Goal: Feedback & Contribution: Contribute content

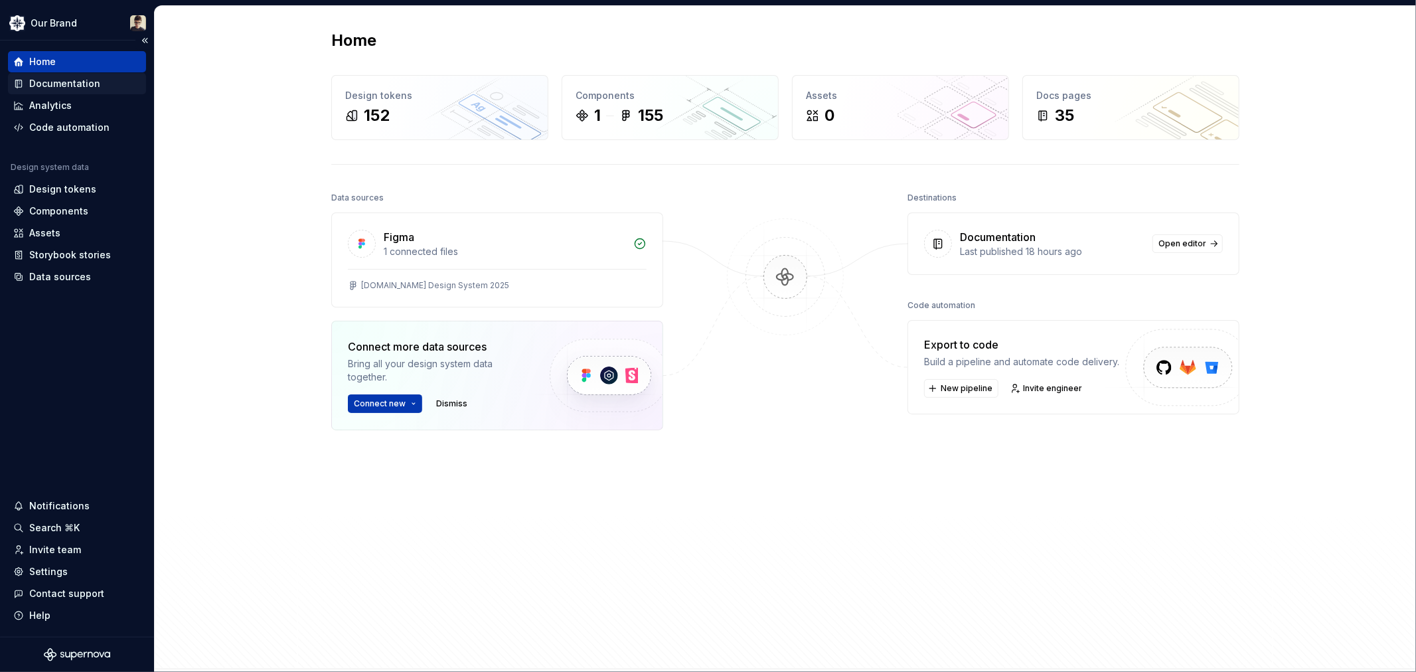
click at [55, 90] on div "Documentation" at bounding box center [77, 83] width 138 height 21
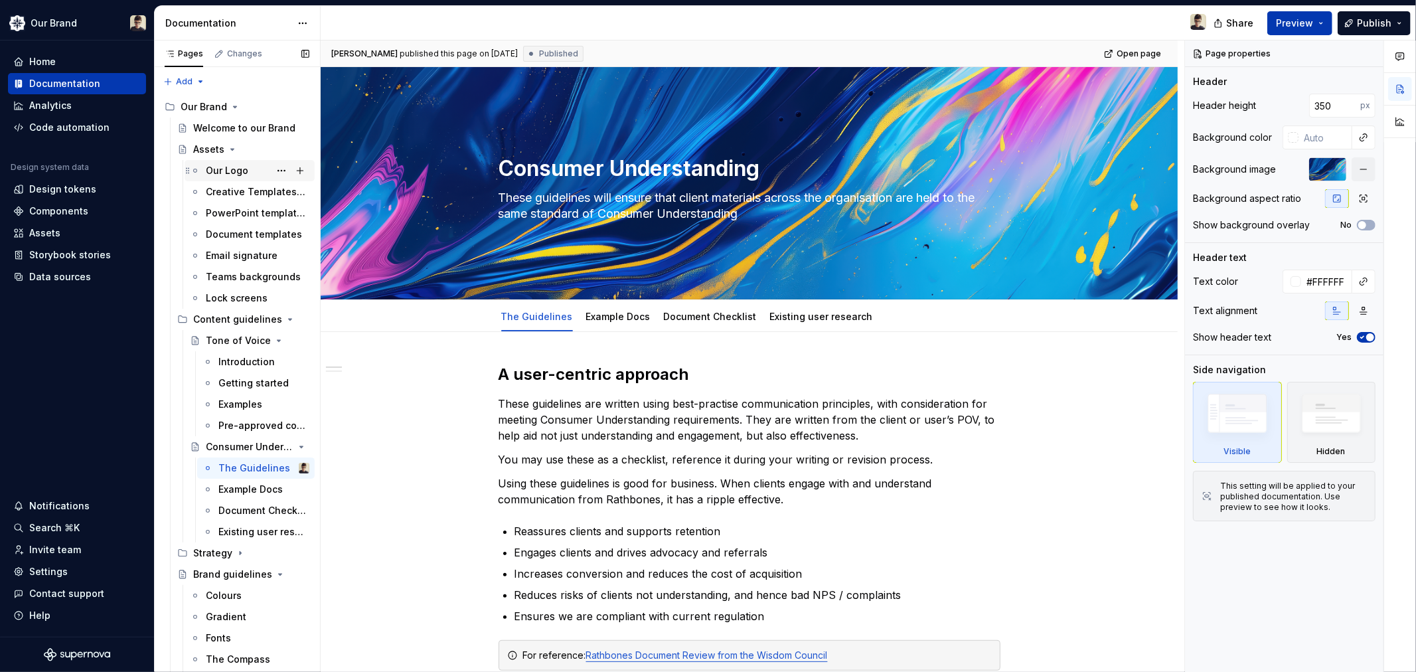
click at [236, 173] on div "Our Logo" at bounding box center [227, 170] width 42 height 13
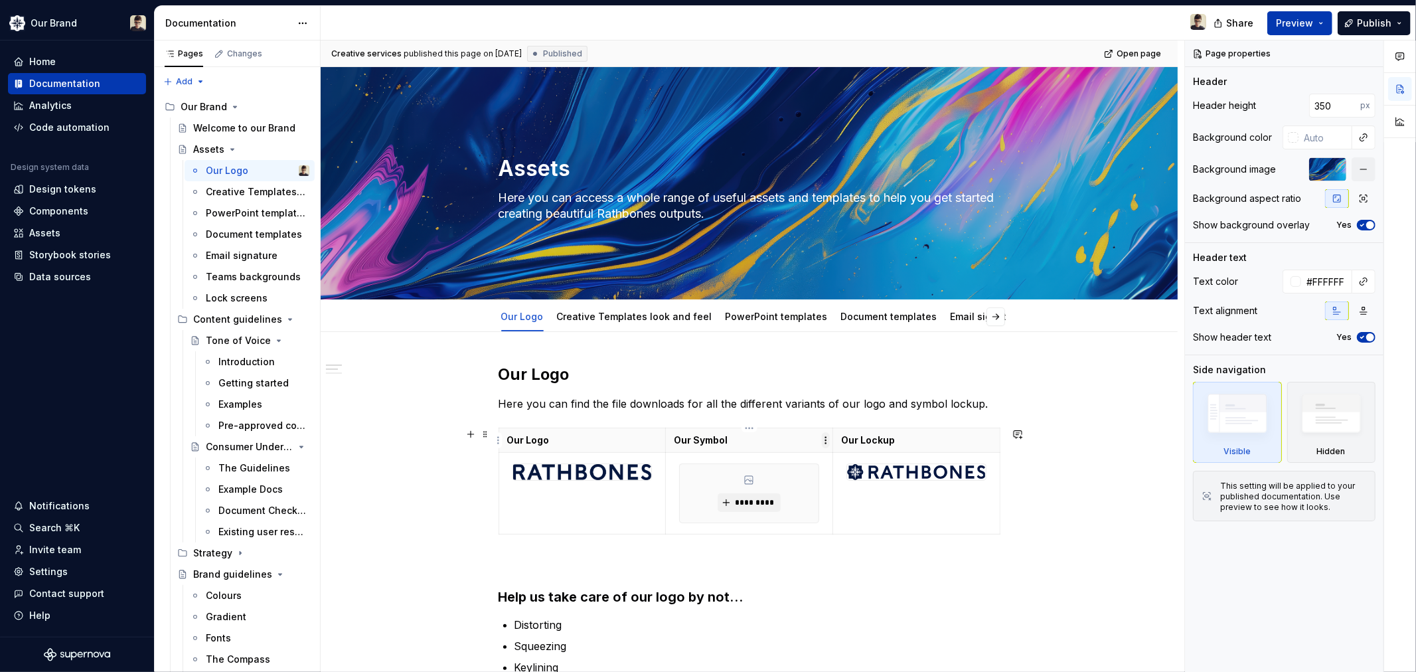
click at [826, 438] on html "Our Brand Home Documentation Analytics Code automation Design system data Desig…" at bounding box center [708, 336] width 1416 height 672
type textarea "*"
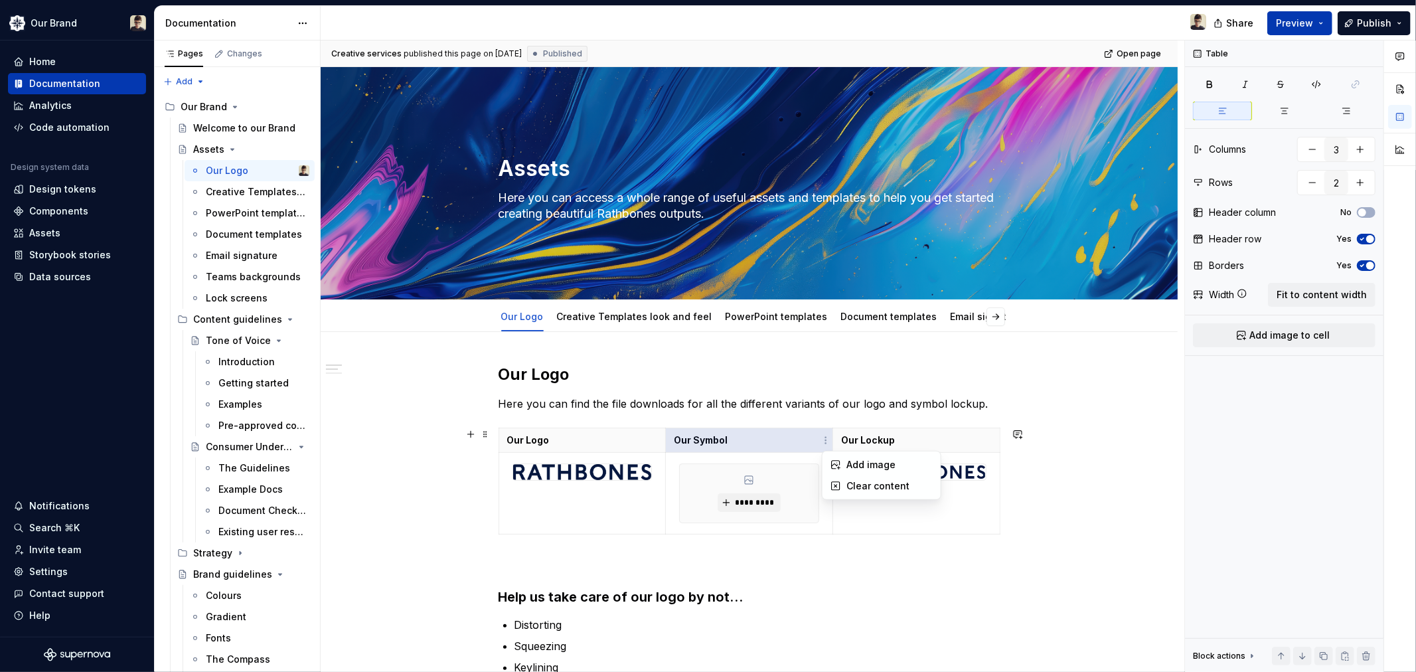
click at [777, 434] on html "Our Brand Home Documentation Analytics Code automation Design system data Desig…" at bounding box center [708, 336] width 1416 height 672
click at [777, 434] on p "Our Symbol" at bounding box center [749, 439] width 151 height 13
click at [822, 489] on html "Our Brand Home Documentation Analytics Code automation Design system data Desig…" at bounding box center [708, 336] width 1416 height 672
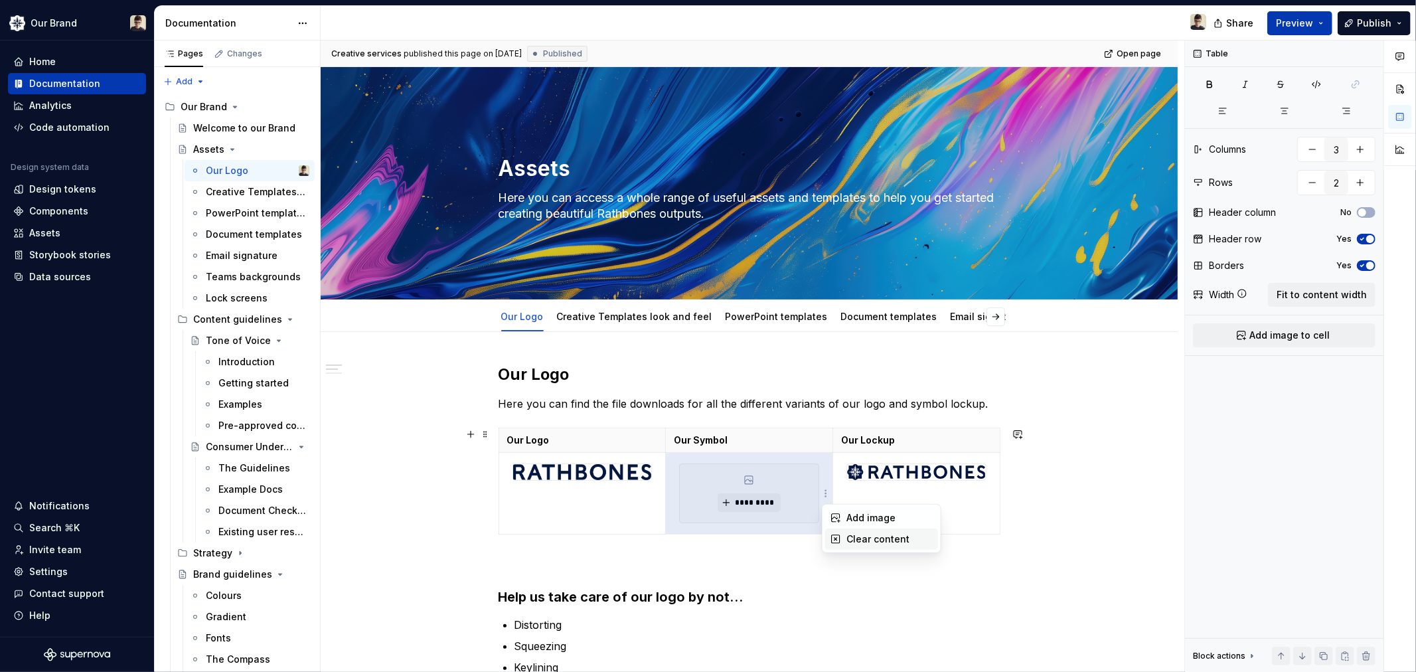
click at [848, 533] on div "Clear content" at bounding box center [889, 538] width 86 height 13
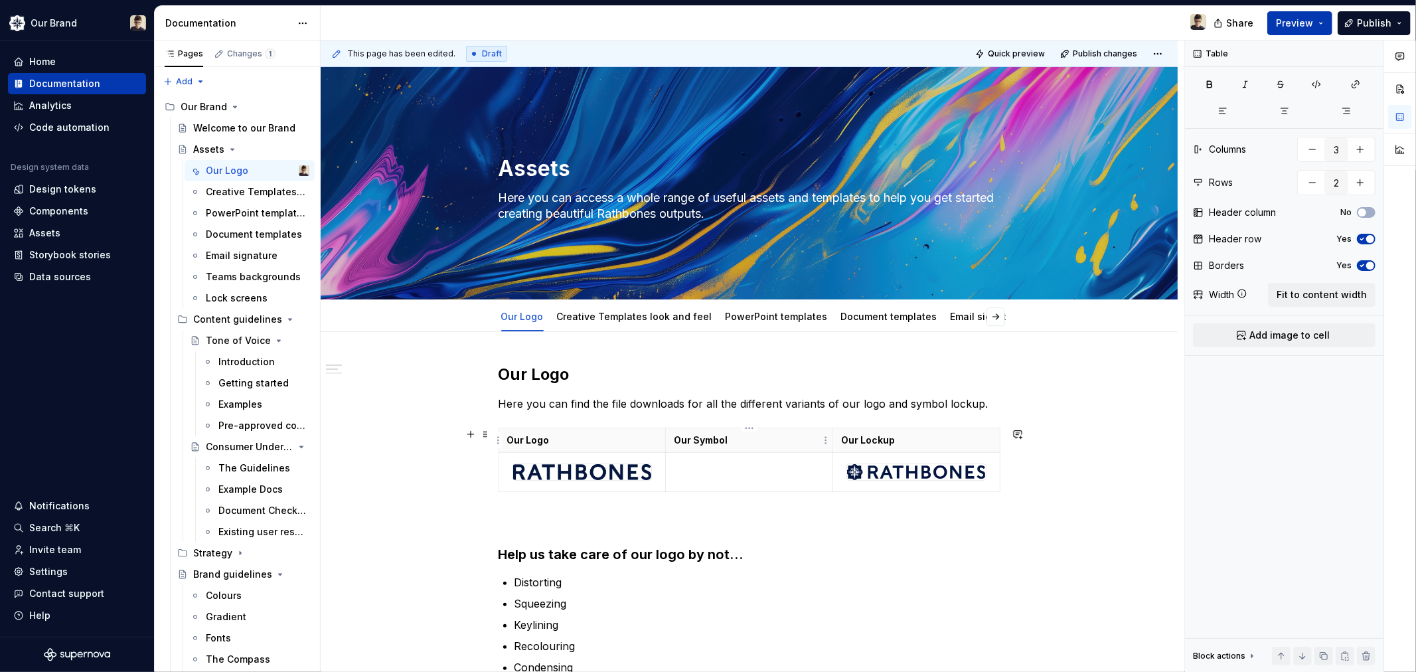
click at [764, 443] on p "Our Symbol" at bounding box center [749, 439] width 151 height 13
click at [823, 441] on html "Our Brand Home Documentation Analytics Code automation Design system data Desig…" at bounding box center [708, 336] width 1416 height 672
click at [834, 483] on icon at bounding box center [835, 486] width 11 height 11
drag, startPoint x: 733, startPoint y: 445, endPoint x: 697, endPoint y: 441, distance: 36.7
click at [697, 441] on p at bounding box center [749, 439] width 151 height 13
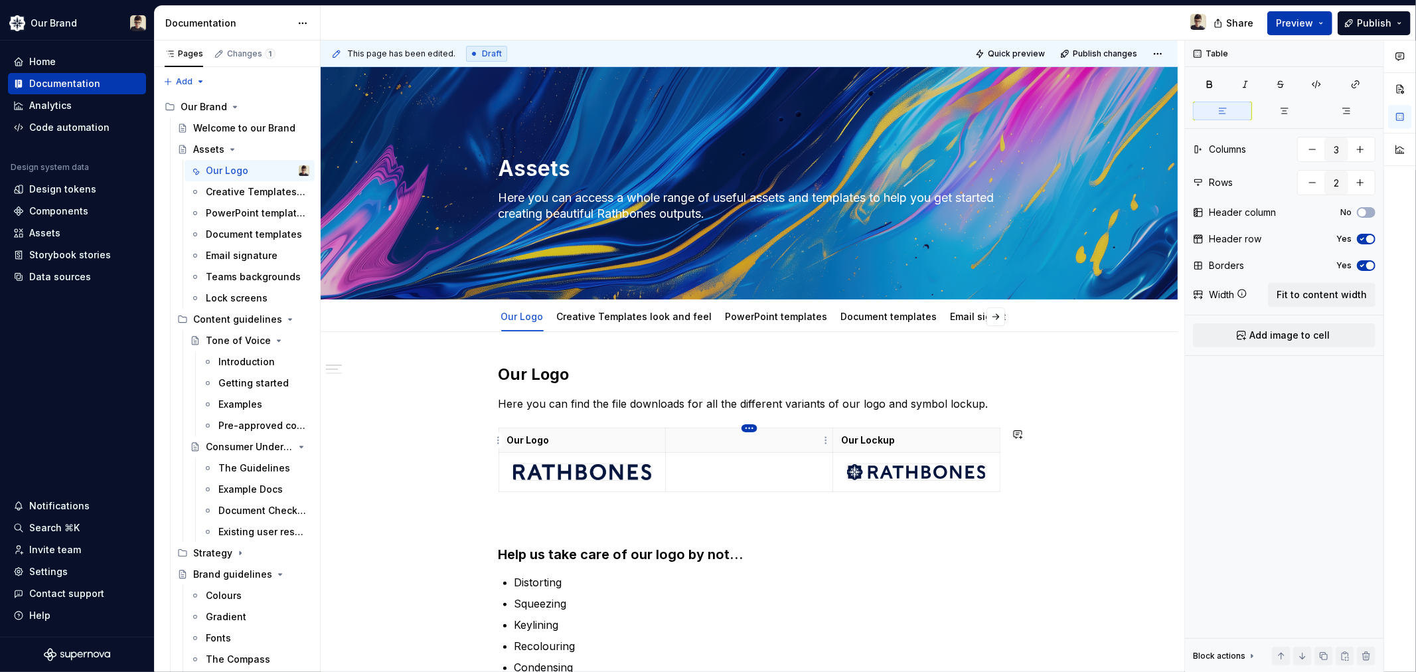
click at [749, 427] on html "Our Brand Home Documentation Analytics Code automation Design system data Desig…" at bounding box center [708, 336] width 1416 height 672
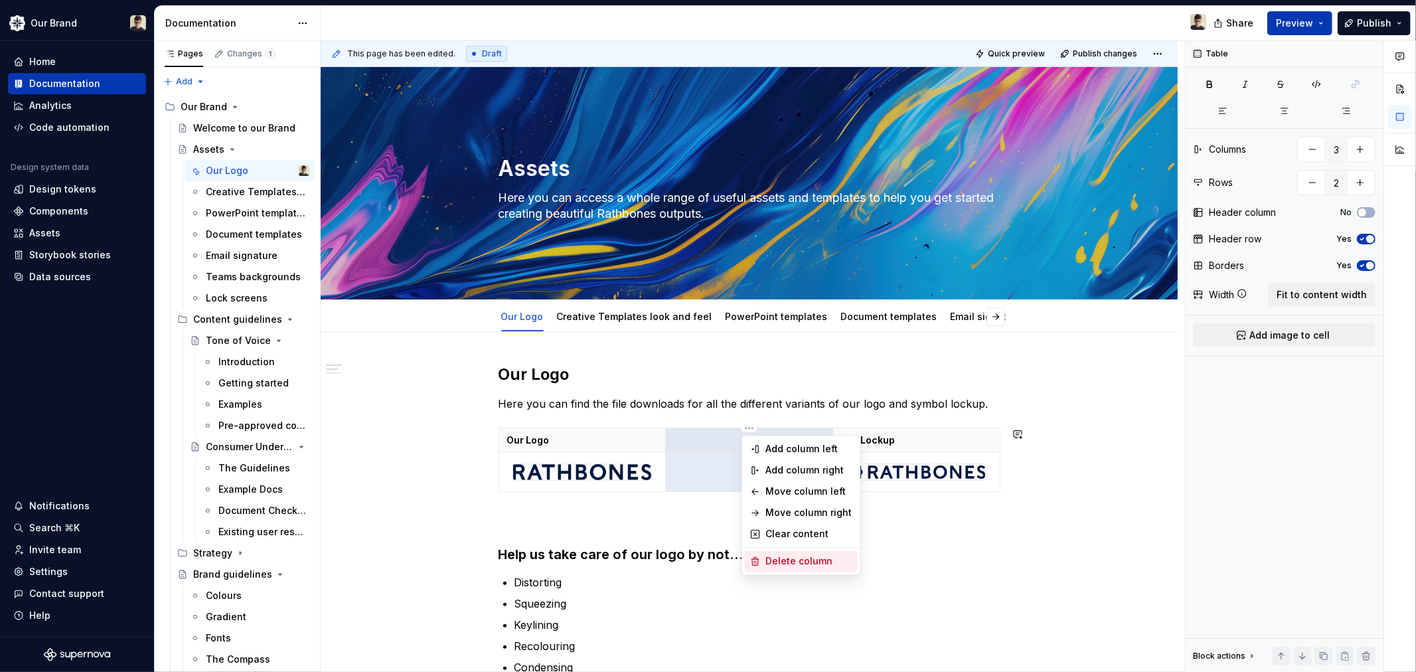
click at [789, 560] on div "Delete column" at bounding box center [809, 561] width 86 height 13
type input "2"
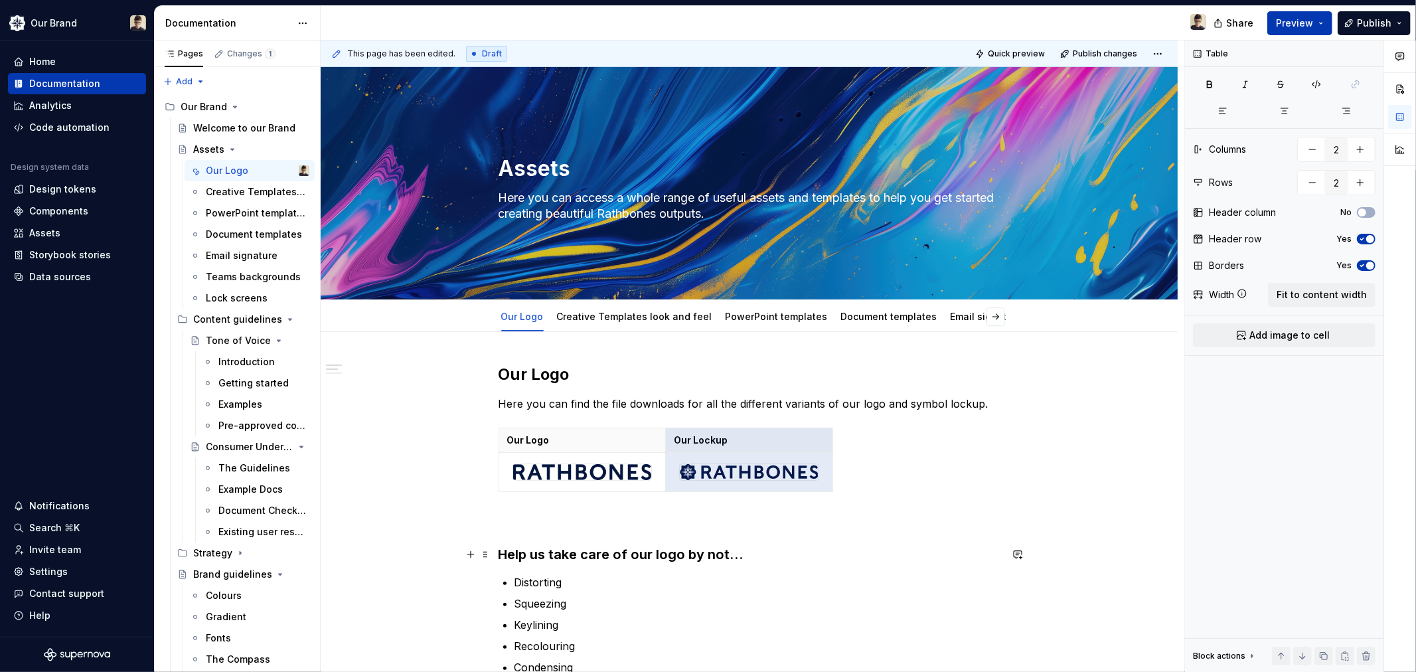
click at [827, 556] on h3 "Help us take care of our logo by not…" at bounding box center [749, 554] width 502 height 19
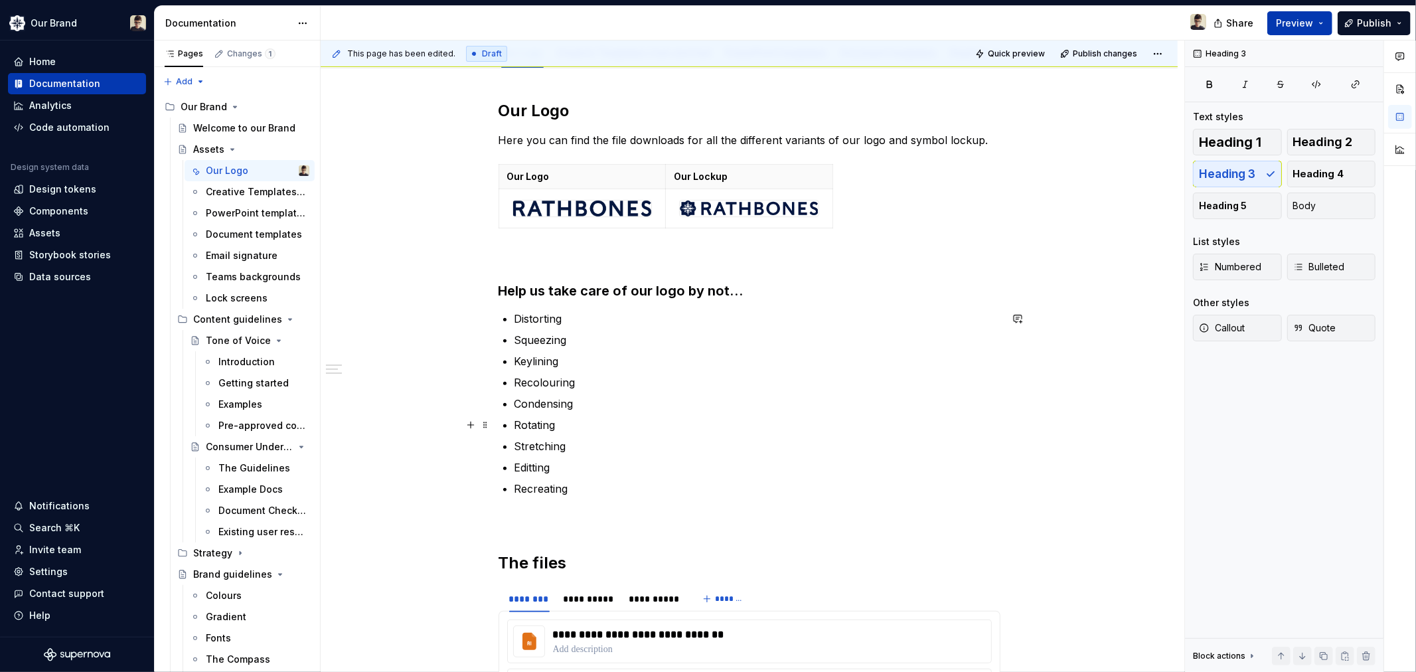
scroll to position [295, 0]
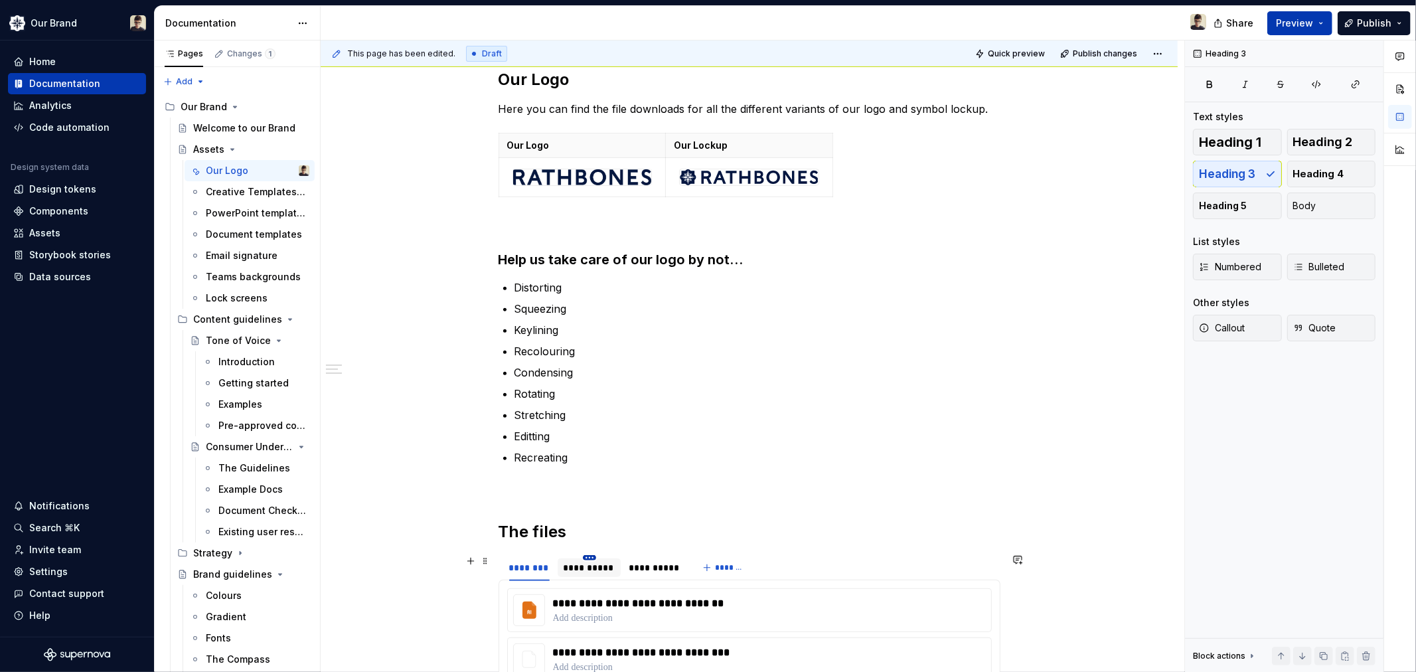
click at [588, 558] on html "Our Brand Home Documentation Analytics Code automation Design system data Desig…" at bounding box center [708, 336] width 1416 height 672
click at [643, 532] on div "Delete tab" at bounding box center [650, 537] width 86 height 13
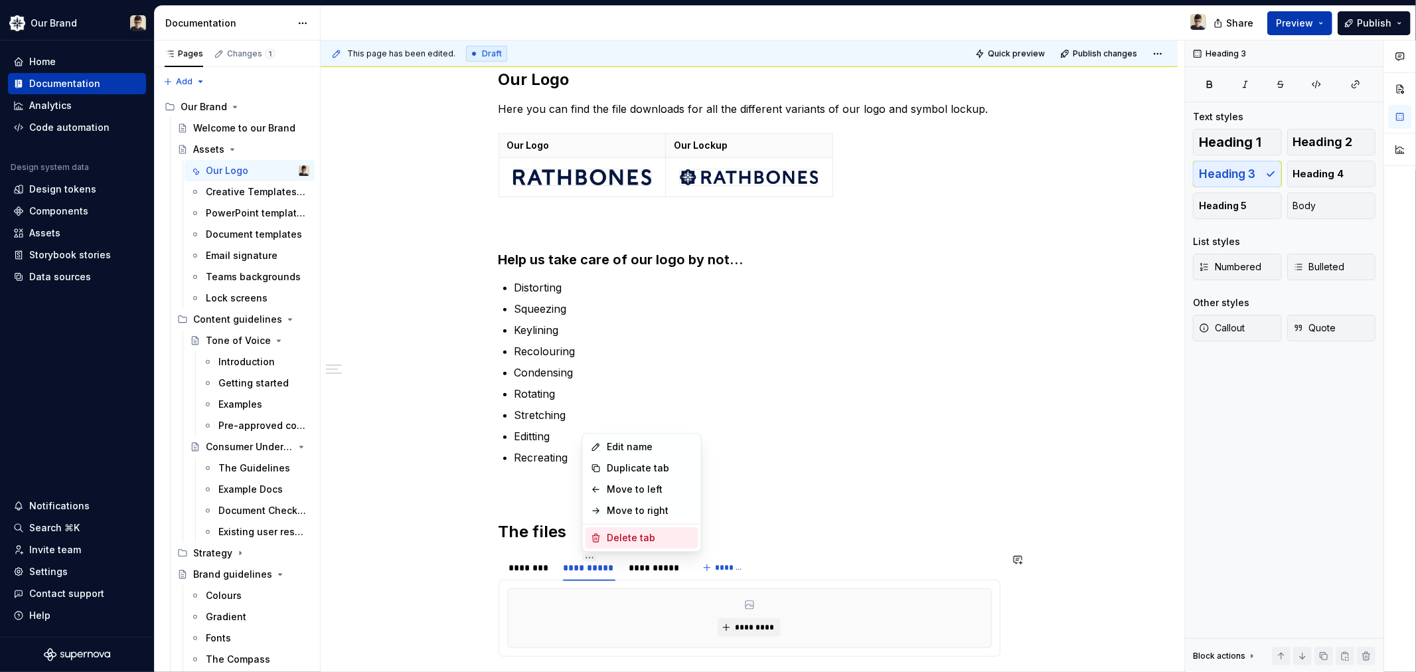
click at [649, 534] on div "Delete tab" at bounding box center [650, 537] width 86 height 13
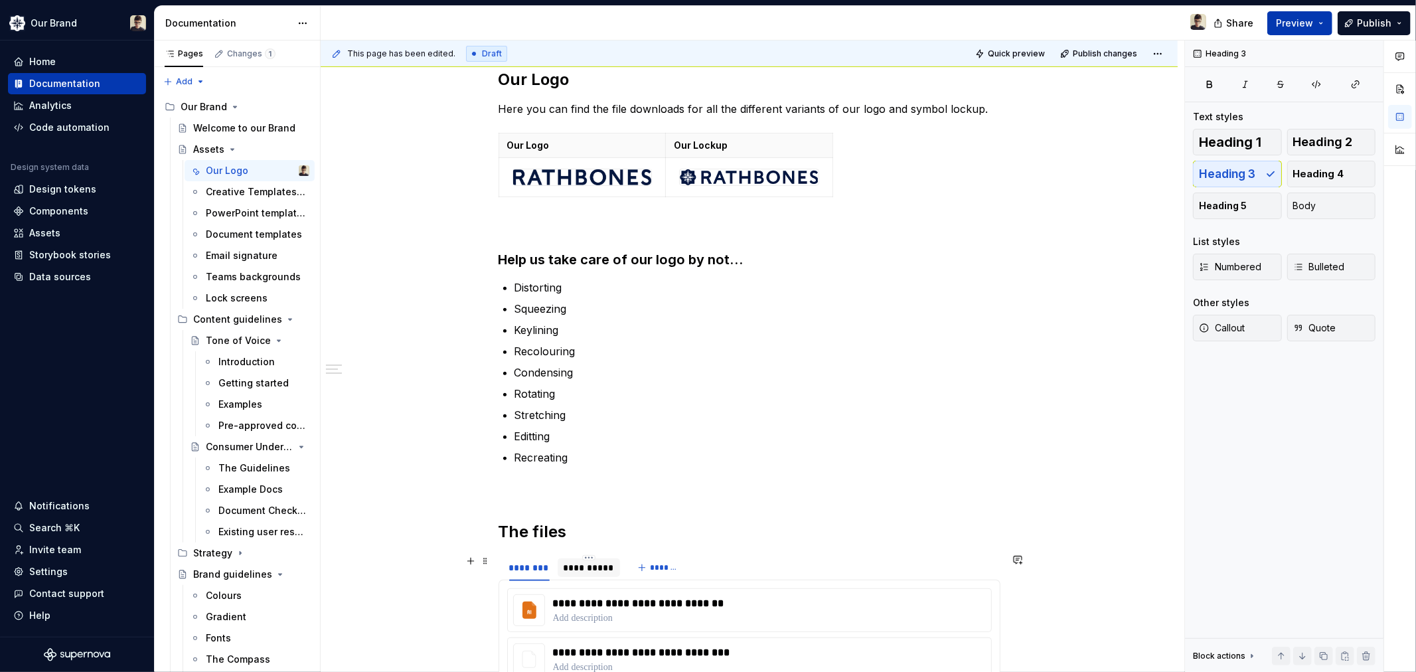
click at [576, 568] on div "**********" at bounding box center [589, 567] width 52 height 13
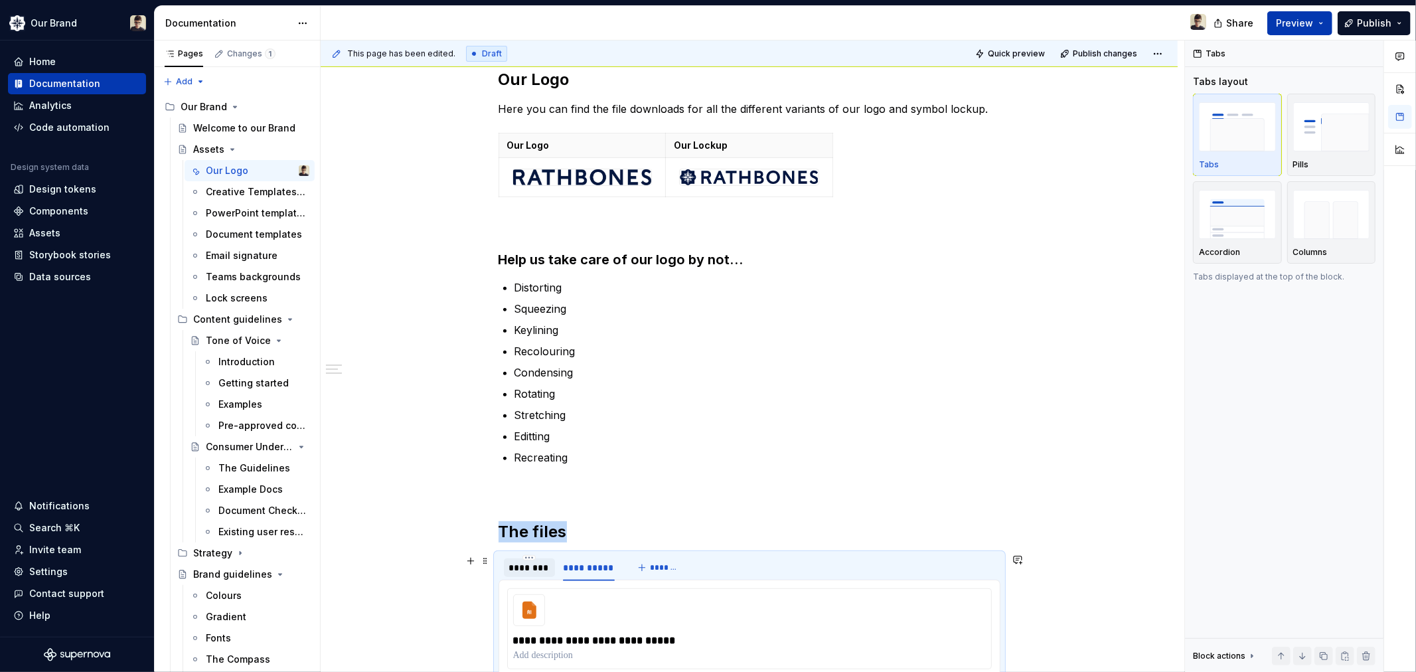
click at [546, 568] on div "********" at bounding box center [529, 567] width 41 height 13
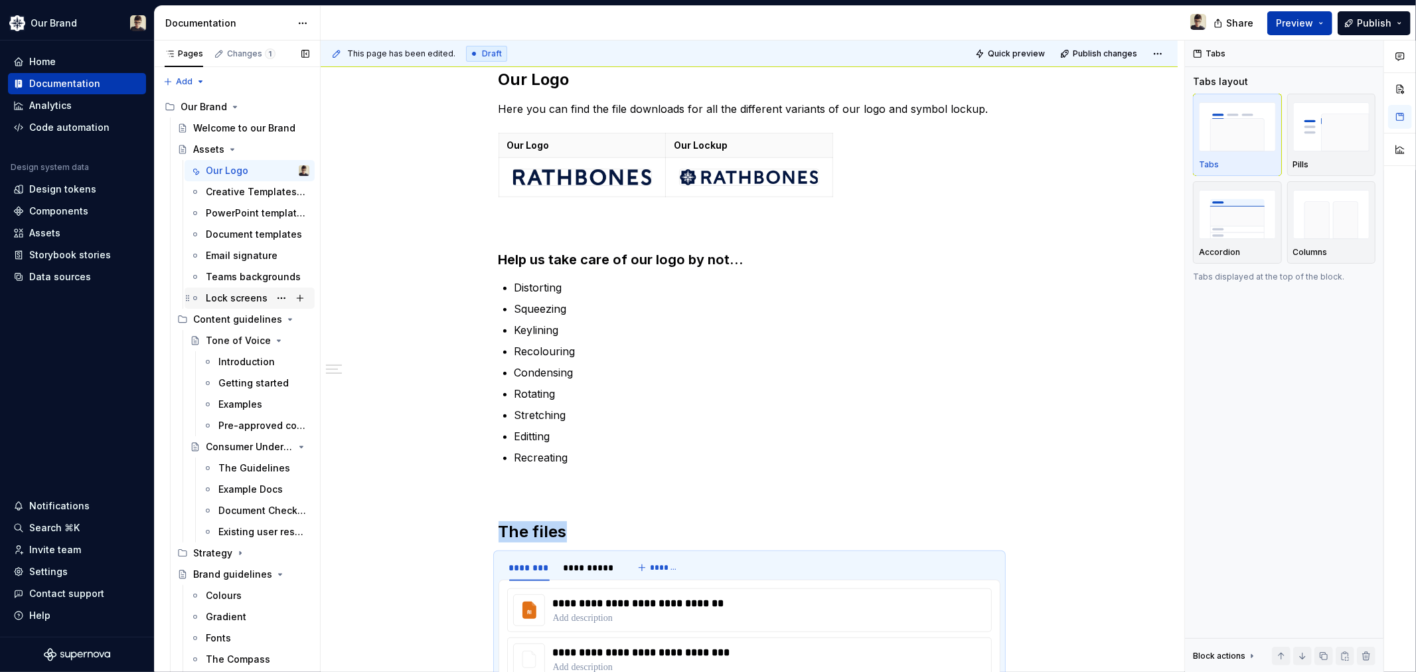
click at [238, 300] on div "Lock screens" at bounding box center [237, 297] width 62 height 13
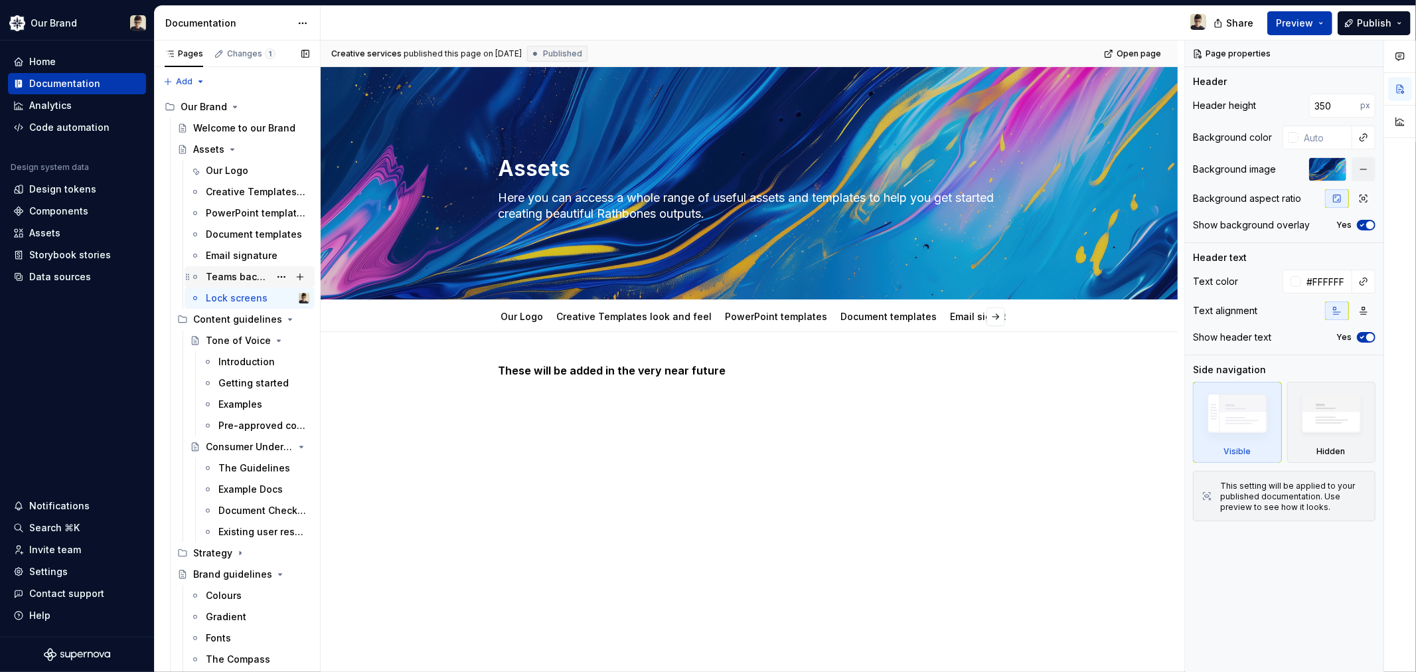
click at [239, 274] on div "Teams backgrounds" at bounding box center [238, 276] width 64 height 13
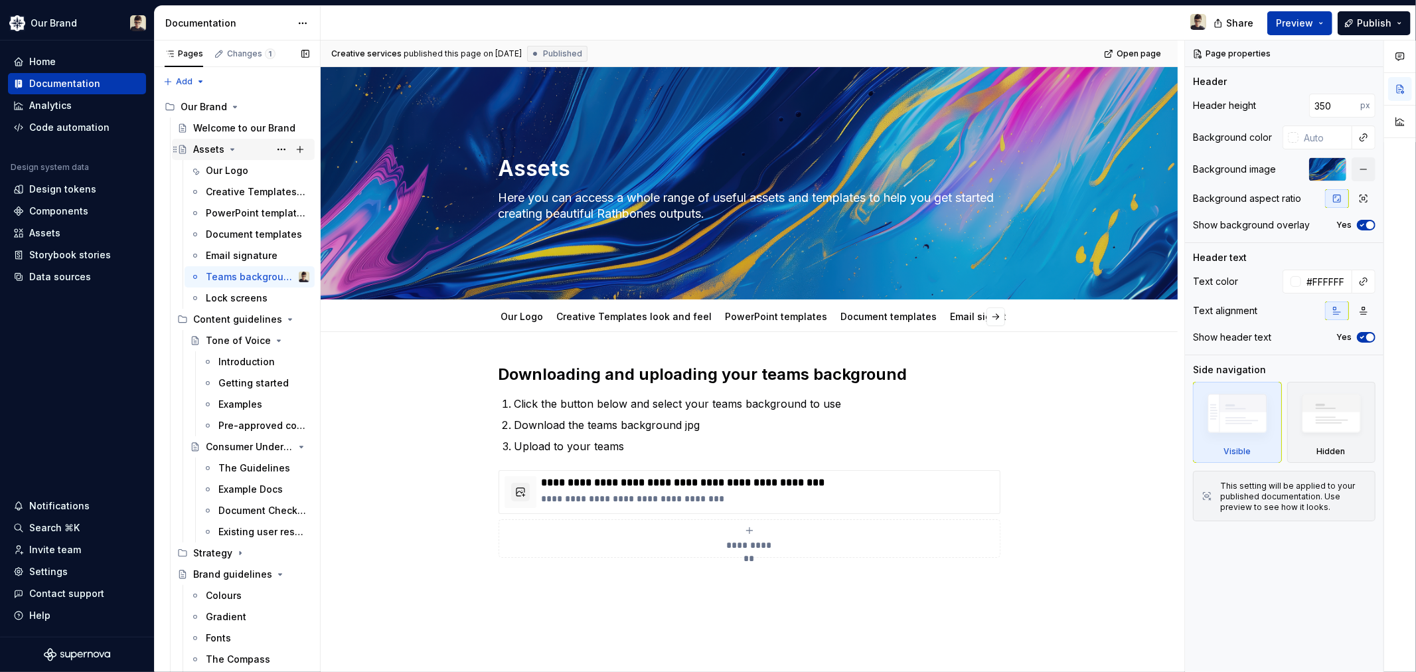
click at [220, 144] on div "Assets" at bounding box center [208, 149] width 31 height 13
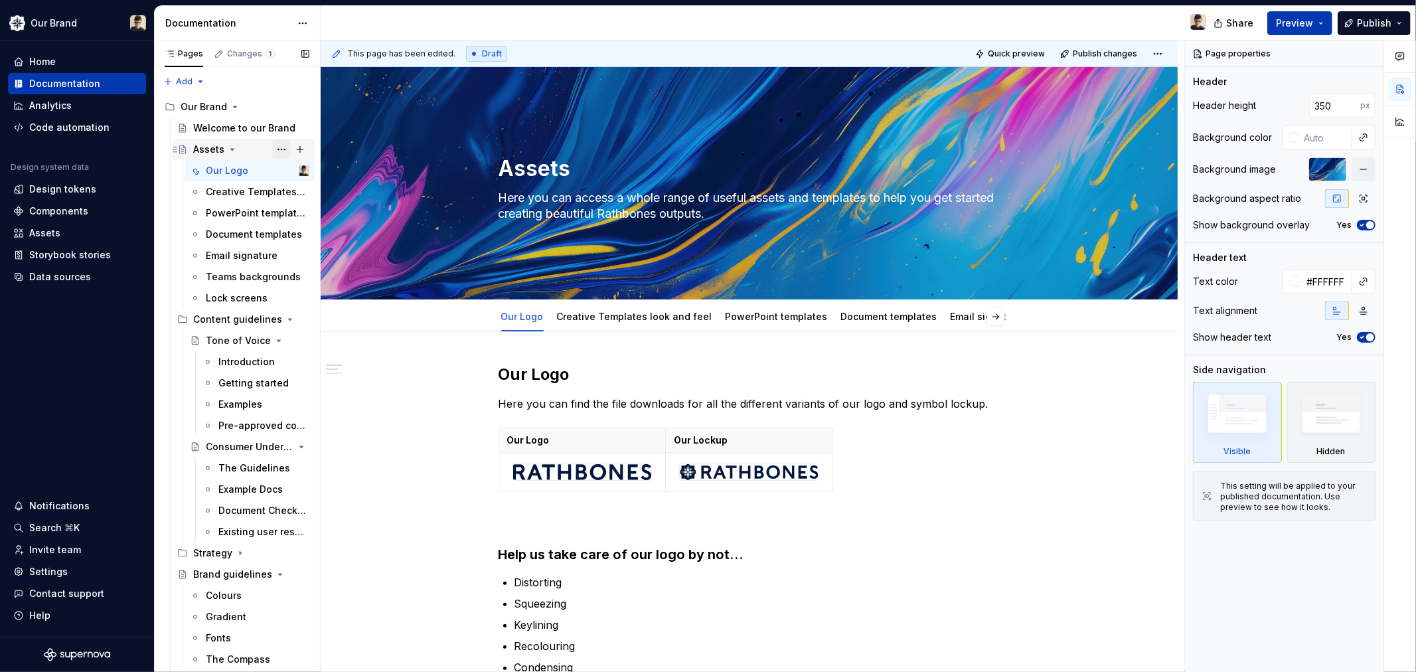
click at [272, 150] on button "Page tree" at bounding box center [281, 149] width 19 height 19
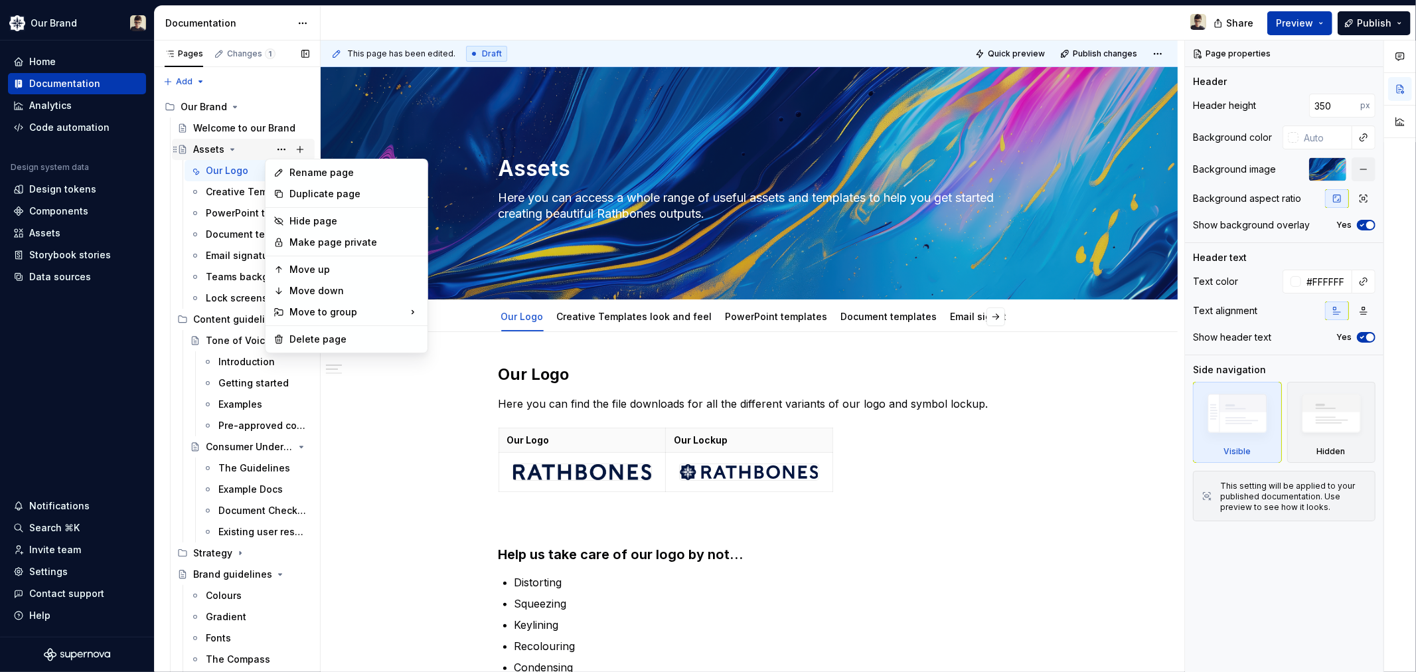
click at [206, 150] on div "Pages Changes 1 Add Accessibility guide for tree Page tree. Navigate the tree w…" at bounding box center [237, 358] width 166 height 637
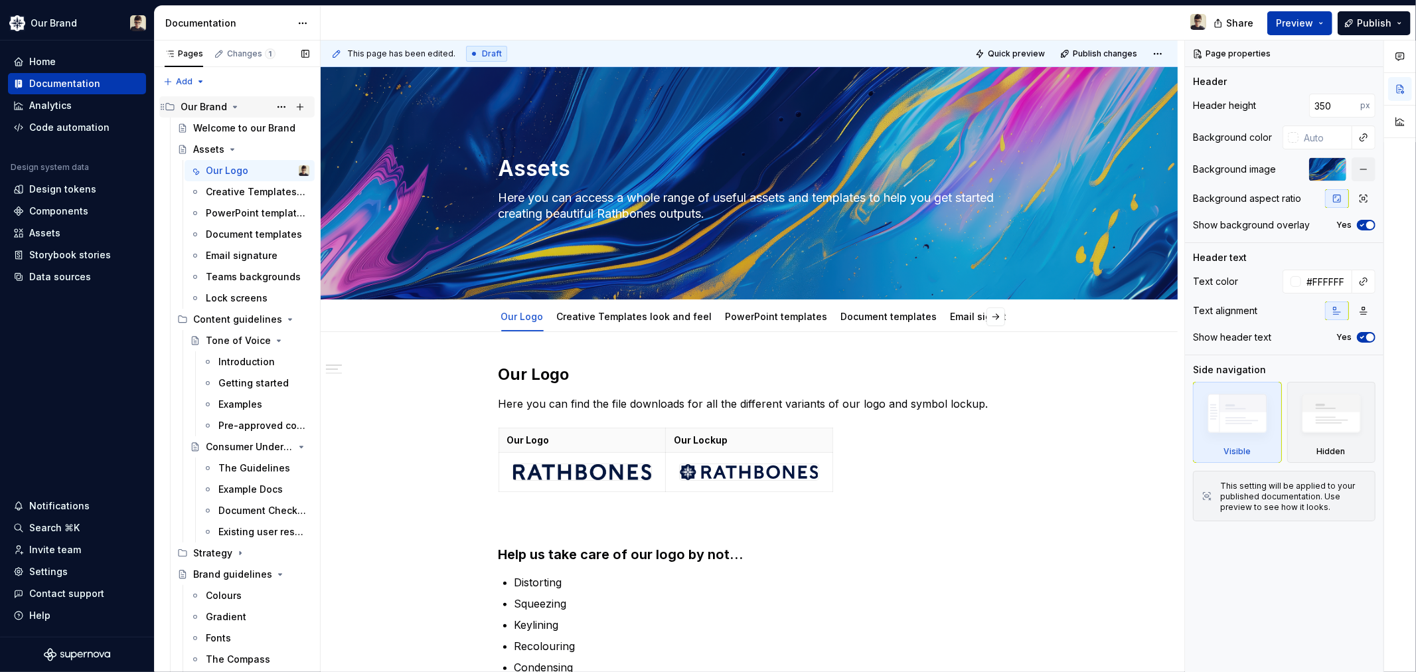
click at [202, 107] on div "Our Brand" at bounding box center [204, 106] width 46 height 13
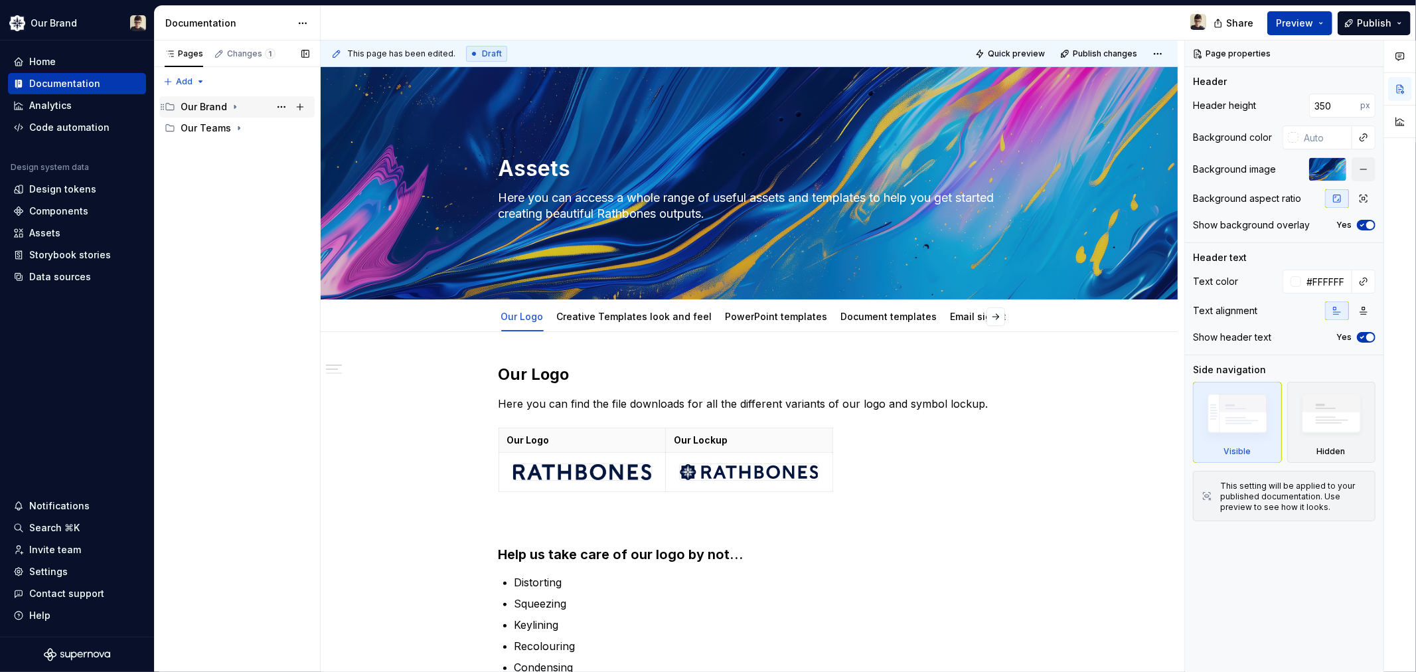
click at [202, 107] on div "Our Brand" at bounding box center [204, 106] width 46 height 13
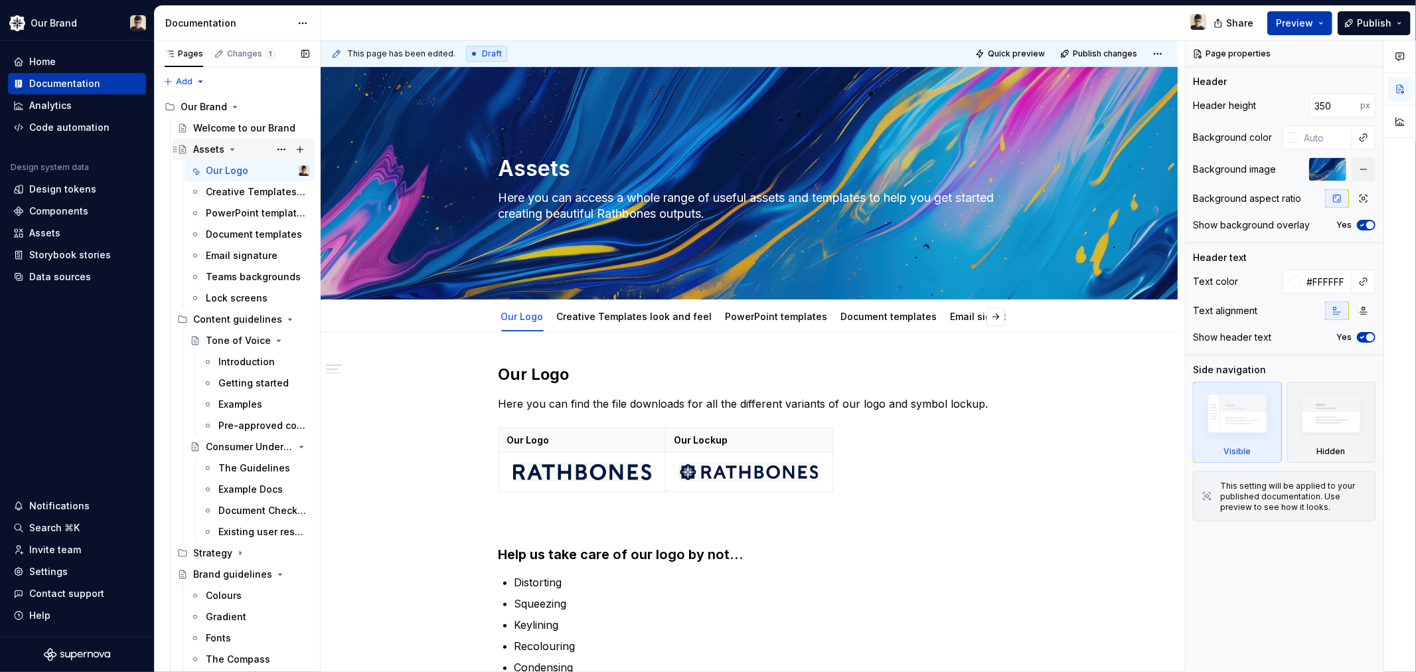
click at [231, 149] on icon "Page tree" at bounding box center [232, 149] width 3 height 1
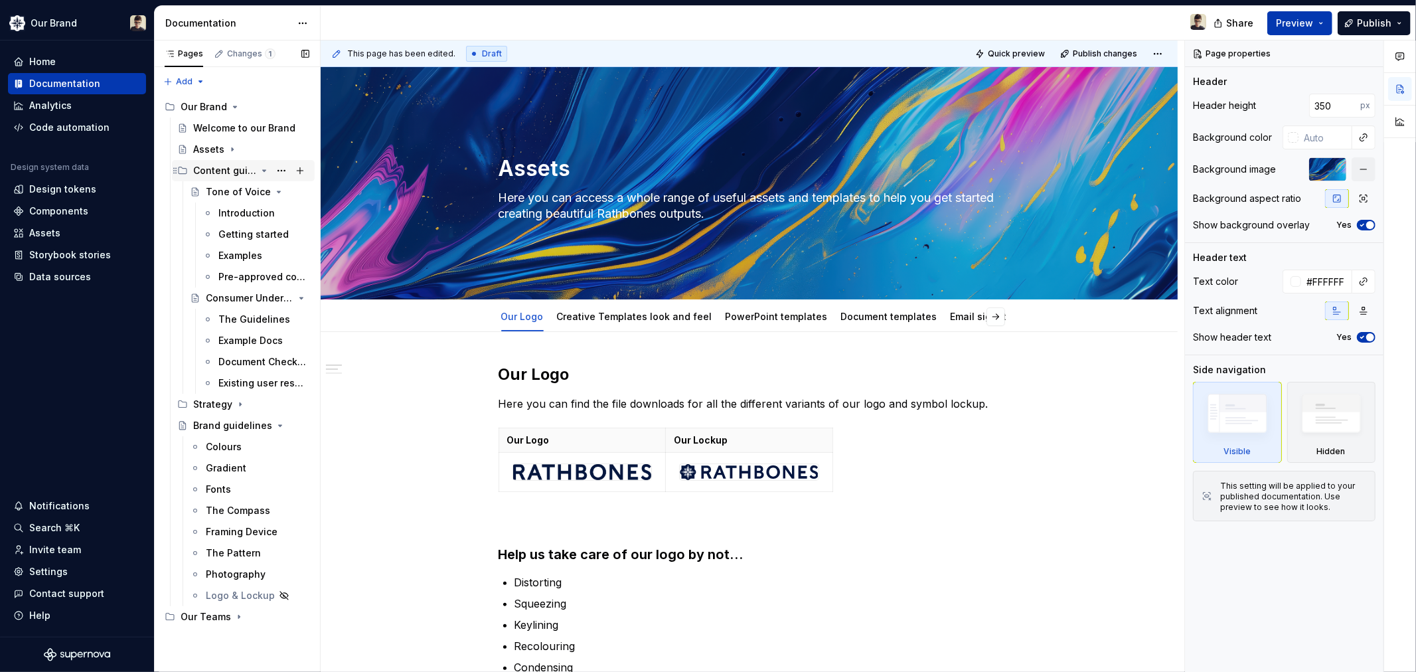
drag, startPoint x: 261, startPoint y: 167, endPoint x: 254, endPoint y: 175, distance: 10.3
click at [260, 167] on icon "Page tree" at bounding box center [264, 170] width 11 height 11
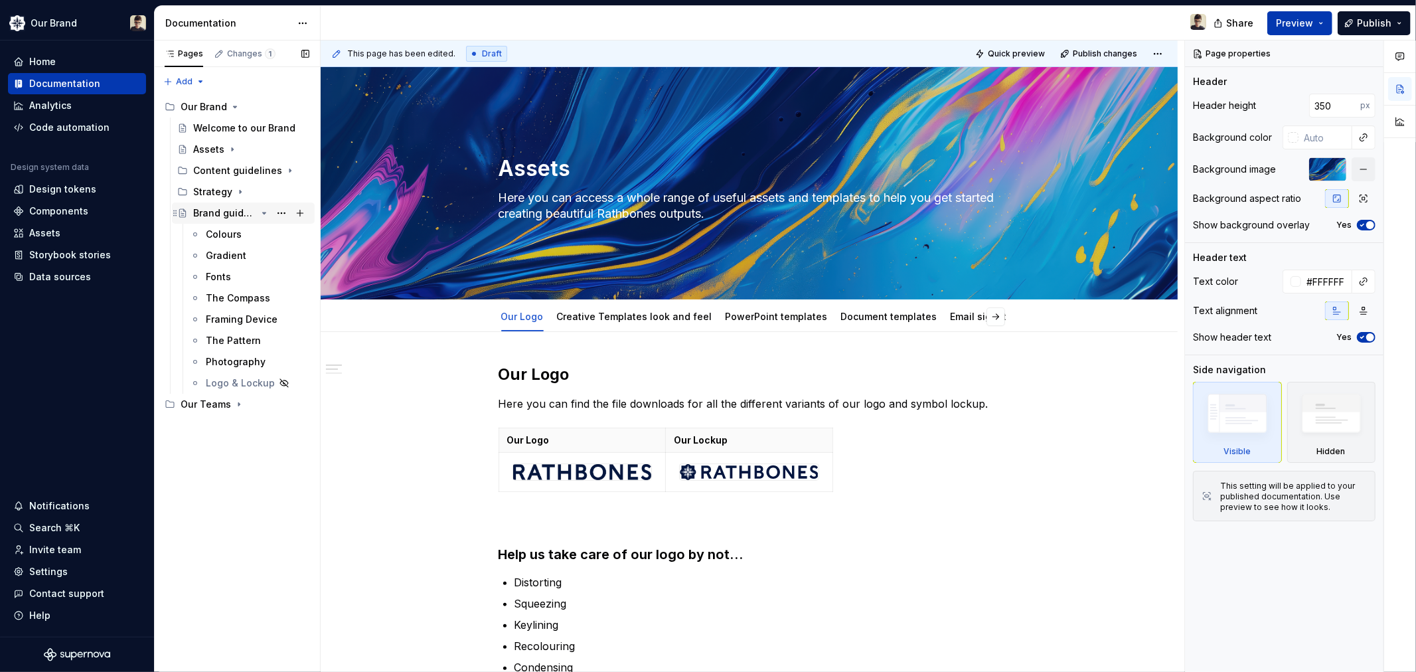
click at [266, 212] on icon "Page tree" at bounding box center [264, 213] width 11 height 11
click at [230, 148] on icon "Page tree" at bounding box center [232, 149] width 11 height 11
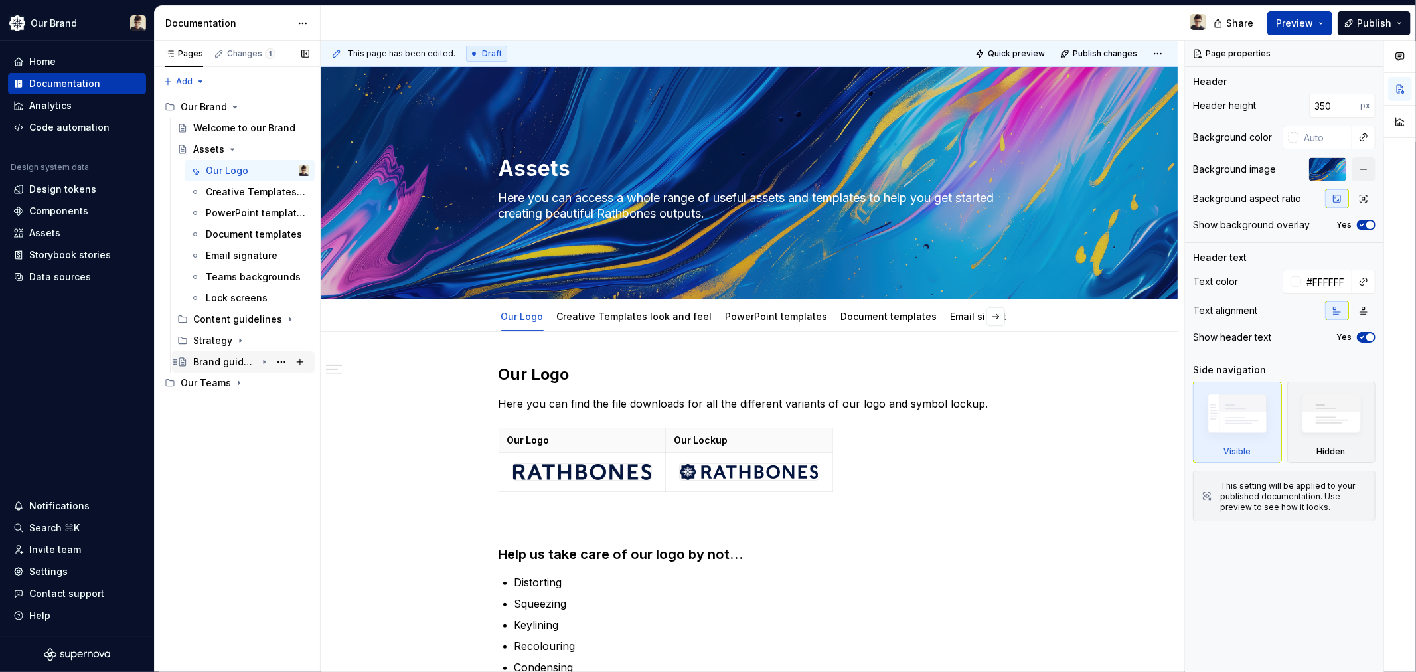
click at [220, 356] on div "Brand guidelines" at bounding box center [224, 361] width 63 height 13
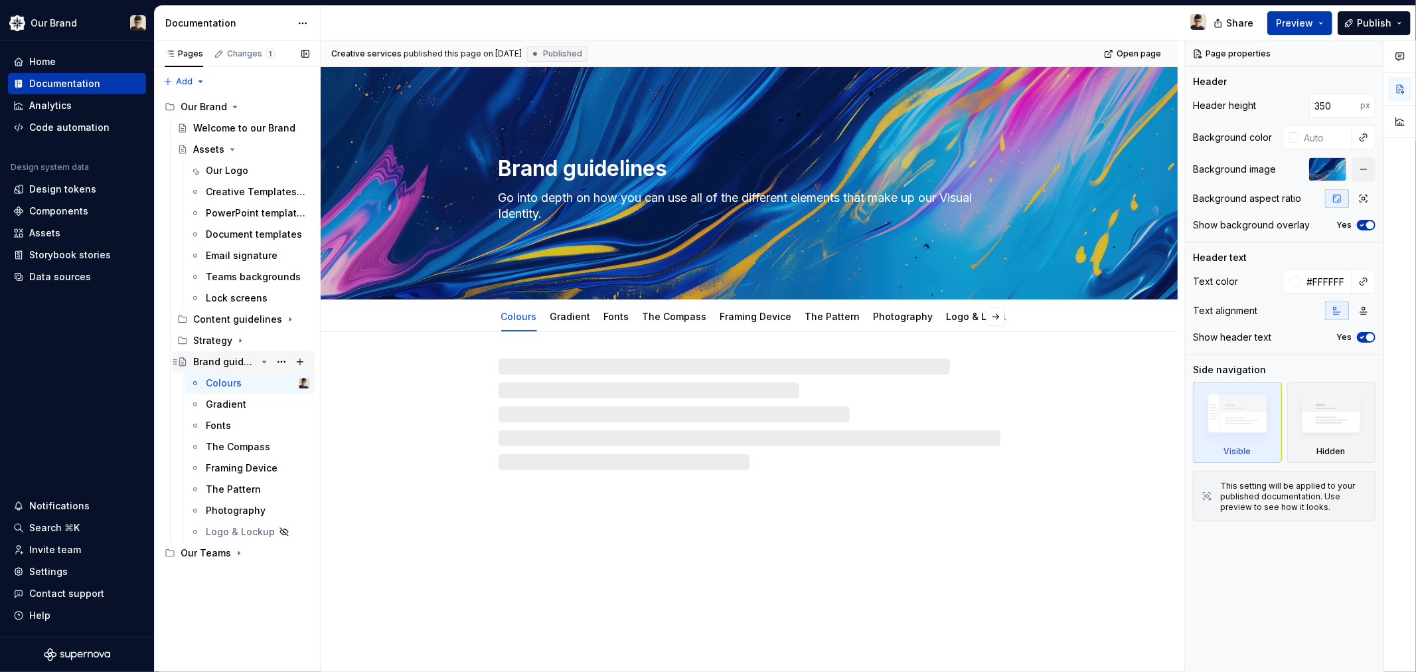
click at [234, 363] on div "Brand guidelines" at bounding box center [224, 361] width 63 height 13
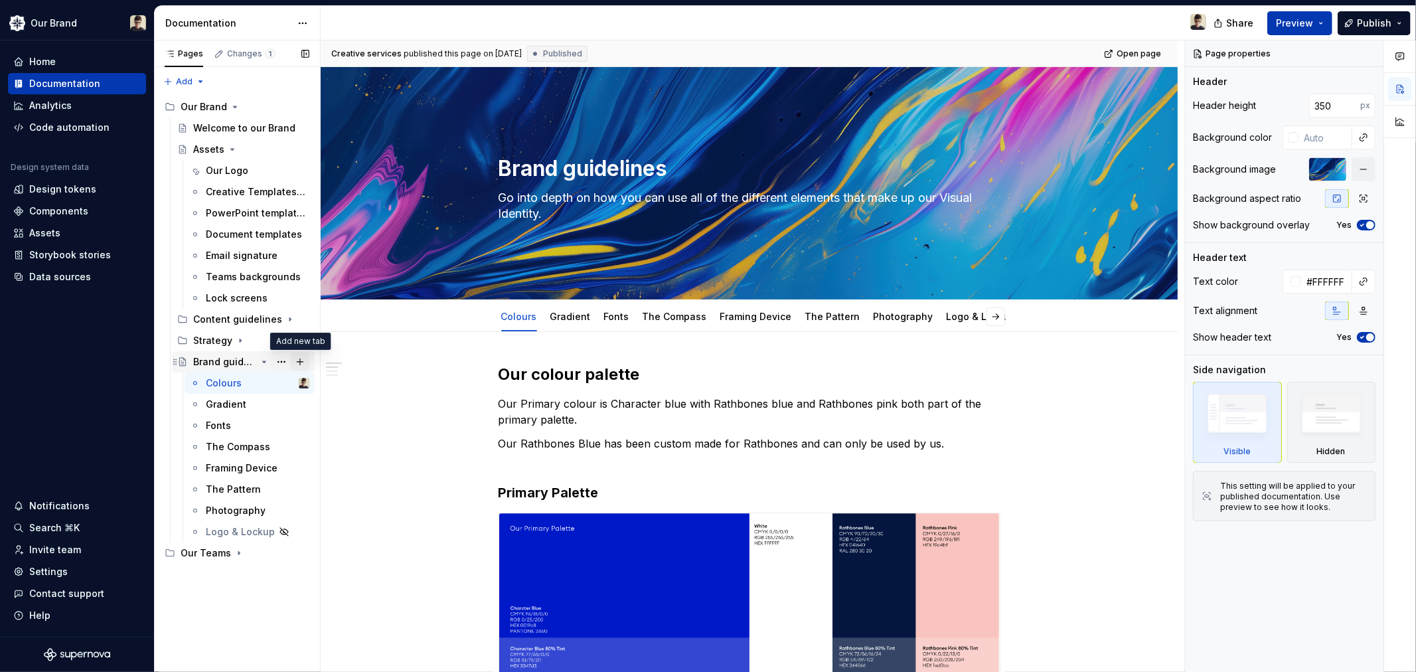
click at [297, 360] on button "Page tree" at bounding box center [300, 361] width 19 height 19
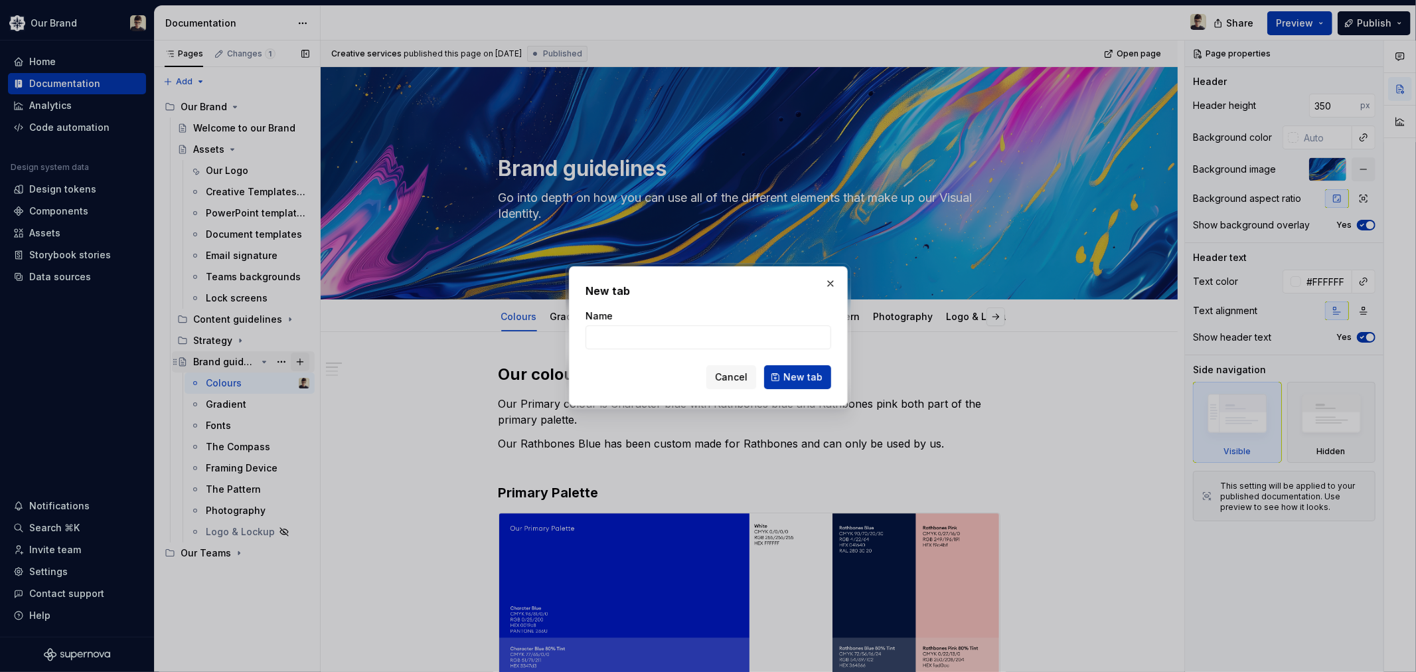
type textarea "*"
click at [651, 346] on input "Name" at bounding box center [708, 337] width 246 height 24
click at [650, 343] on input "Name" at bounding box center [708, 337] width 246 height 24
click at [660, 341] on input "Name" at bounding box center [708, 337] width 246 height 24
type input "Hea"
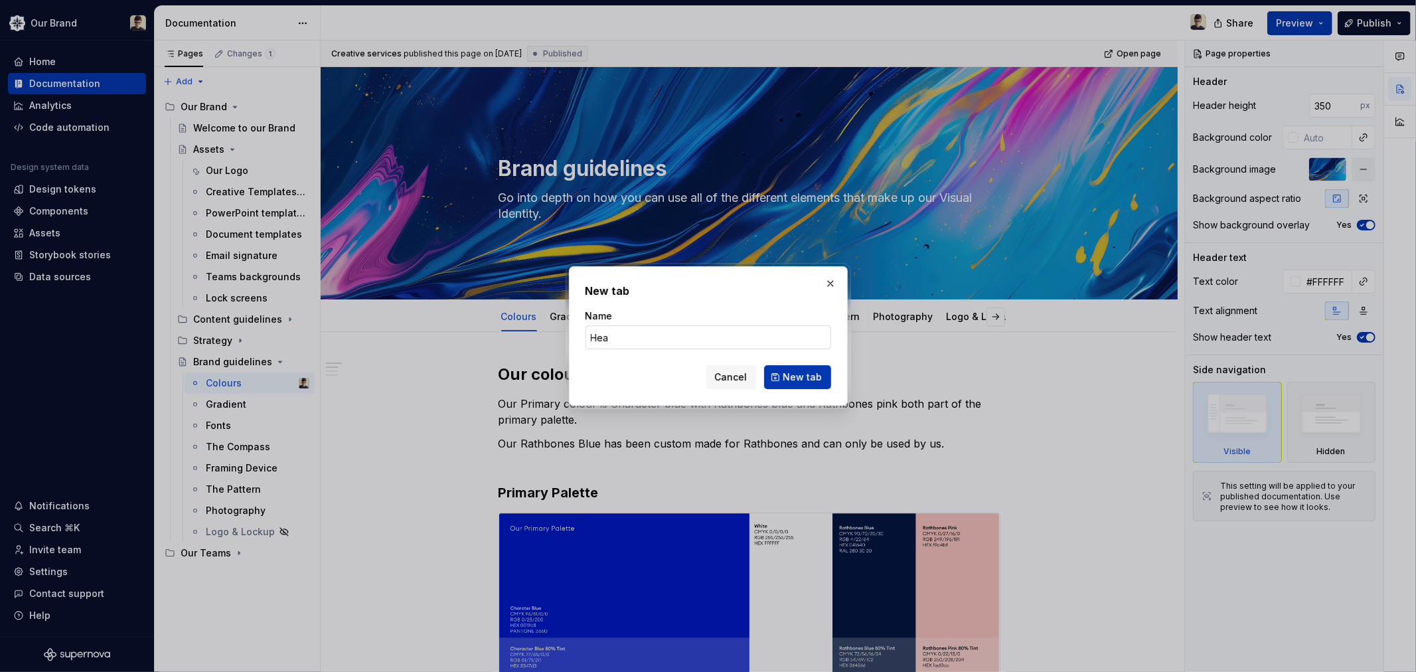
type textarea "*"
type input "Headshots"
click at [802, 381] on span "New tab" at bounding box center [802, 376] width 39 height 13
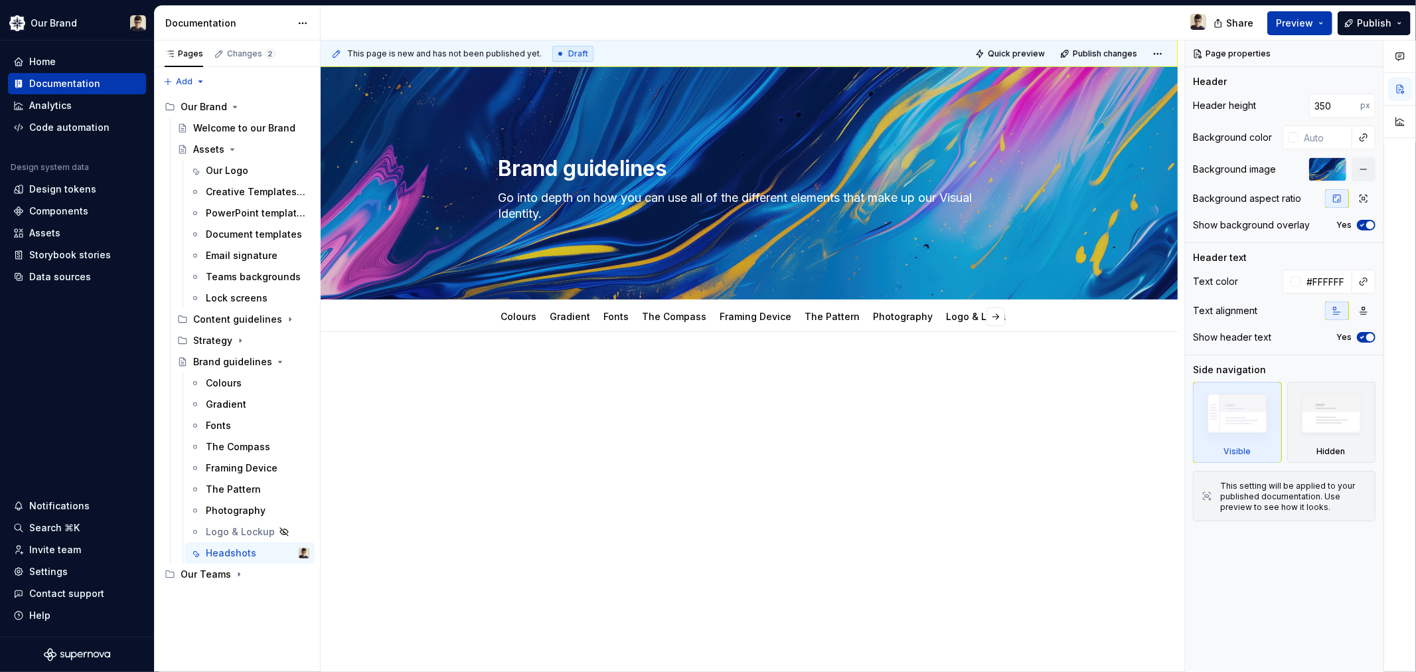
click at [554, 390] on div at bounding box center [749, 389] width 502 height 50
click at [236, 534] on div "Logo & Lockup" at bounding box center [230, 531] width 49 height 13
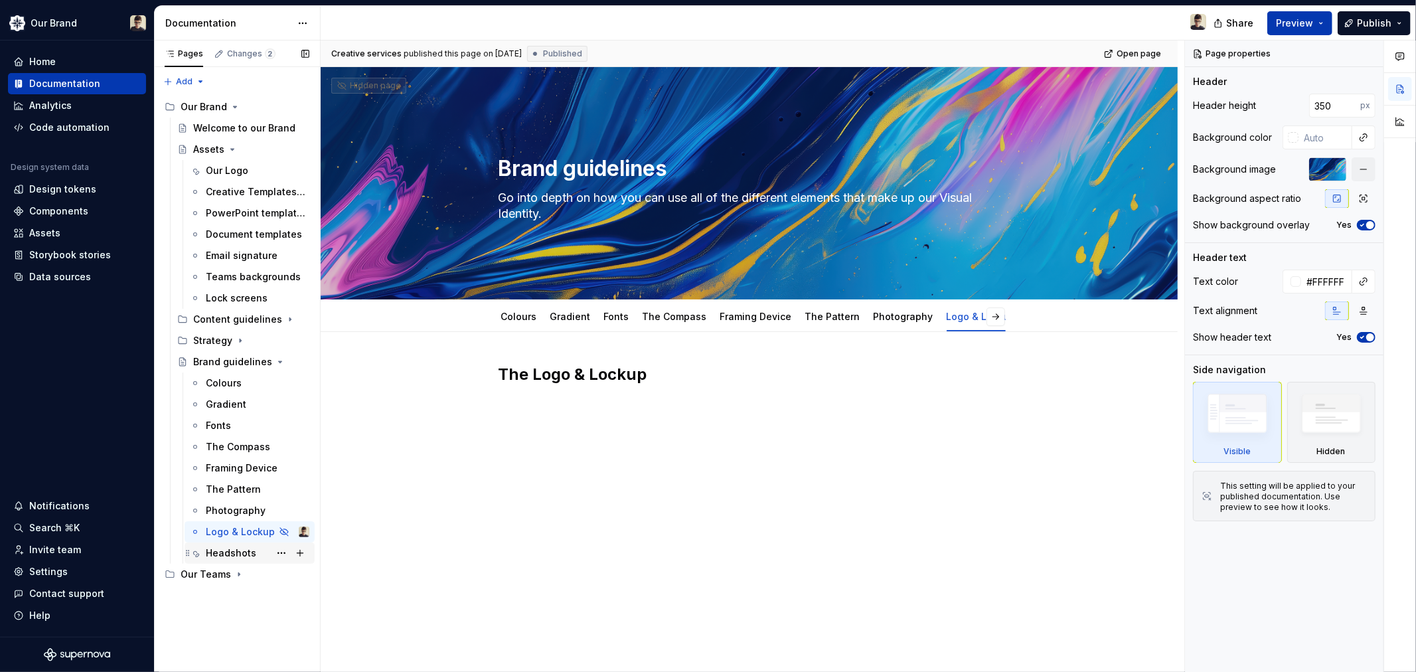
click at [226, 550] on div "Headshots" at bounding box center [231, 552] width 50 height 13
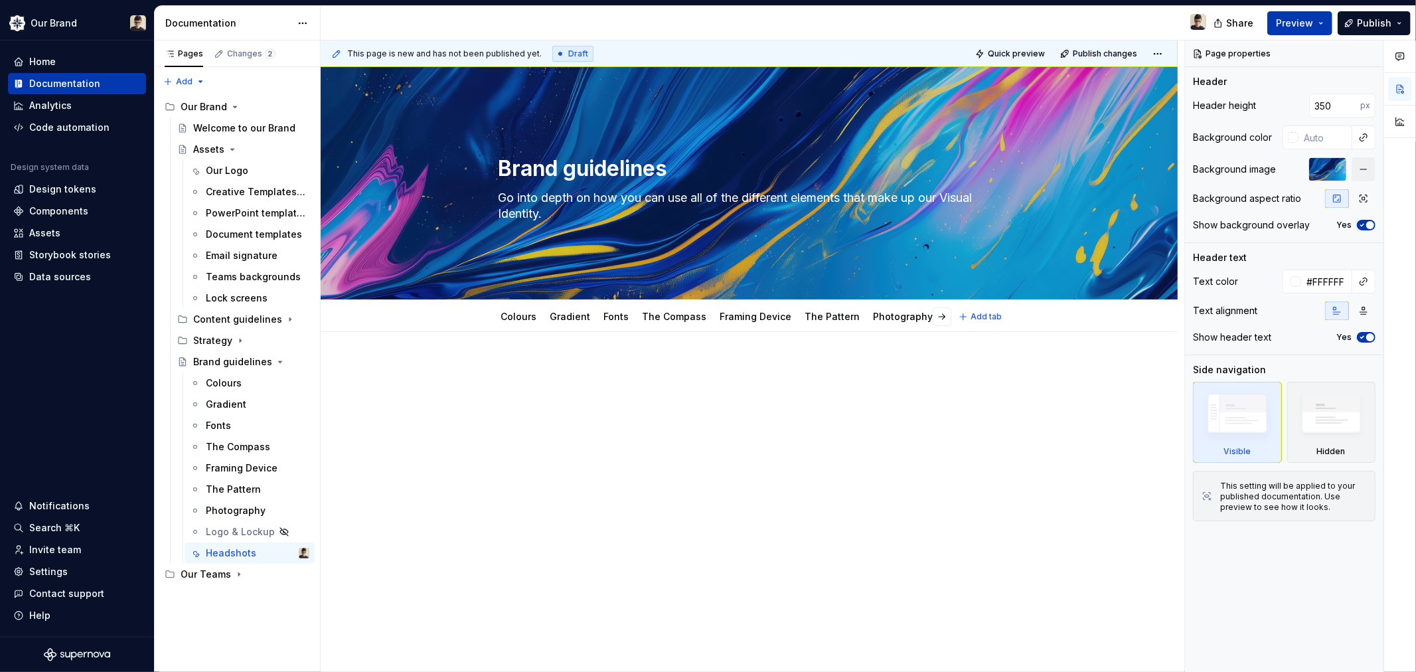
type textarea "*"
click at [481, 382] on div at bounding box center [749, 482] width 857 height 300
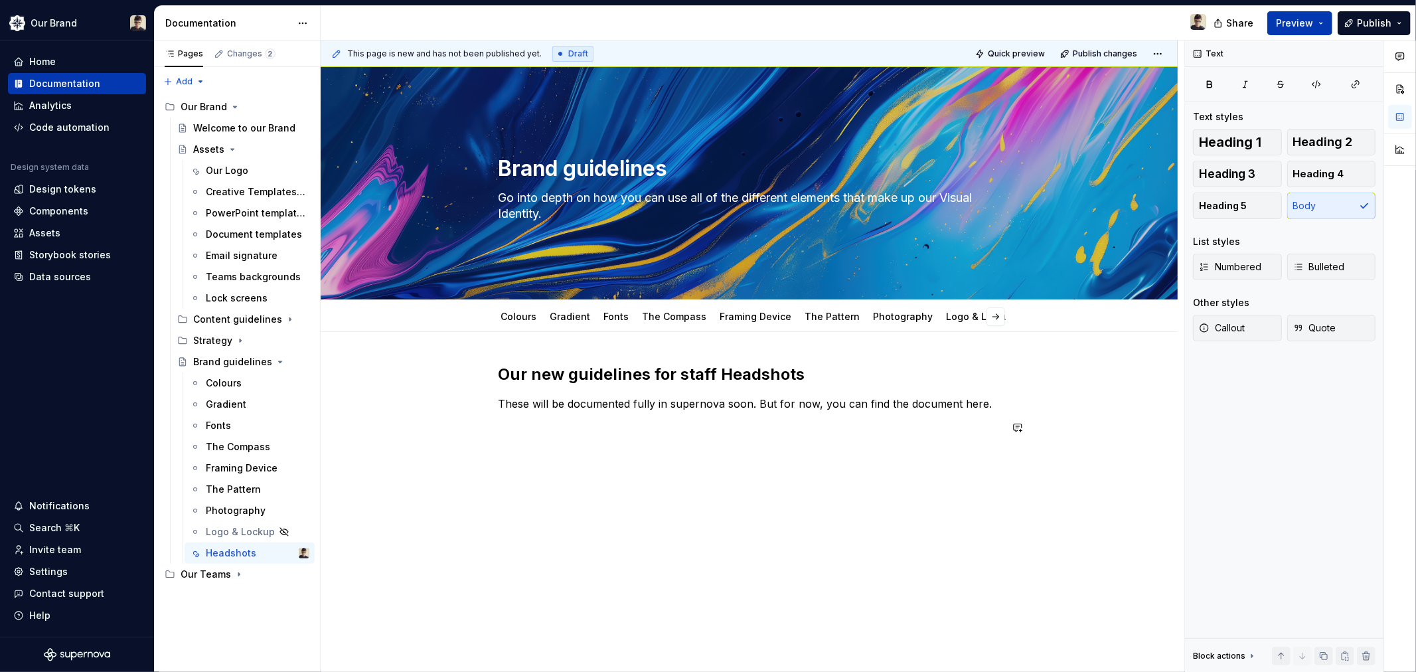
click at [647, 443] on div "Our new guidelines for staff Headshots These will be documented fully in supern…" at bounding box center [749, 408] width 502 height 88
click at [548, 419] on p at bounding box center [749, 427] width 502 height 16
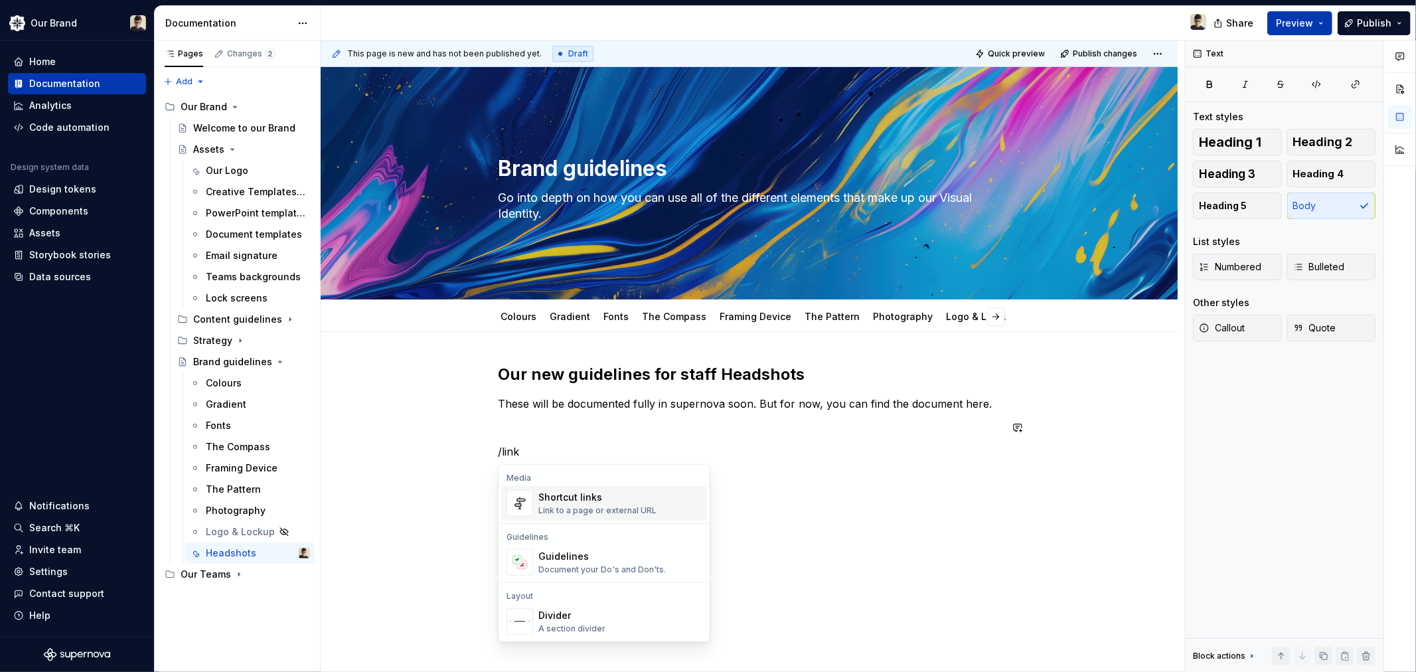
click at [631, 498] on div "Shortcut links" at bounding box center [597, 497] width 118 height 13
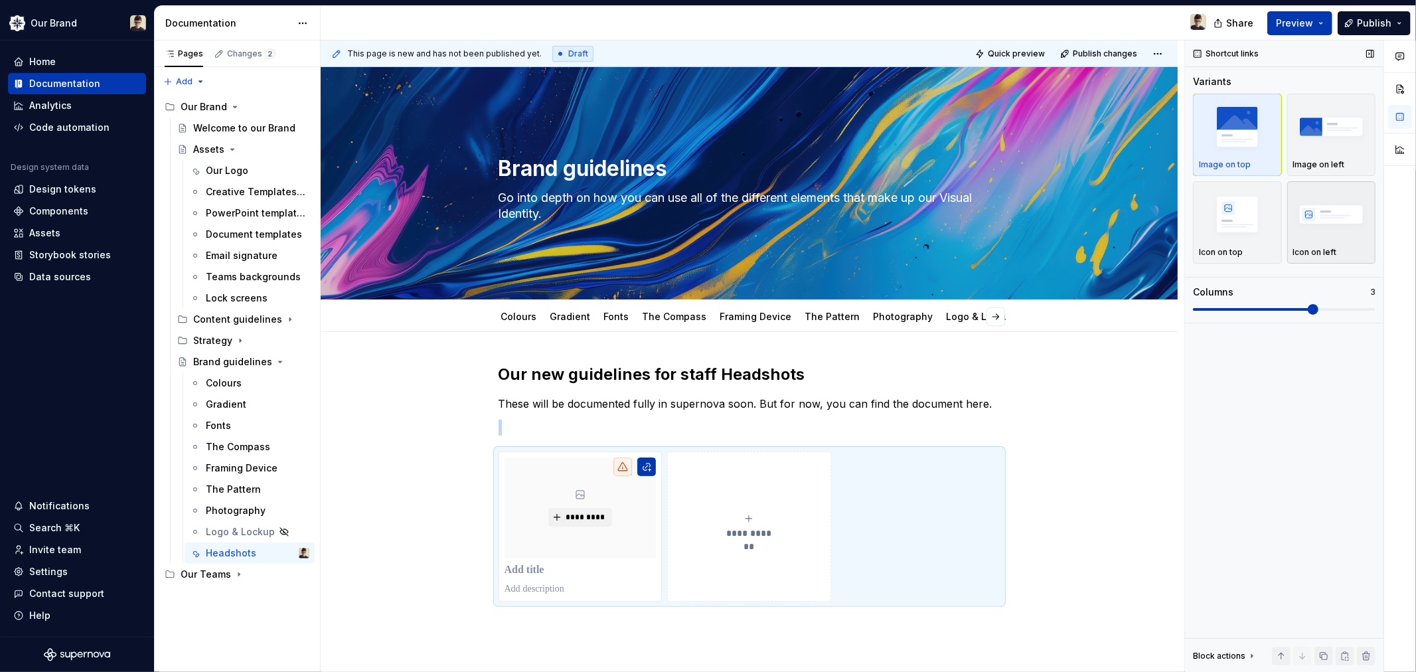
click at [1325, 212] on img "button" at bounding box center [1331, 214] width 77 height 48
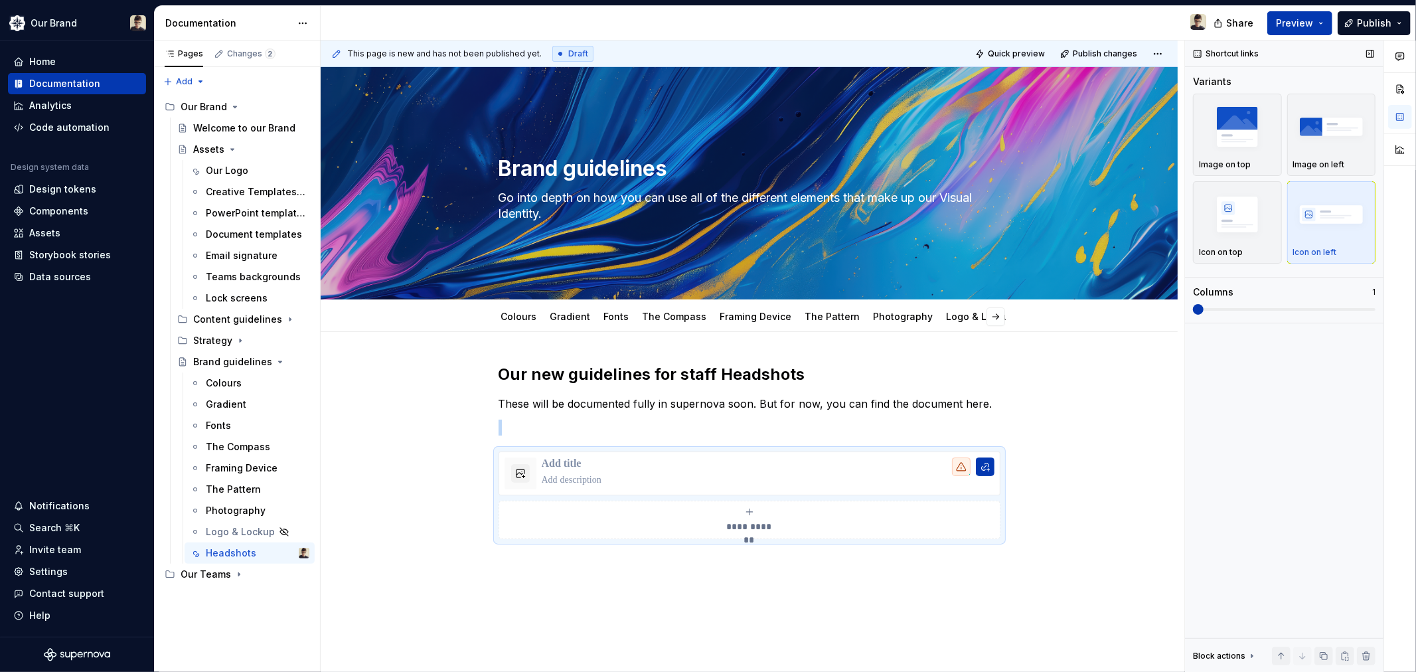
click at [1193, 311] on span at bounding box center [1193, 309] width 0 height 3
click at [579, 465] on p at bounding box center [768, 463] width 453 height 13
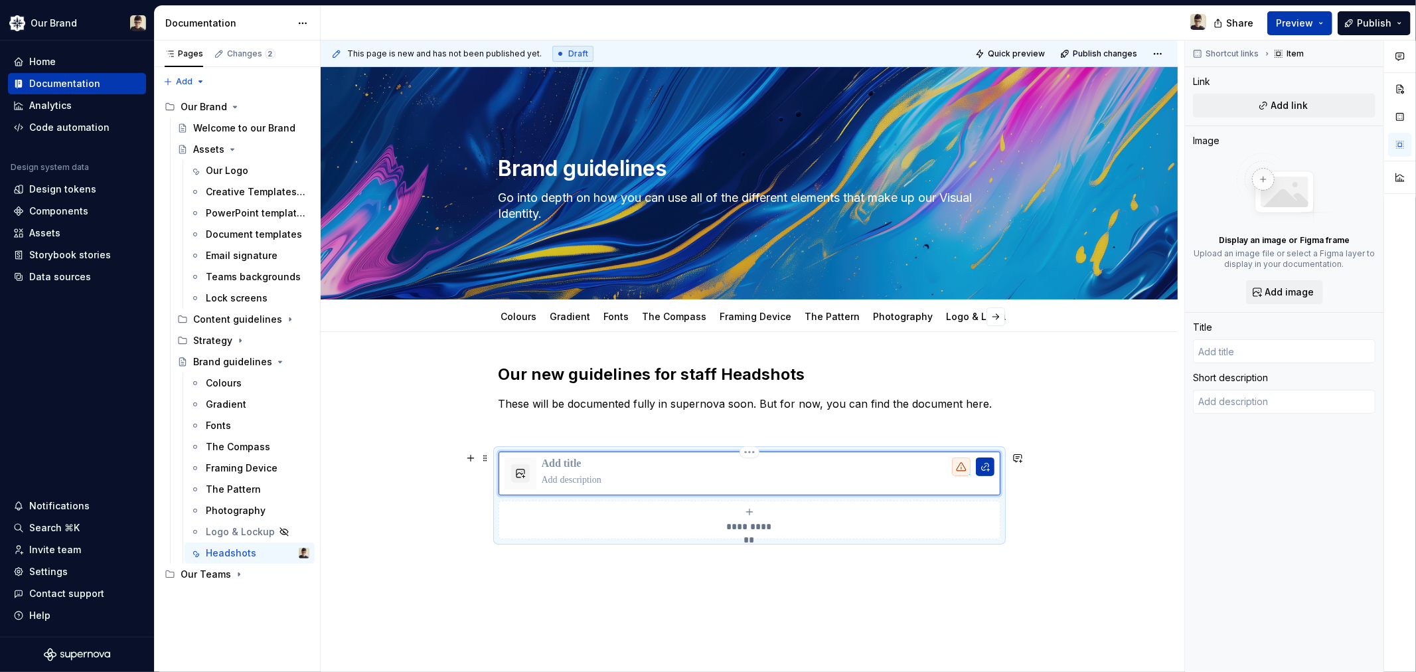
type textarea "*"
type input "R"
type textarea "*"
type input "Ra"
type textarea "*"
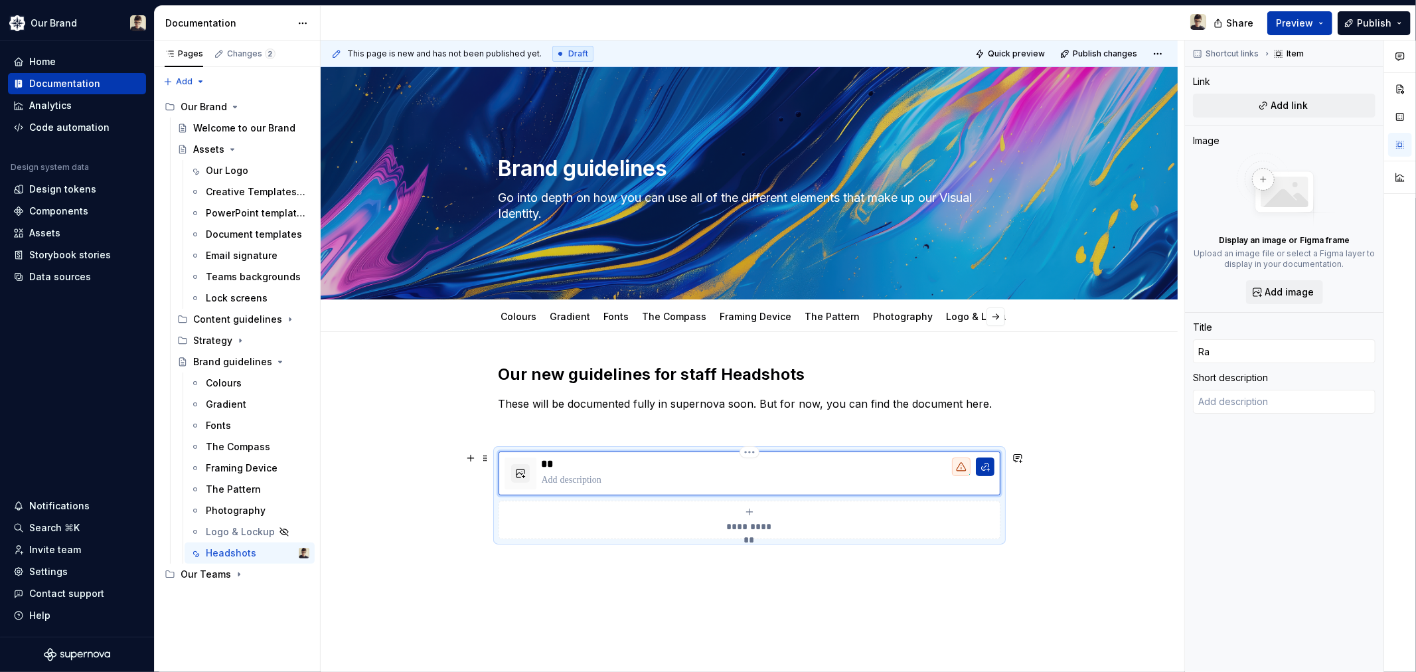
type input "Rat"
type textarea "*"
type input "[PERSON_NAME]"
type textarea "*"
type input "Rathb"
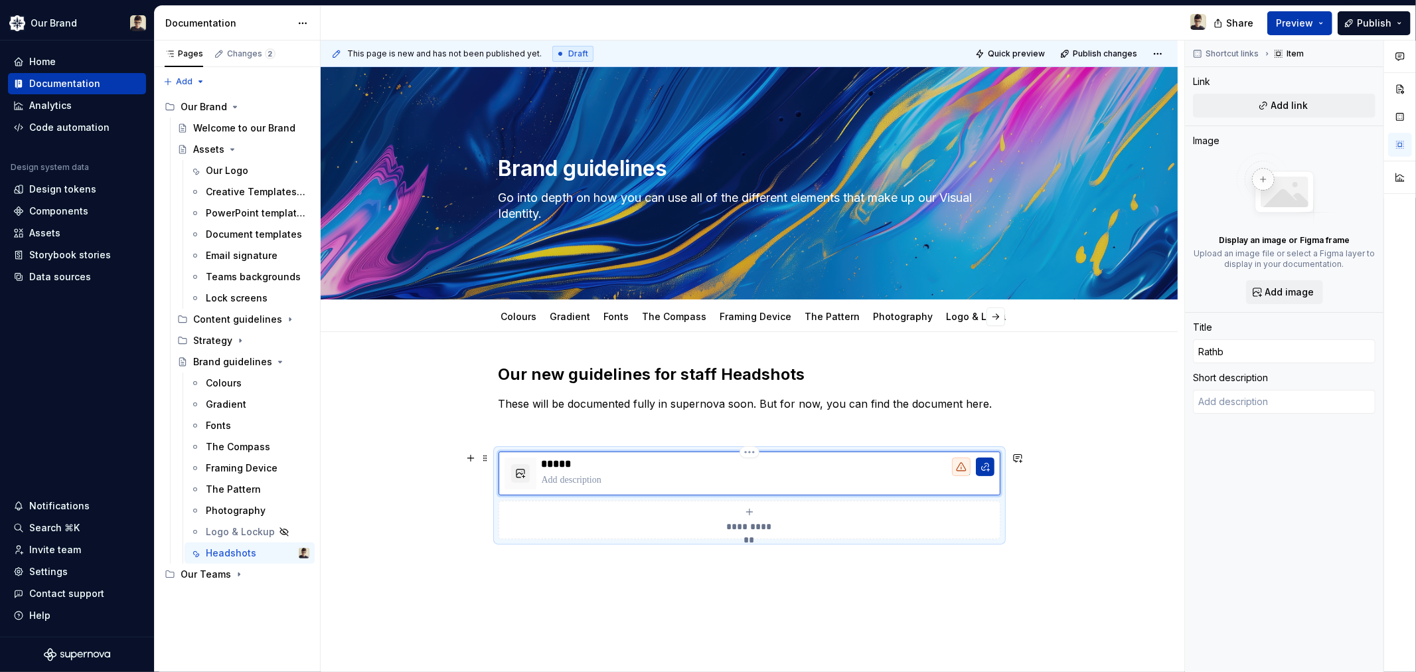
type textarea "*"
type input "Rathbo"
type textarea "*"
type input "Rathbon"
type textarea "*"
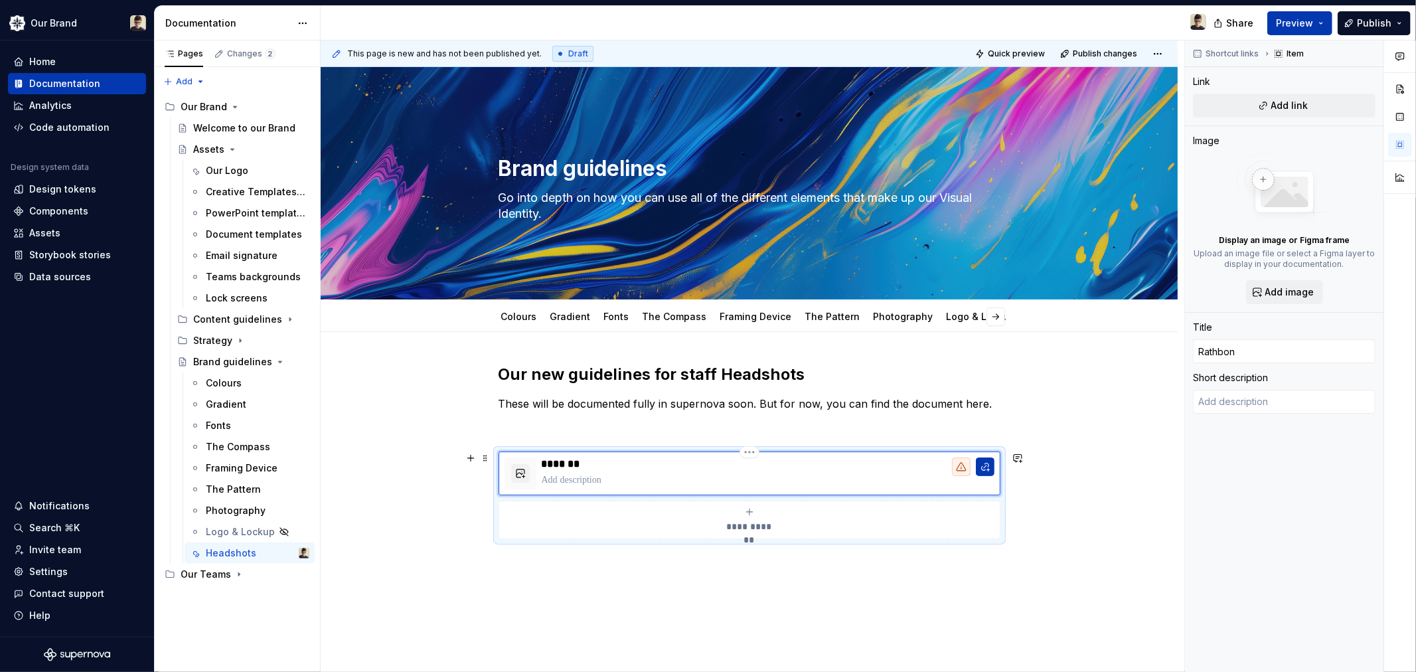
type input "Rathbone"
type textarea "*"
type input "Rathbones"
type textarea "*"
type input "Rathbones"
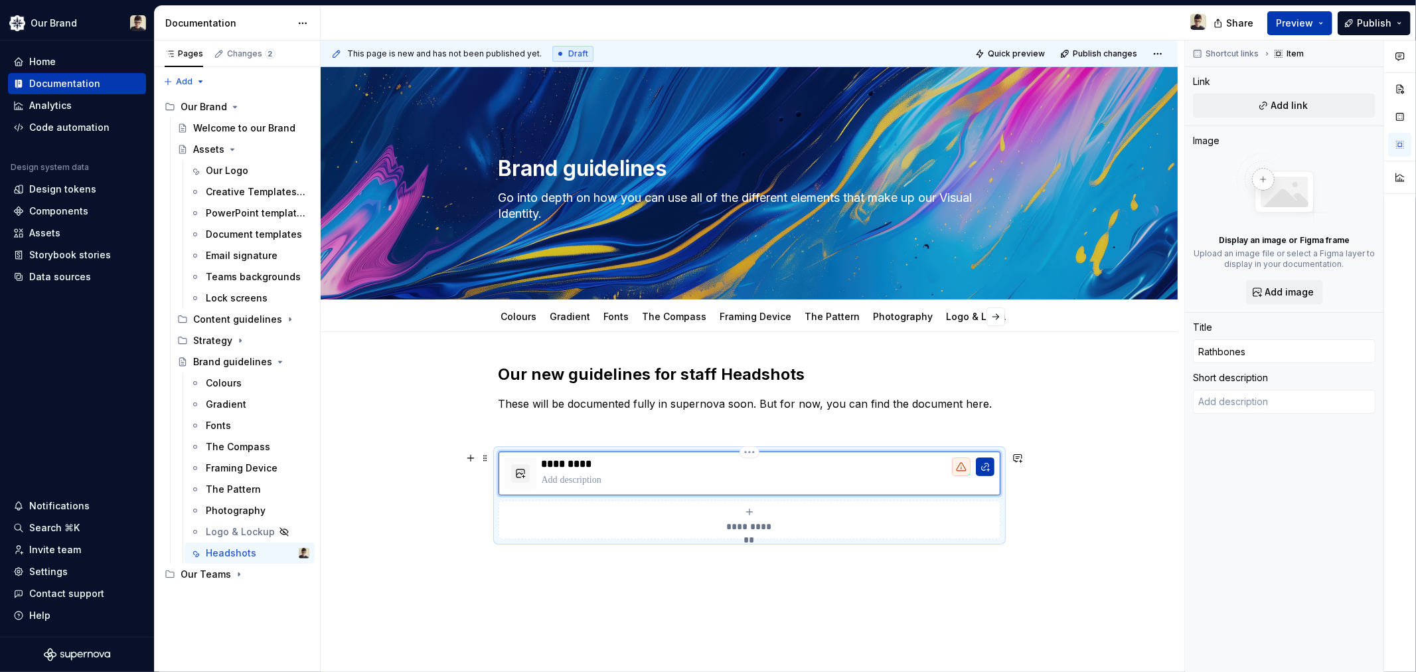
type textarea "*"
type input "Rathbones S"
type textarea "*"
type input "Rathbones St"
type textarea "*"
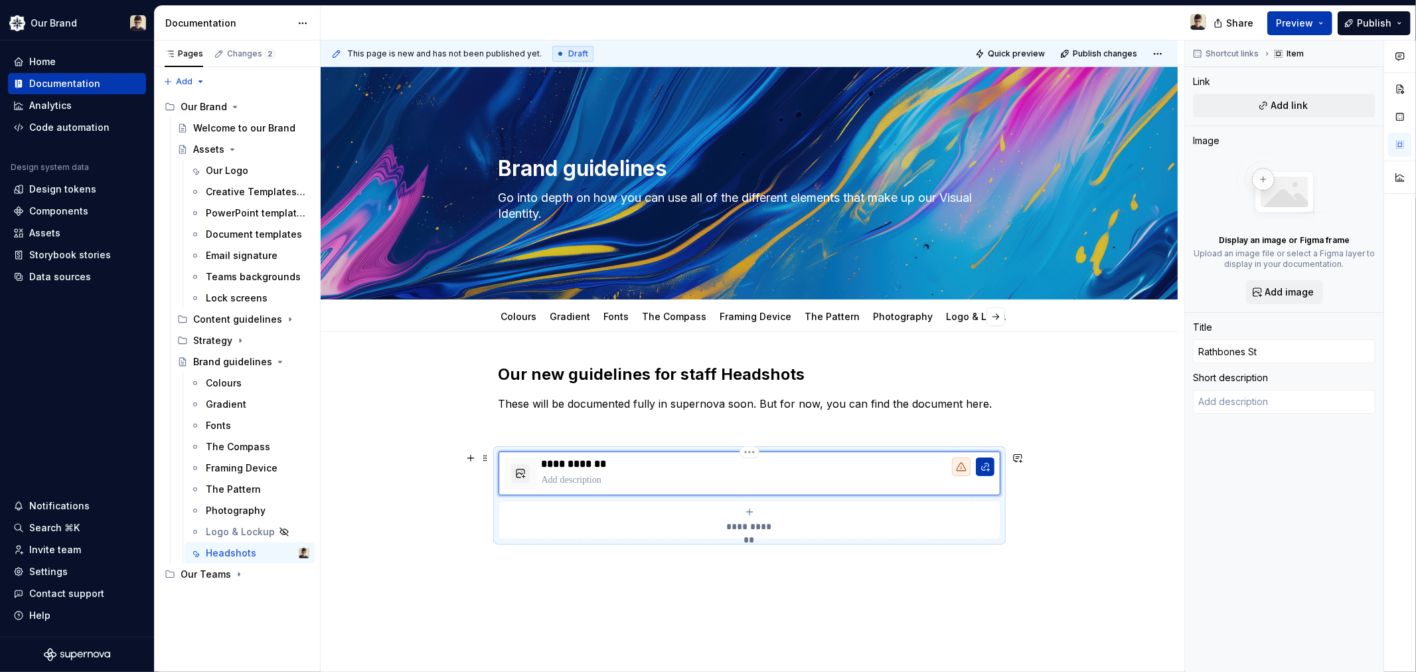
type input "Rathbones Sta"
type textarea "*"
type input "Rathbones Staf"
type textarea "*"
type input "Rathbones Staff"
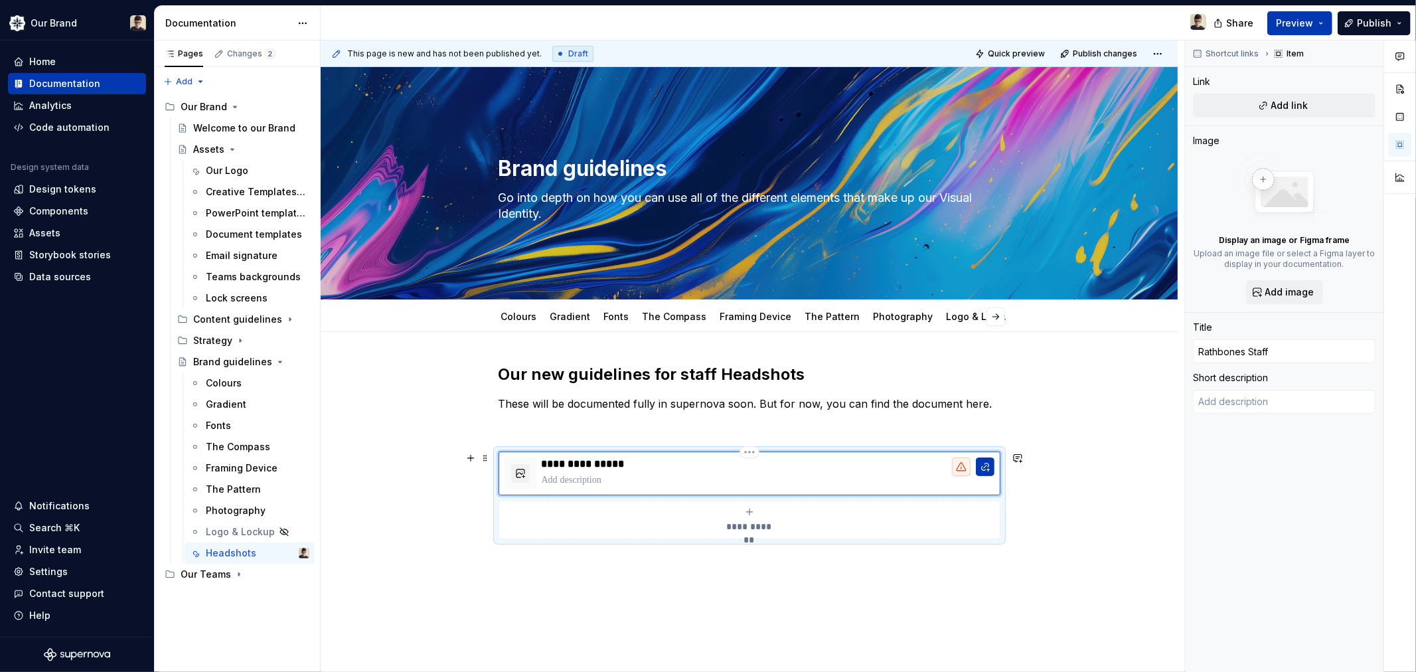
type textarea "*"
type input "Rathbones Staff"
type textarea "*"
type input "Rathbones Staff H"
type textarea "*"
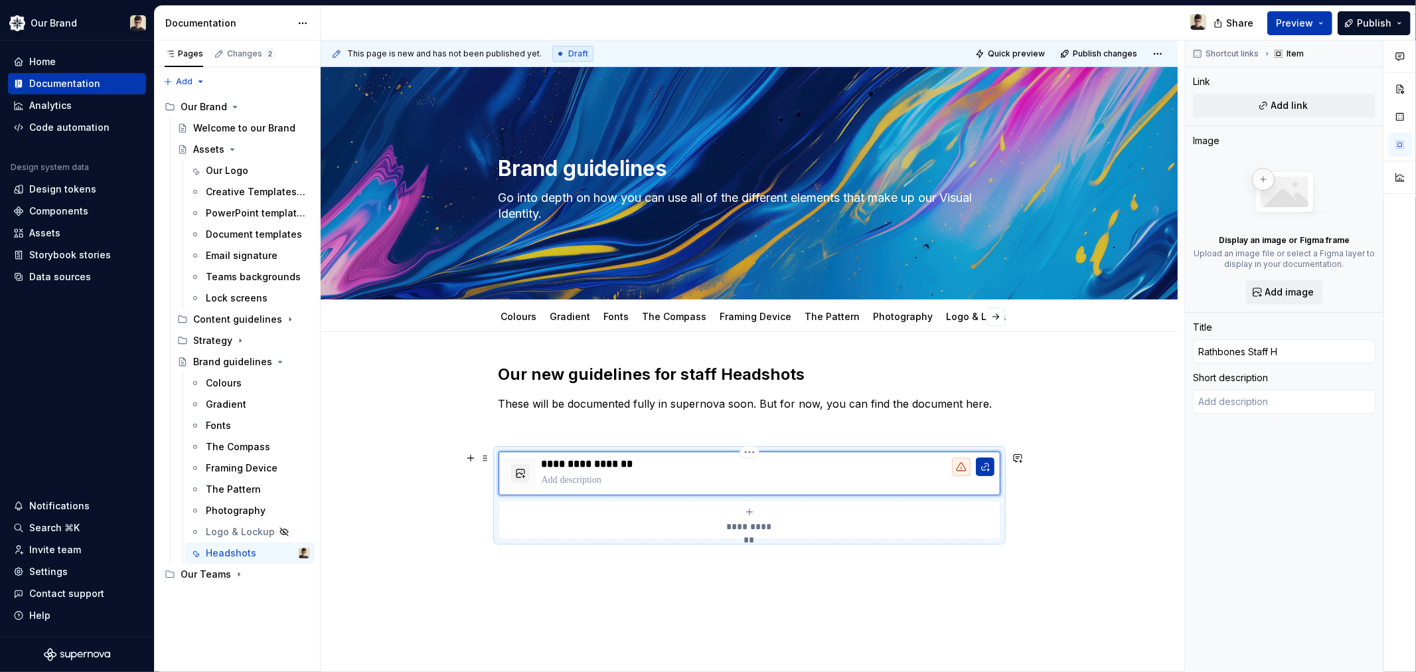
type input "Rathbones Staff He"
type textarea "*"
type input "Rathbones Staff Hea"
type textarea "*"
type input "Rathbones Staff Head"
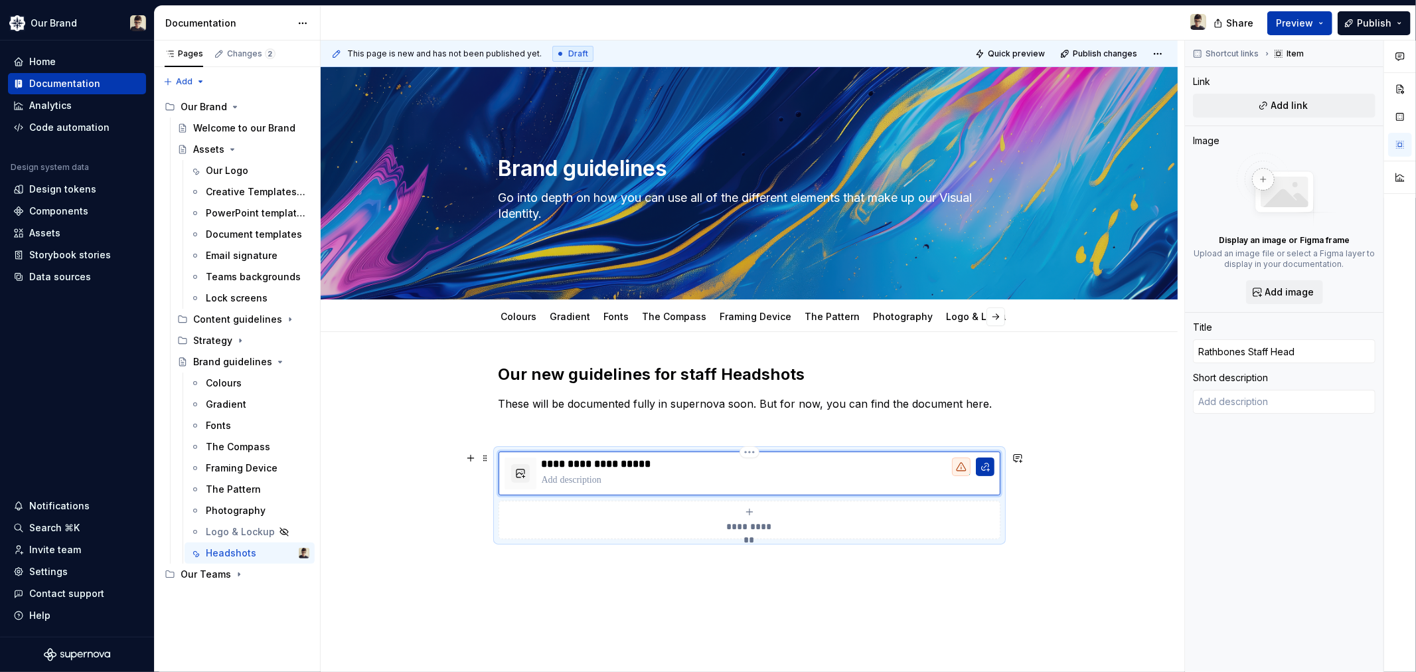
type textarea "*"
type input "Rathbones Staff Heads"
type textarea "*"
type input "Rathbones Staff Headsh"
type textarea "*"
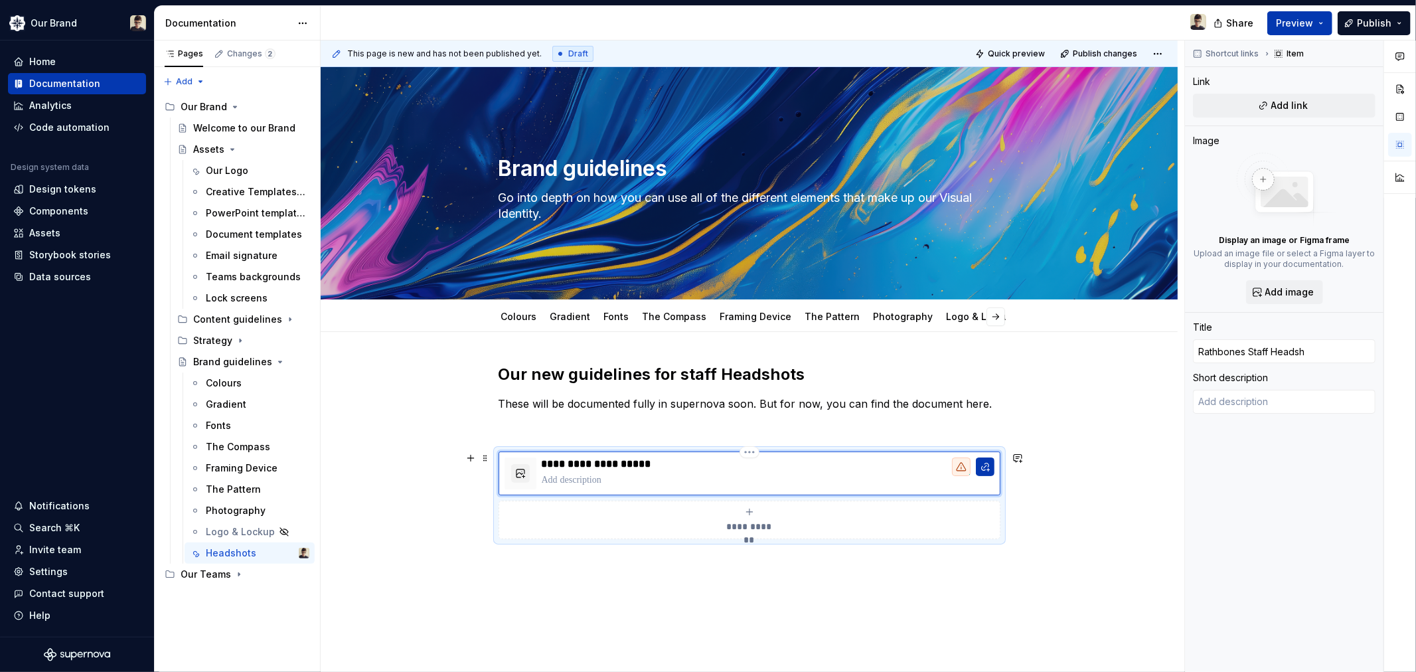
type input "Rathbones Staff Headsho"
type textarea "*"
type input "Rathbones Staff Headshot"
type textarea "*"
type input "Rathbones Staff Headshots"
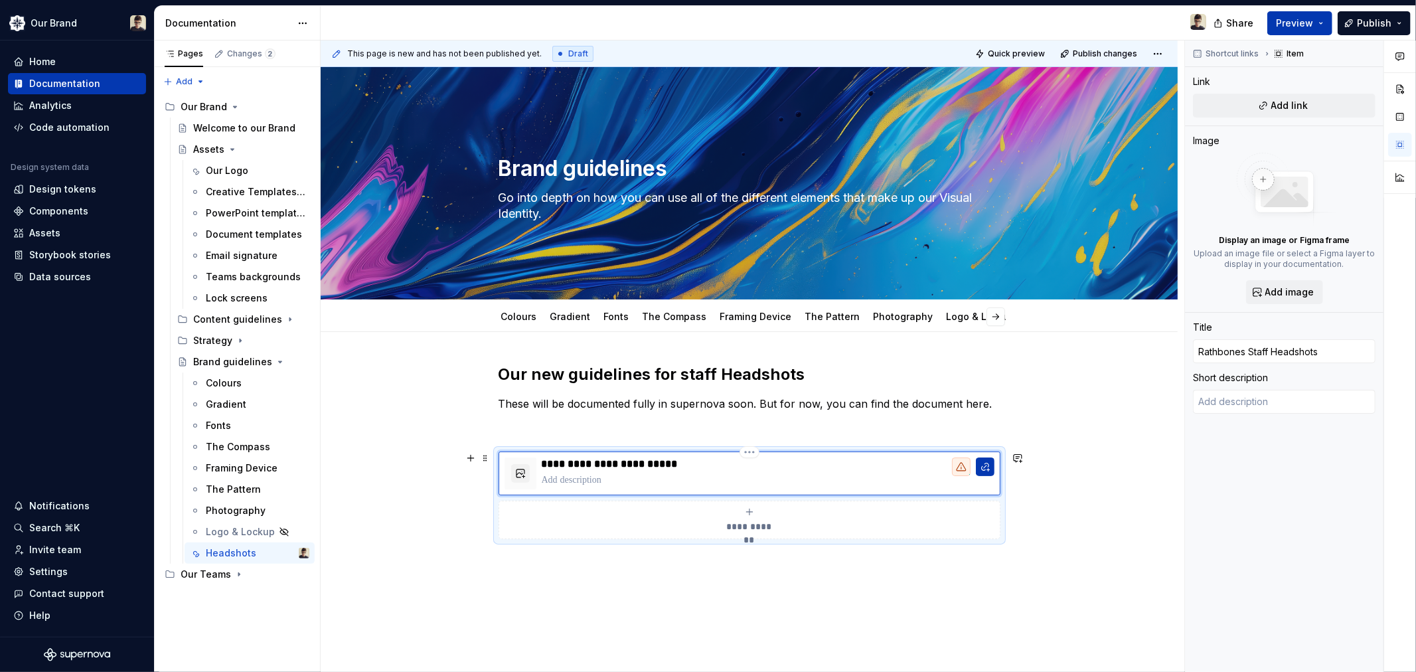
type textarea "*"
type input "Rathbones Staff Headshots"
type textarea "*"
type input "Rathbones Staff Headshots G"
type textarea "*"
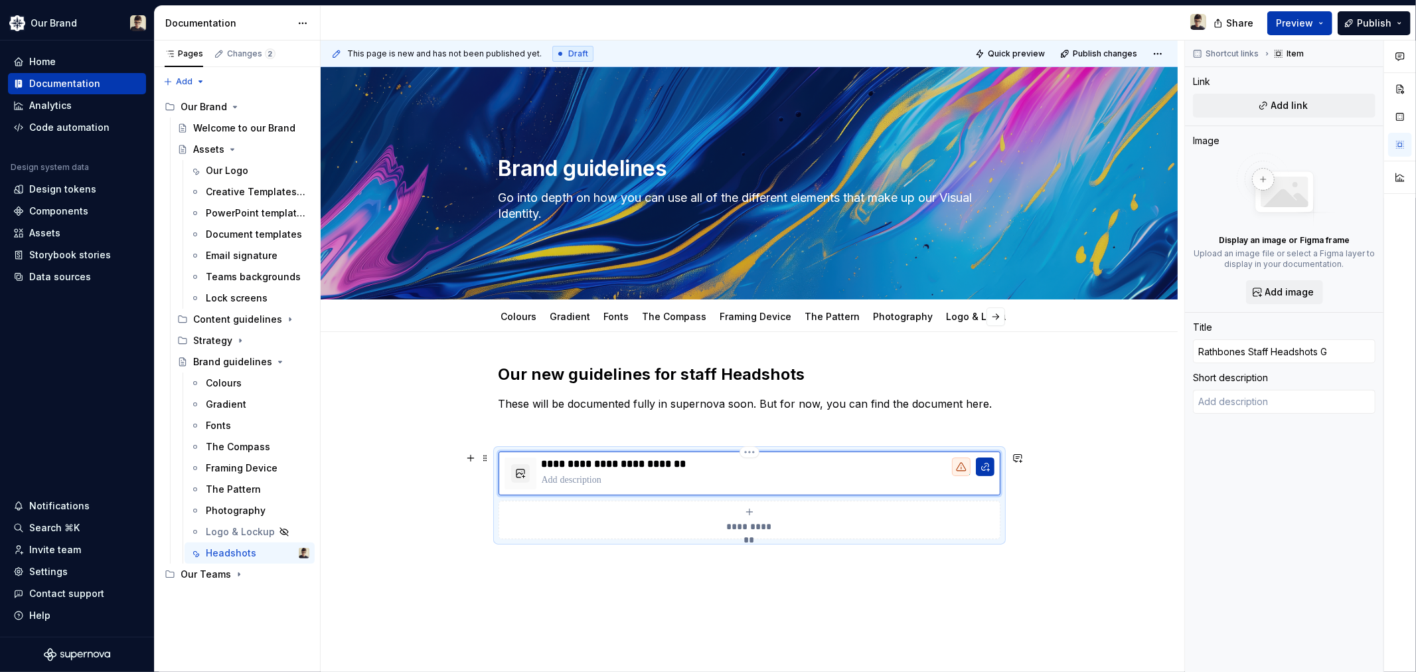
type input "Rathbones Staff Headshots Gu"
type textarea "*"
type input "Rathbones Staff Headshots Gui"
type textarea "*"
type input "Rathbones Staff Headshots Guid"
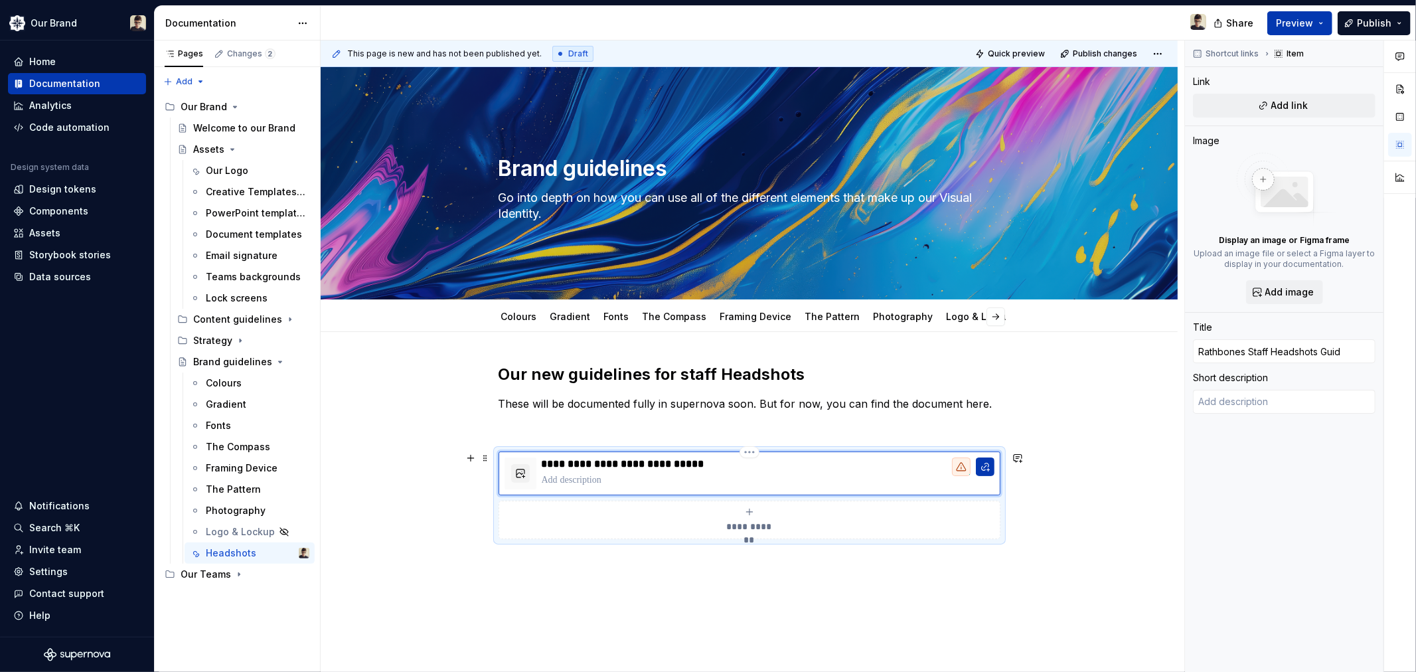
type textarea "*"
type input "Rathbones Staff Headshots Guide"
type textarea "*"
type input "Rathbones Staff Headshots Guidel"
type textarea "*"
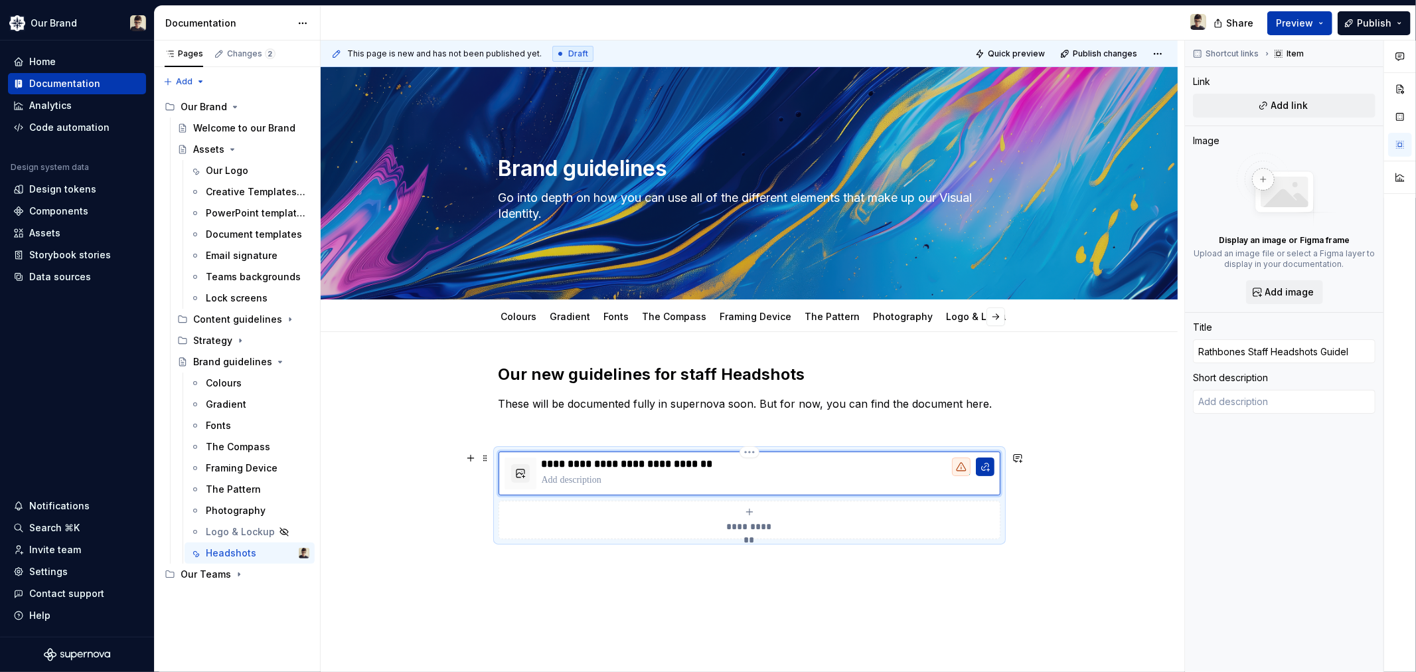
type input "Rathbones Staff Headshots Guideli"
type textarea "*"
type input "Rathbones Staff Headshots Guidelin"
type textarea "*"
type input "Rathbones Staff Headshots Guideline"
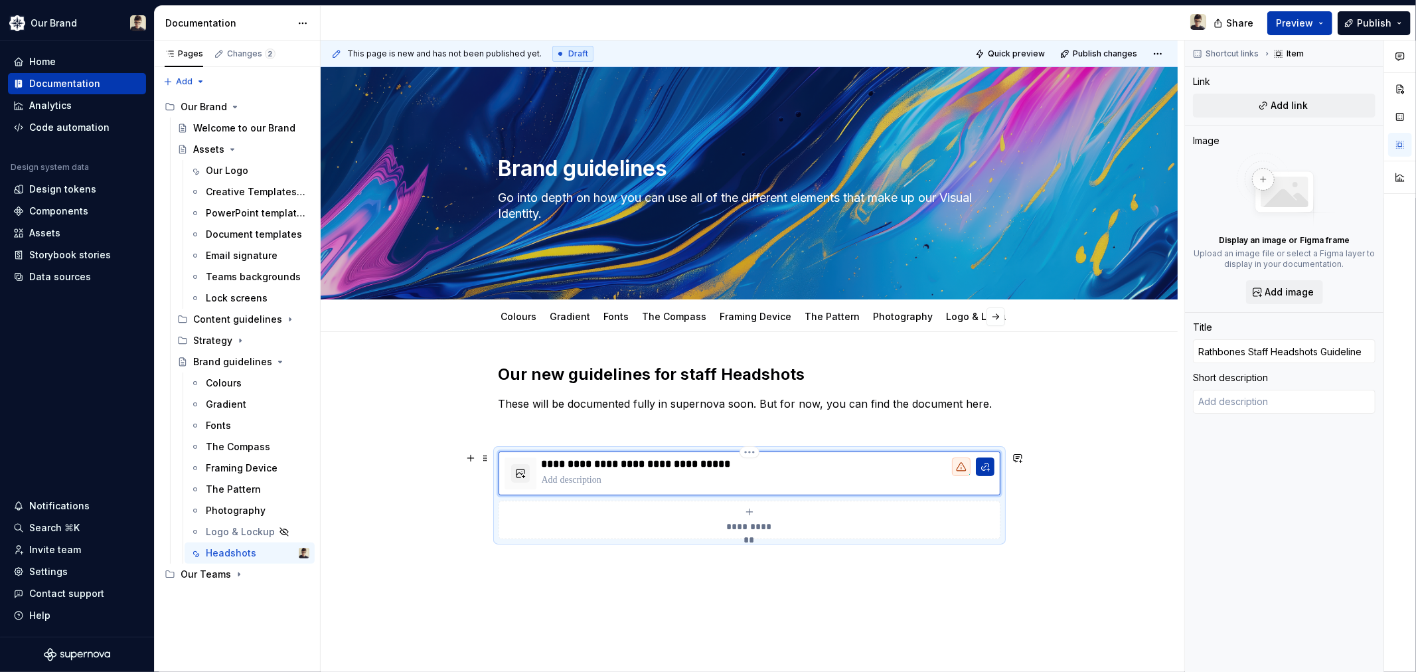
click at [584, 482] on p at bounding box center [768, 479] width 453 height 13
type textarea "*"
type textarea "P"
type textarea "*"
type textarea "PP"
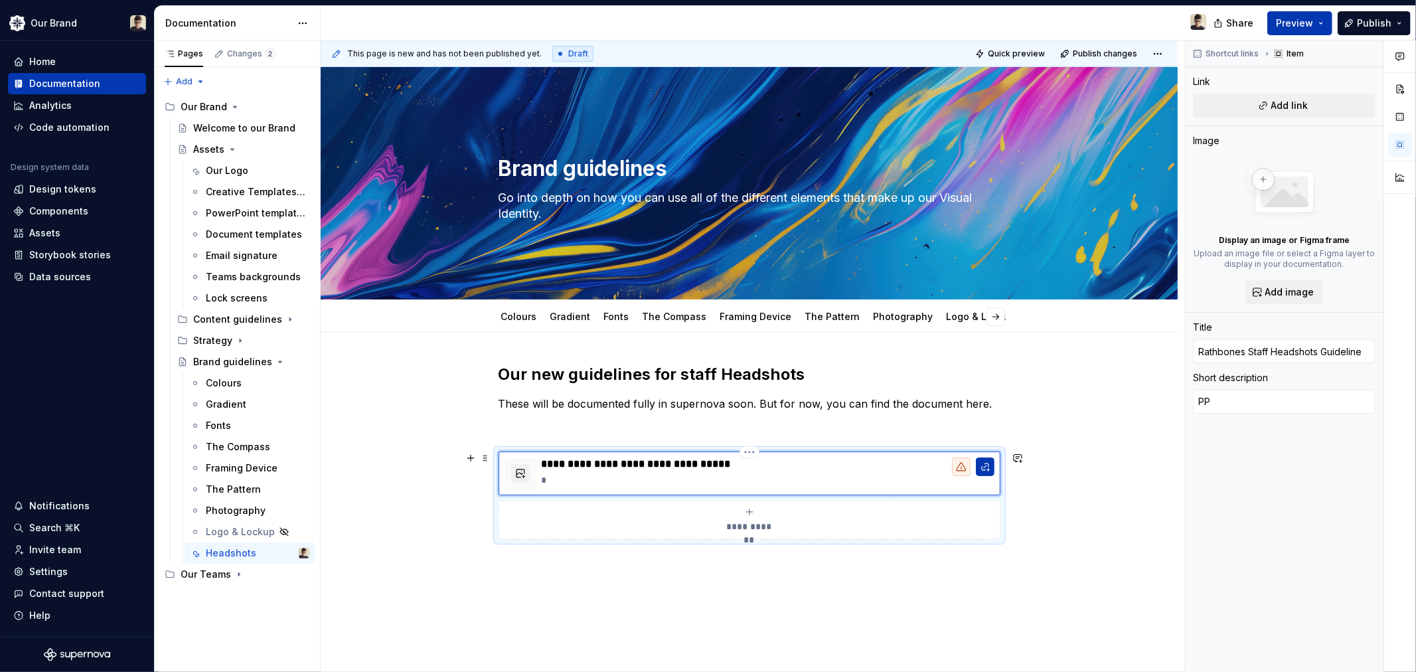
type textarea "*"
type textarea "PPT"
type textarea "*"
type textarea "PPT"
type textarea "*"
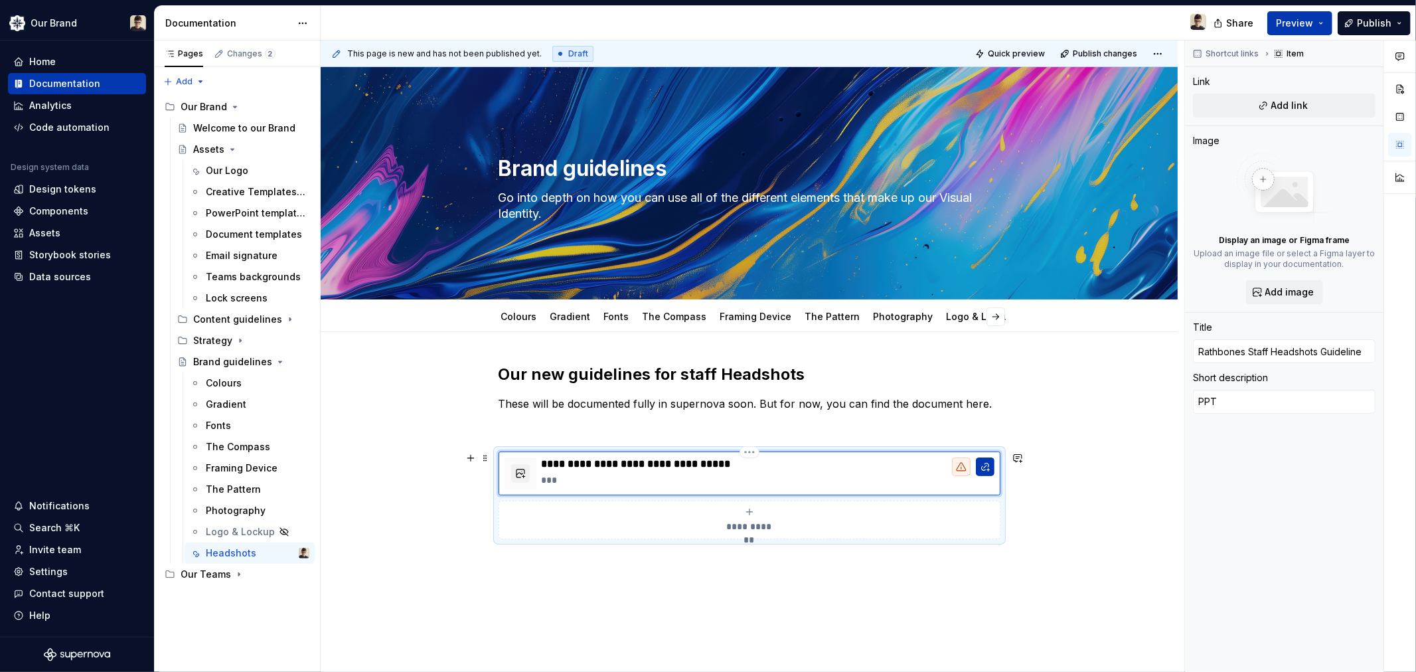
type textarea "PPT D"
type textarea "*"
type textarea "PPT Do"
type textarea "*"
type textarea "PPT Doc"
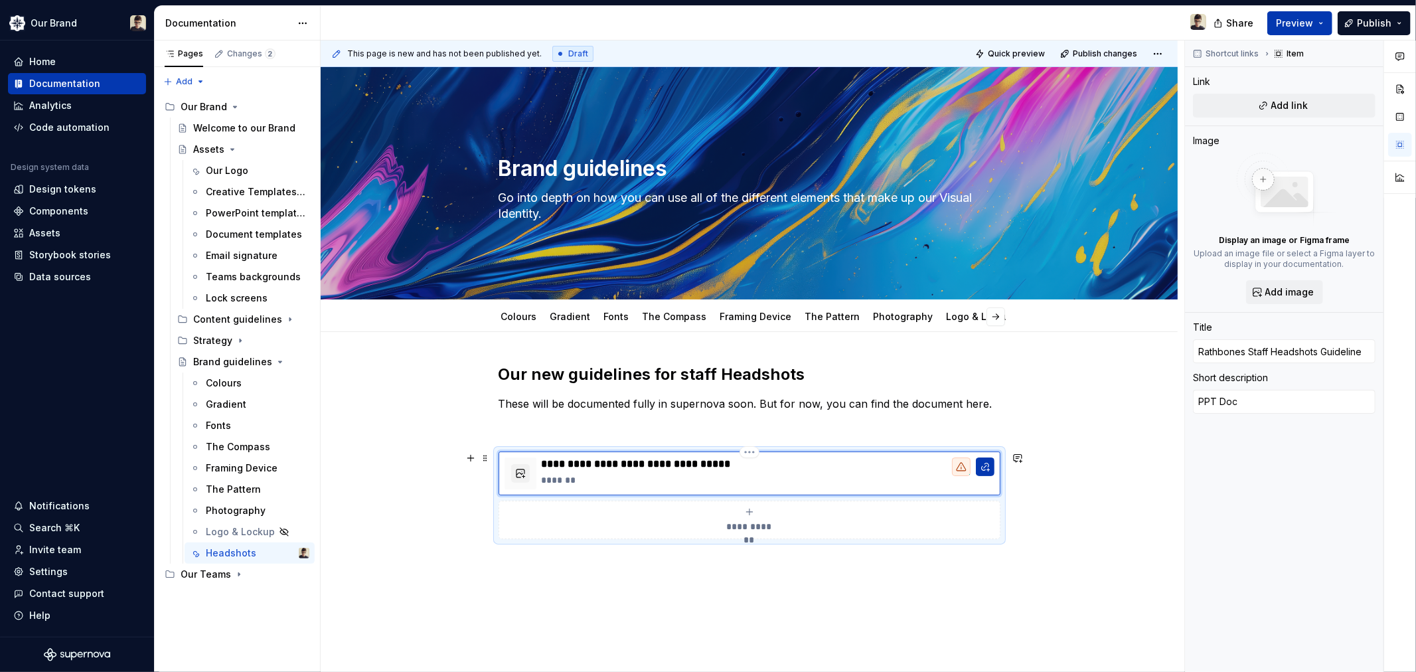
type textarea "*"
type textarea "PPT Docu"
type textarea "*"
type textarea "PPT Docum"
type textarea "*"
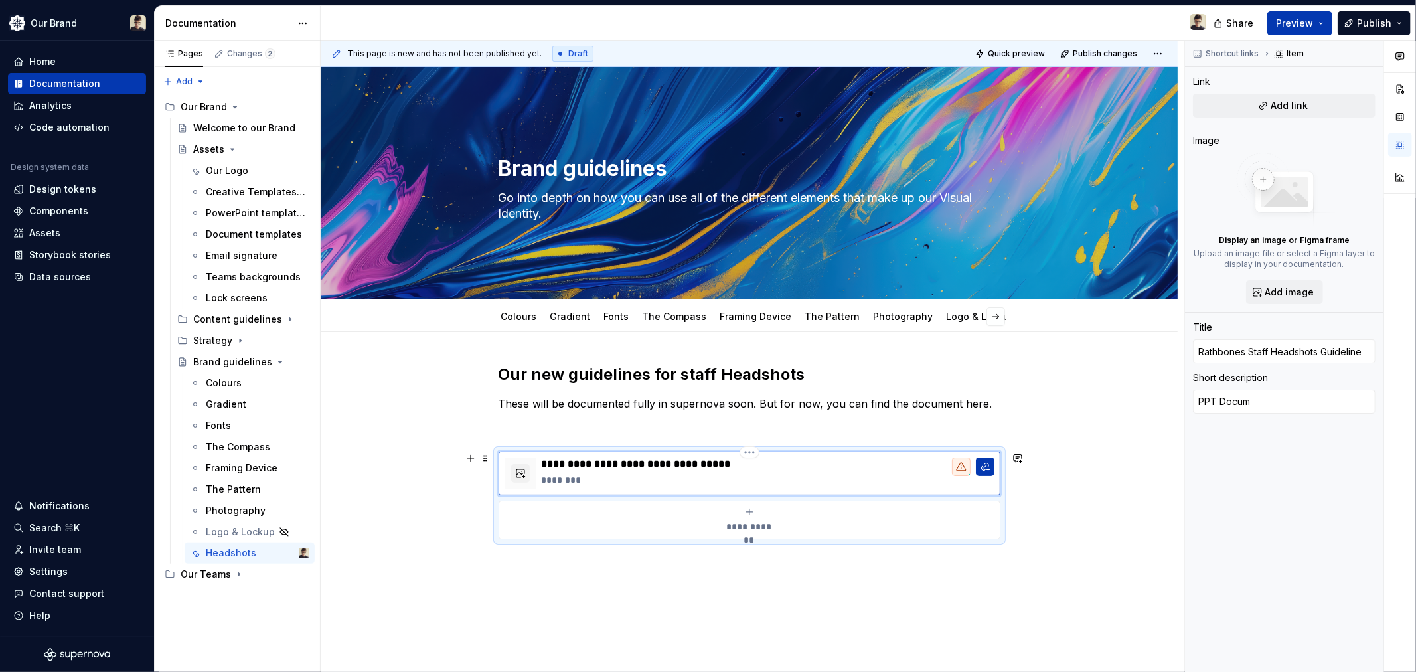
type textarea "PPT Docume"
type textarea "*"
type textarea "PPT Documen"
type textarea "*"
type textarea "PPT Document"
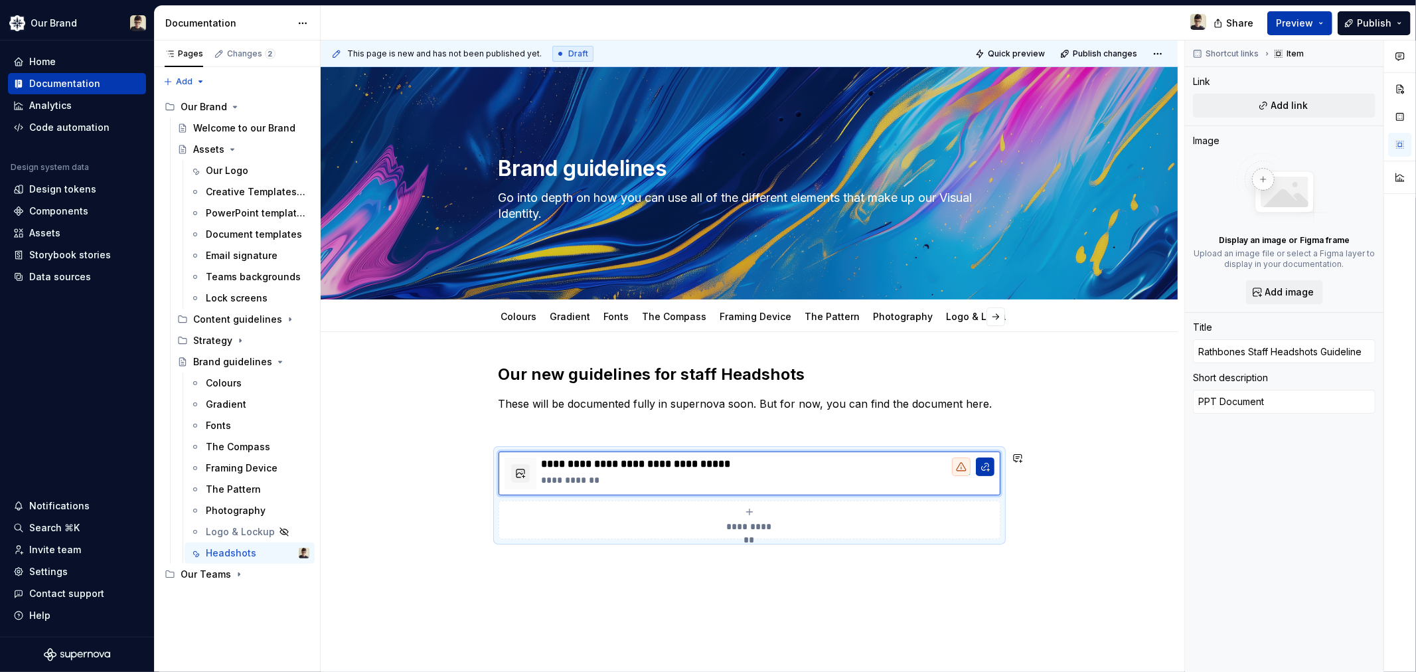
click at [678, 595] on div "**********" at bounding box center [749, 544] width 857 height 425
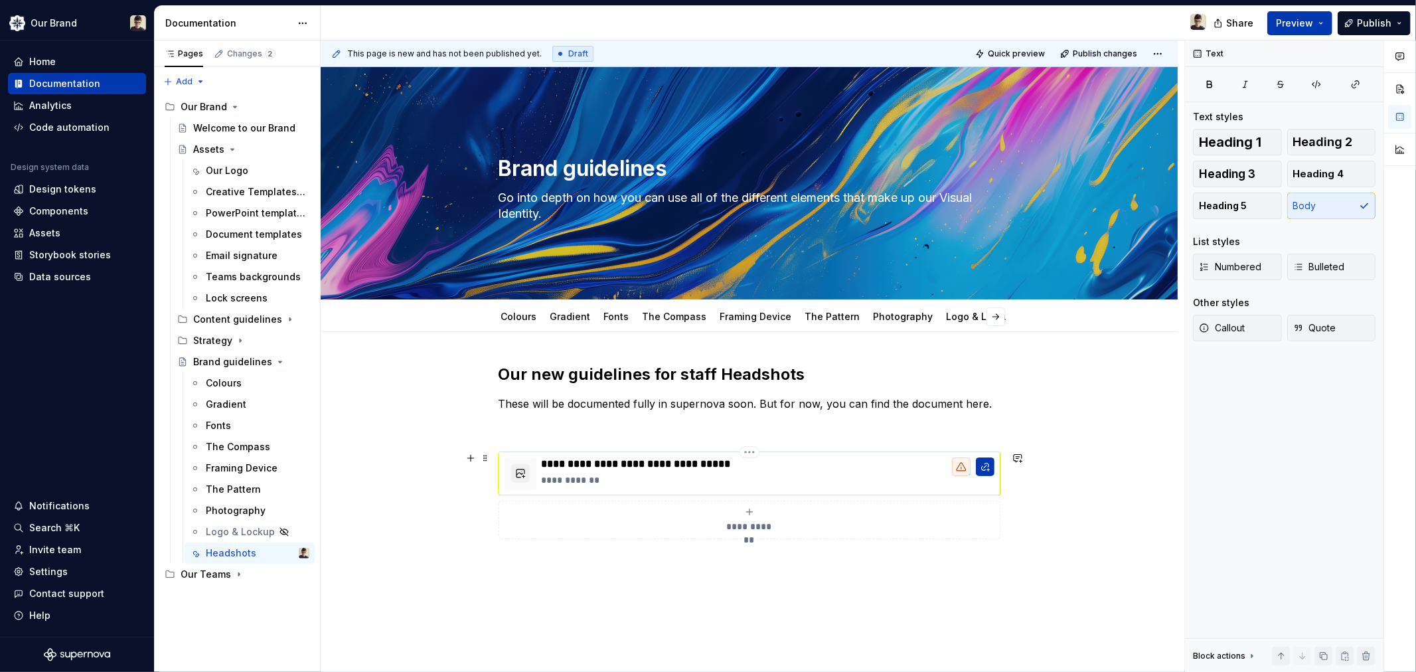
click at [826, 474] on p "**********" at bounding box center [768, 479] width 453 height 13
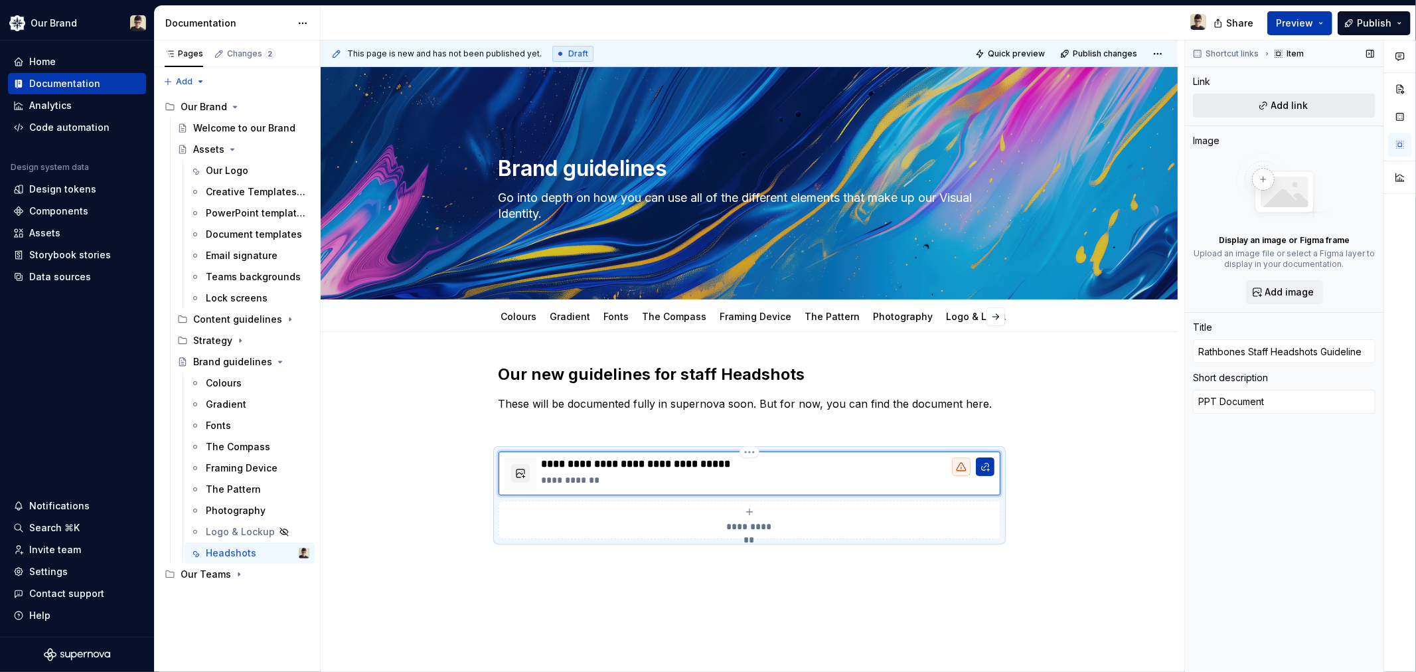
click at [1266, 109] on button "Add link" at bounding box center [1284, 106] width 183 height 24
type textarea "*"
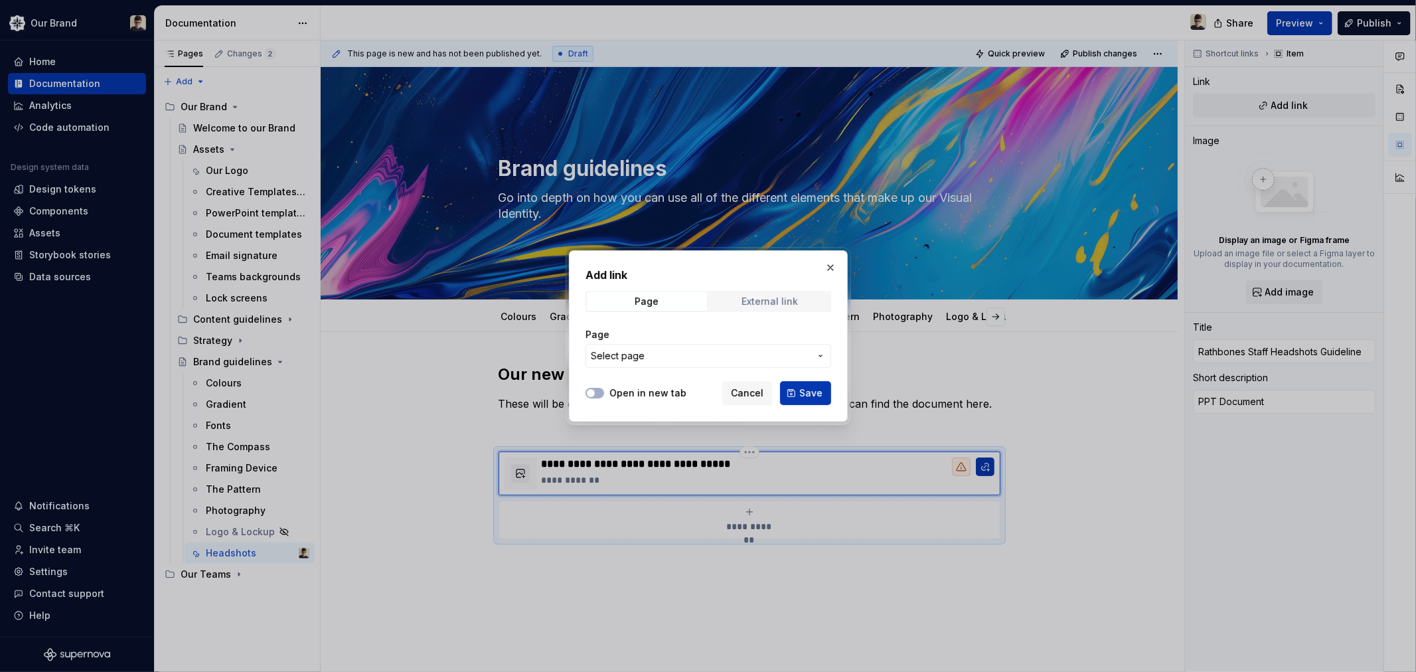
click at [757, 304] on div "External link" at bounding box center [769, 301] width 56 height 11
click at [632, 365] on input "URL" at bounding box center [708, 356] width 246 height 24
paste input "[URL][DOMAIN_NAME]"
type input "[URL][DOMAIN_NAME]"
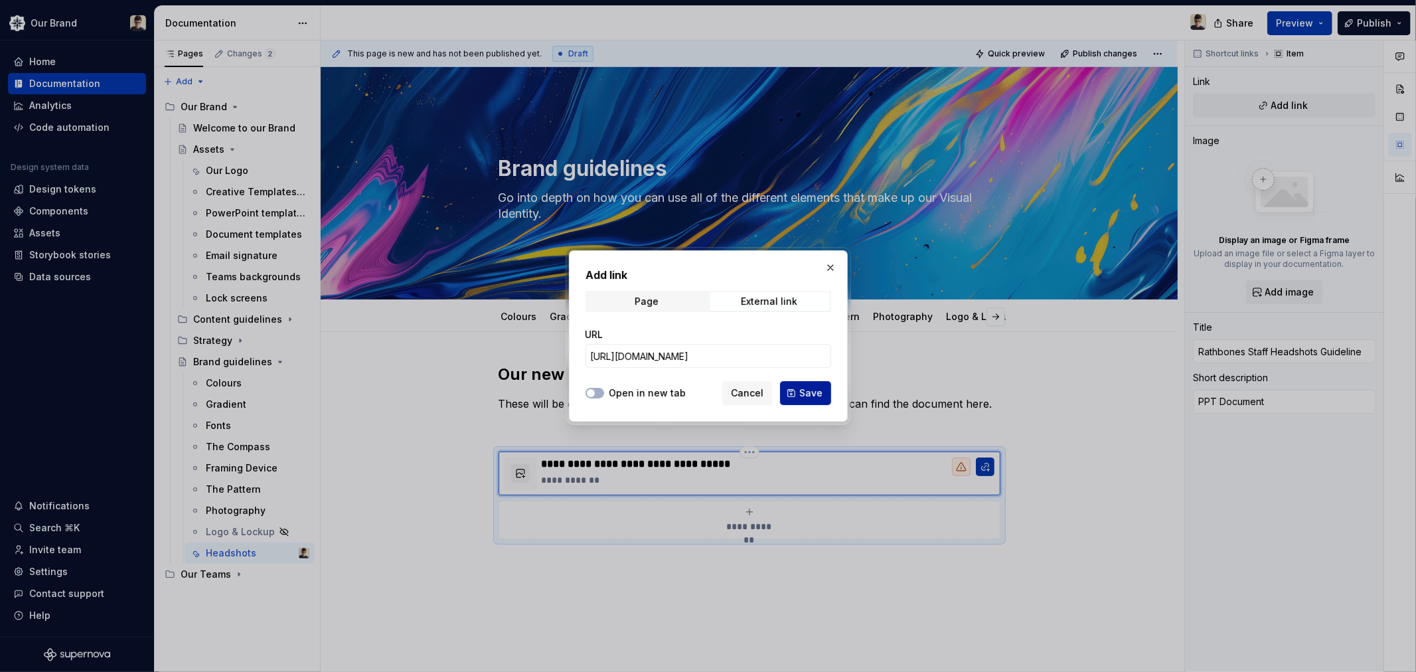
click at [806, 386] on span "Save" at bounding box center [810, 392] width 23 height 13
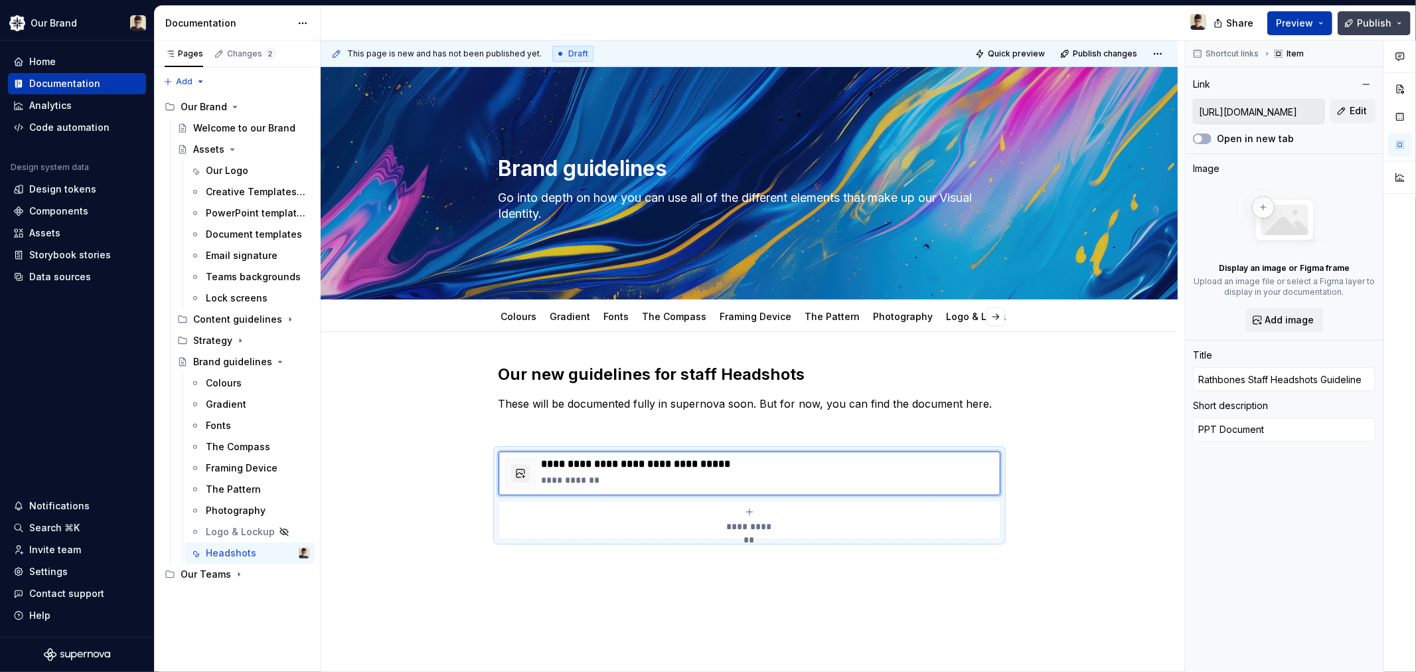
click at [1359, 25] on span "Publish" at bounding box center [1374, 23] width 35 height 13
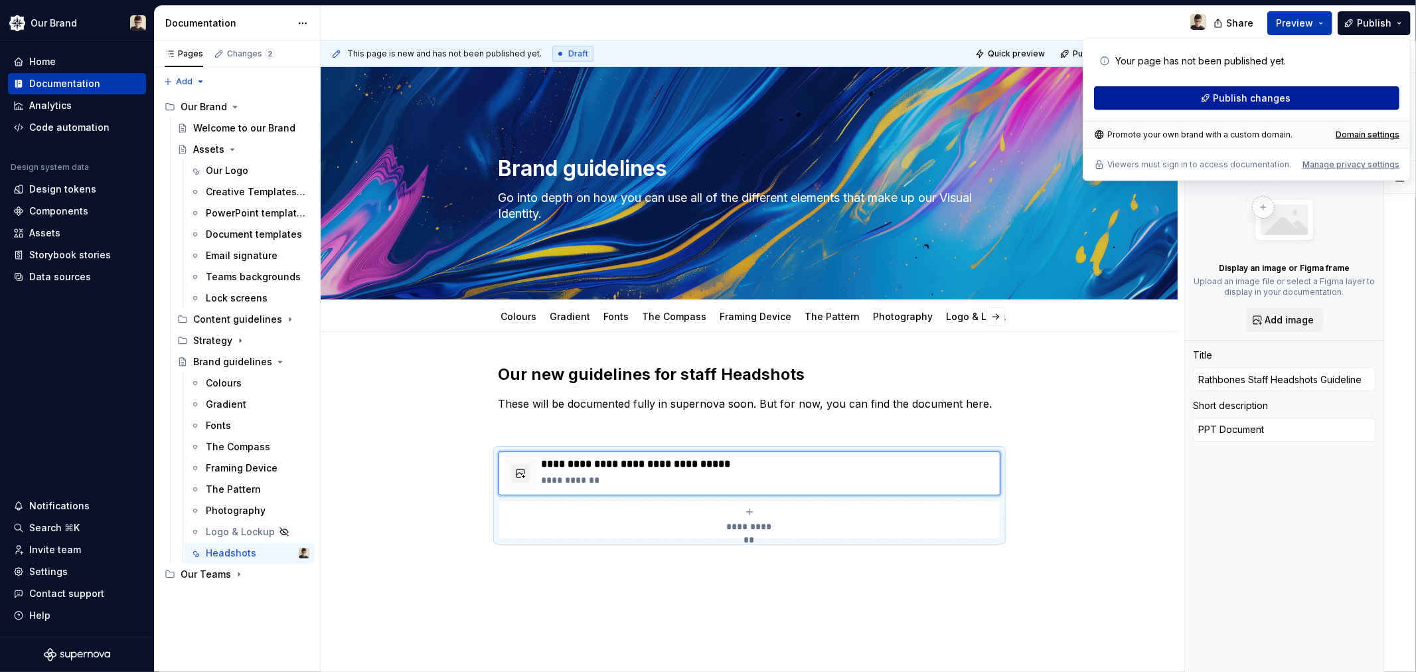
click at [1254, 102] on span "Publish changes" at bounding box center [1252, 98] width 78 height 13
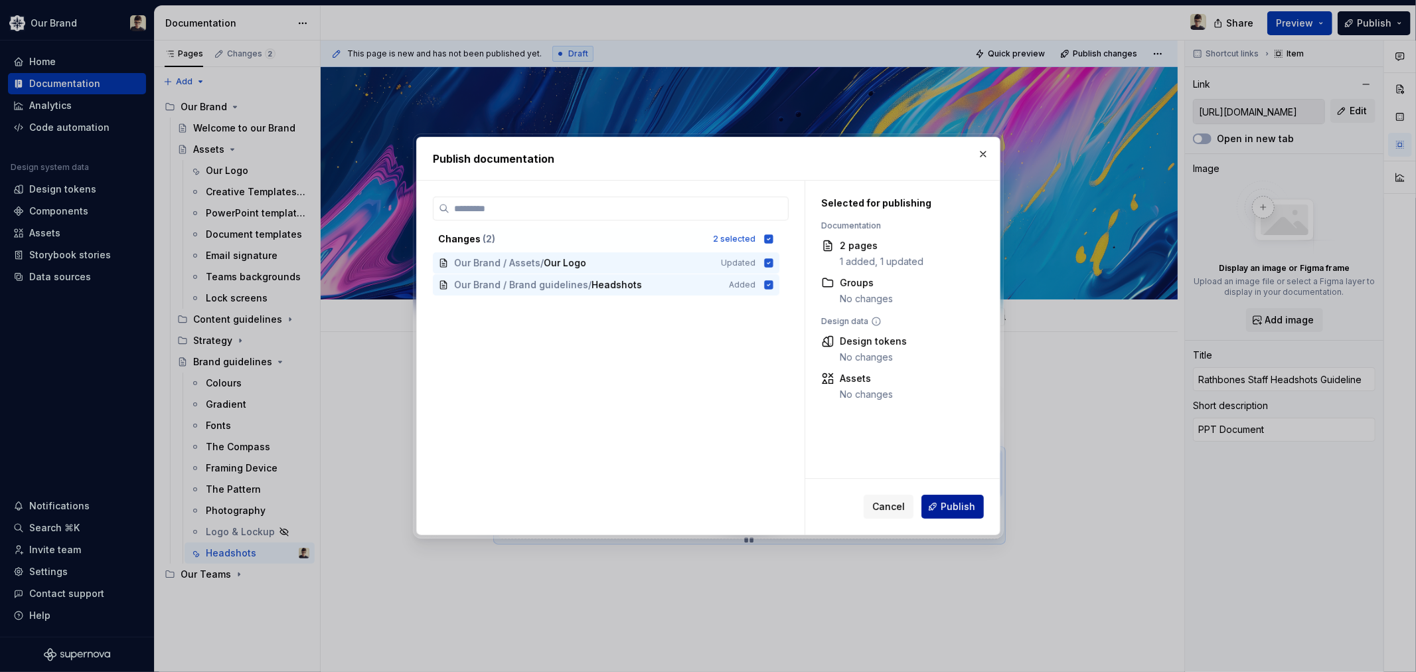
click at [950, 496] on button "Publish" at bounding box center [952, 506] width 62 height 24
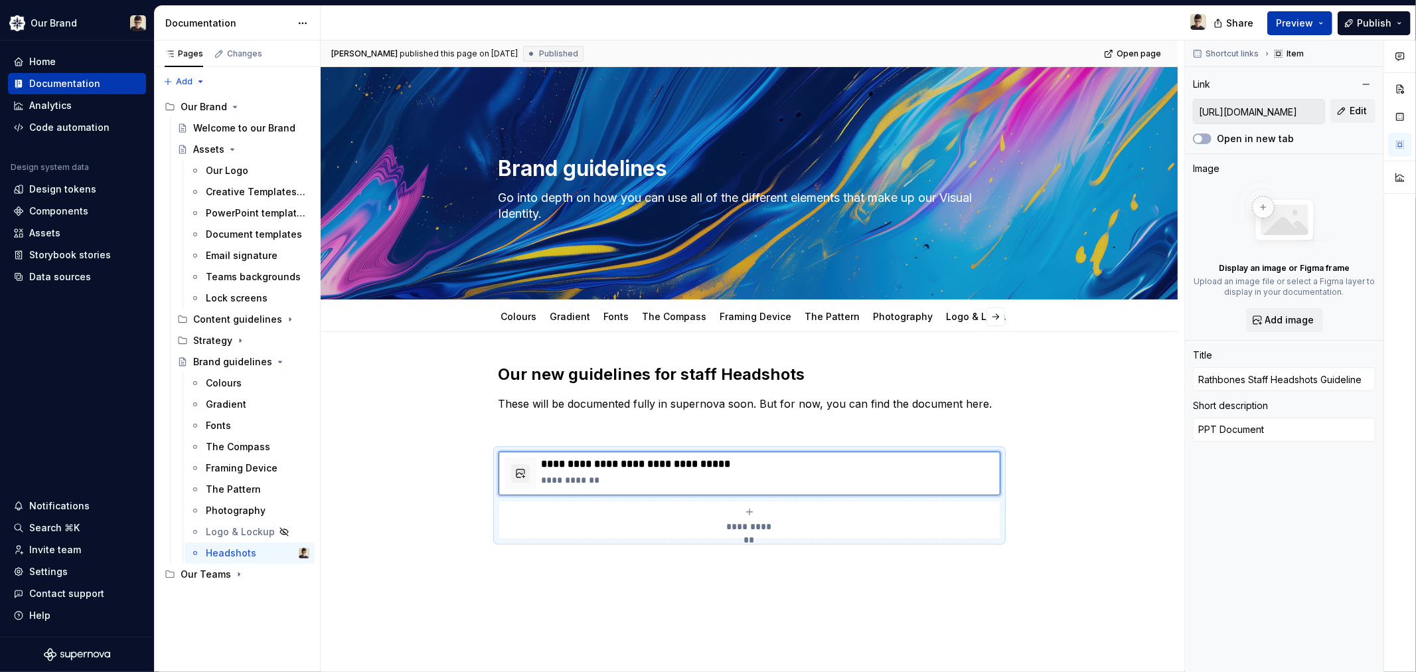
click at [463, 601] on div "**********" at bounding box center [749, 560] width 857 height 457
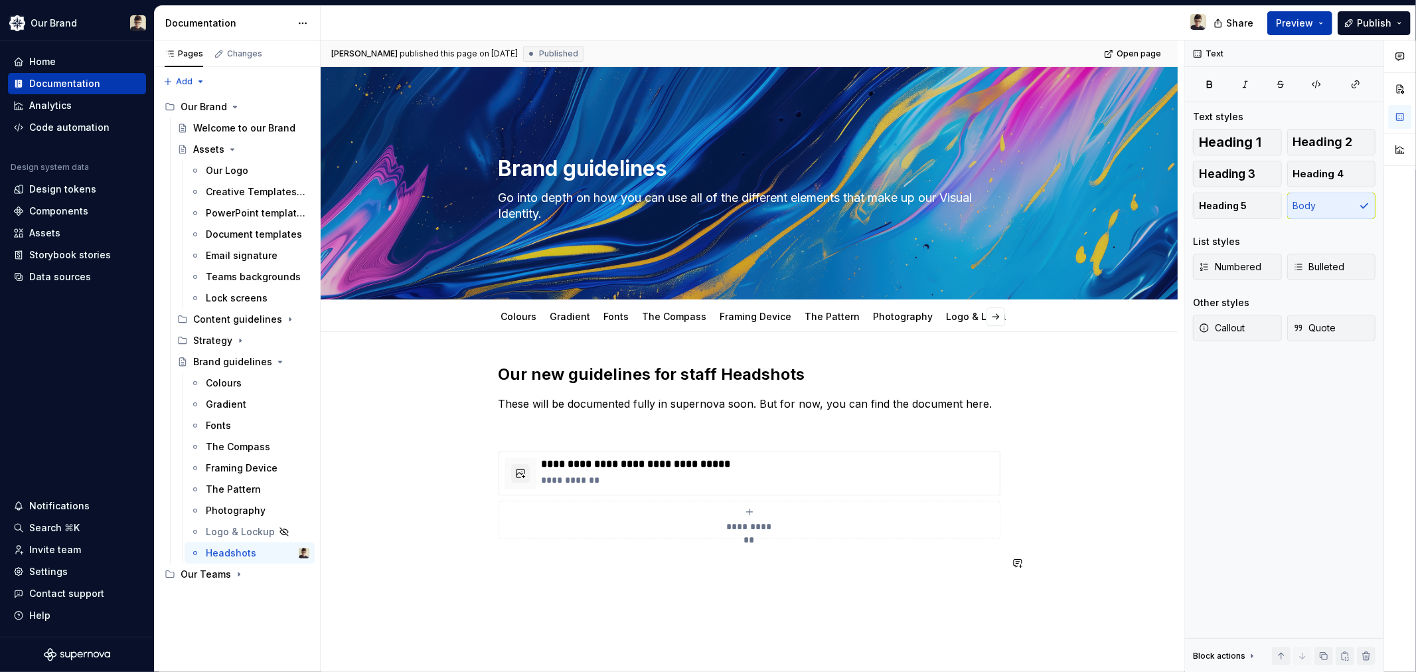
click at [615, 616] on div "**********" at bounding box center [749, 560] width 857 height 457
type textarea "*"
click at [65, 548] on div "Invite team" at bounding box center [55, 549] width 52 height 13
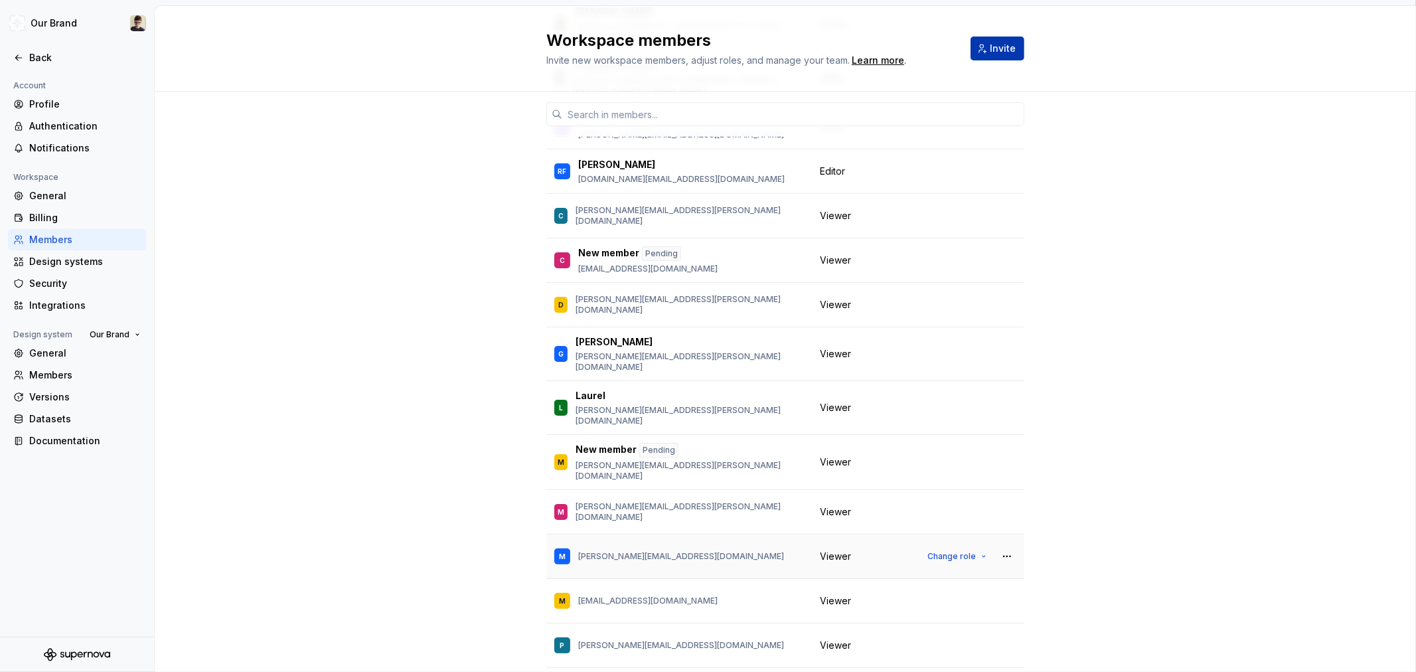
scroll to position [221, 0]
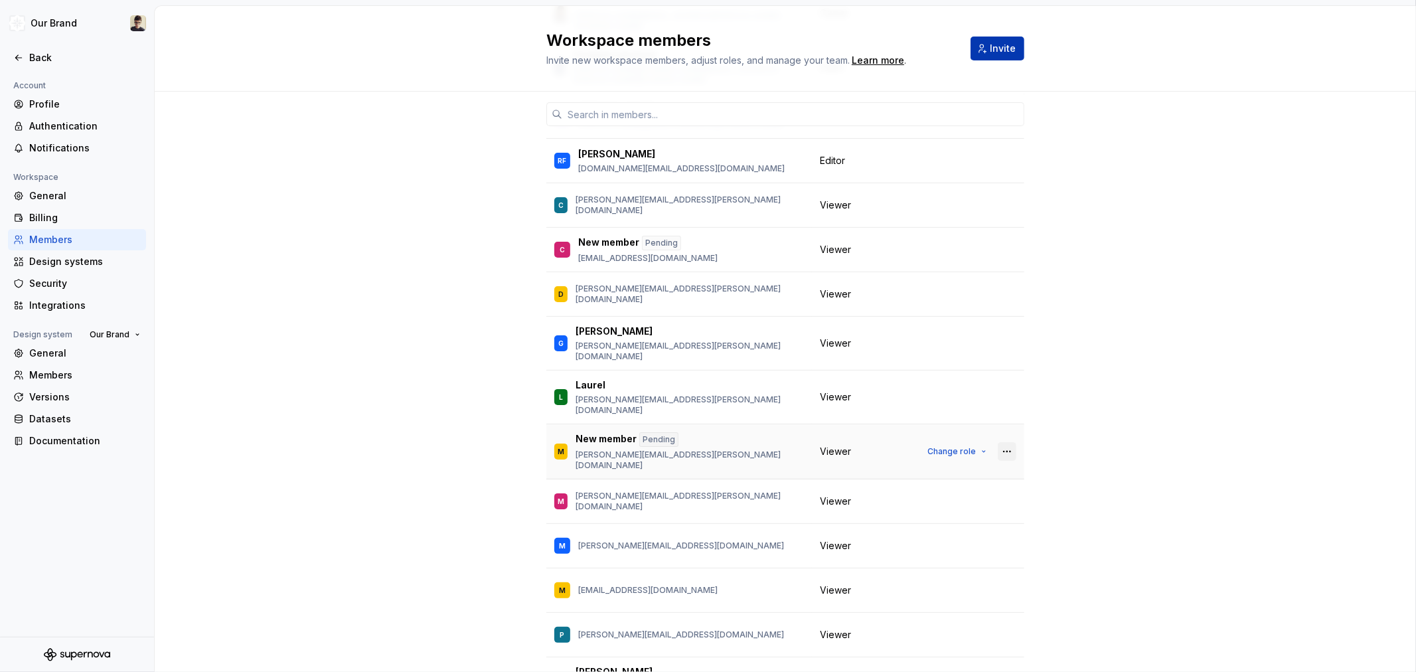
click at [1006, 442] on button "button" at bounding box center [1007, 451] width 19 height 19
click at [934, 462] on div "Remove from workspace" at bounding box center [920, 463] width 115 height 13
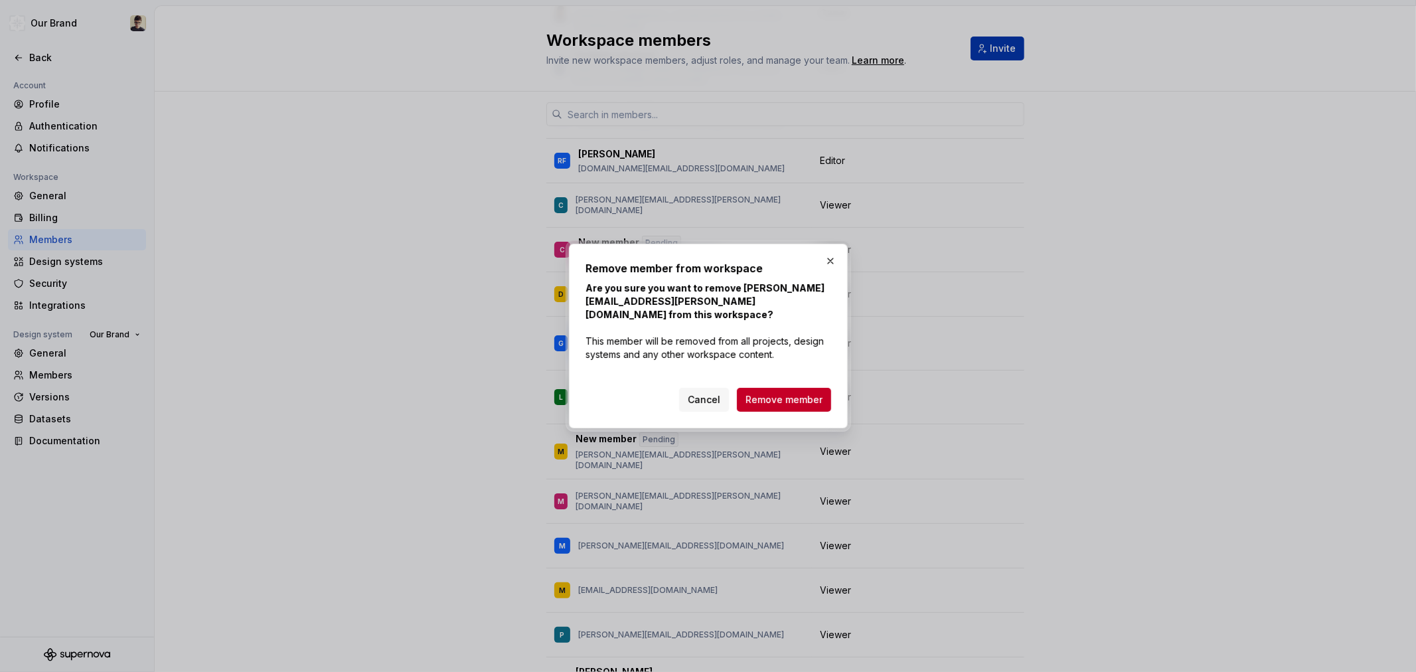
click at [826, 394] on button "Remove member" at bounding box center [784, 400] width 94 height 24
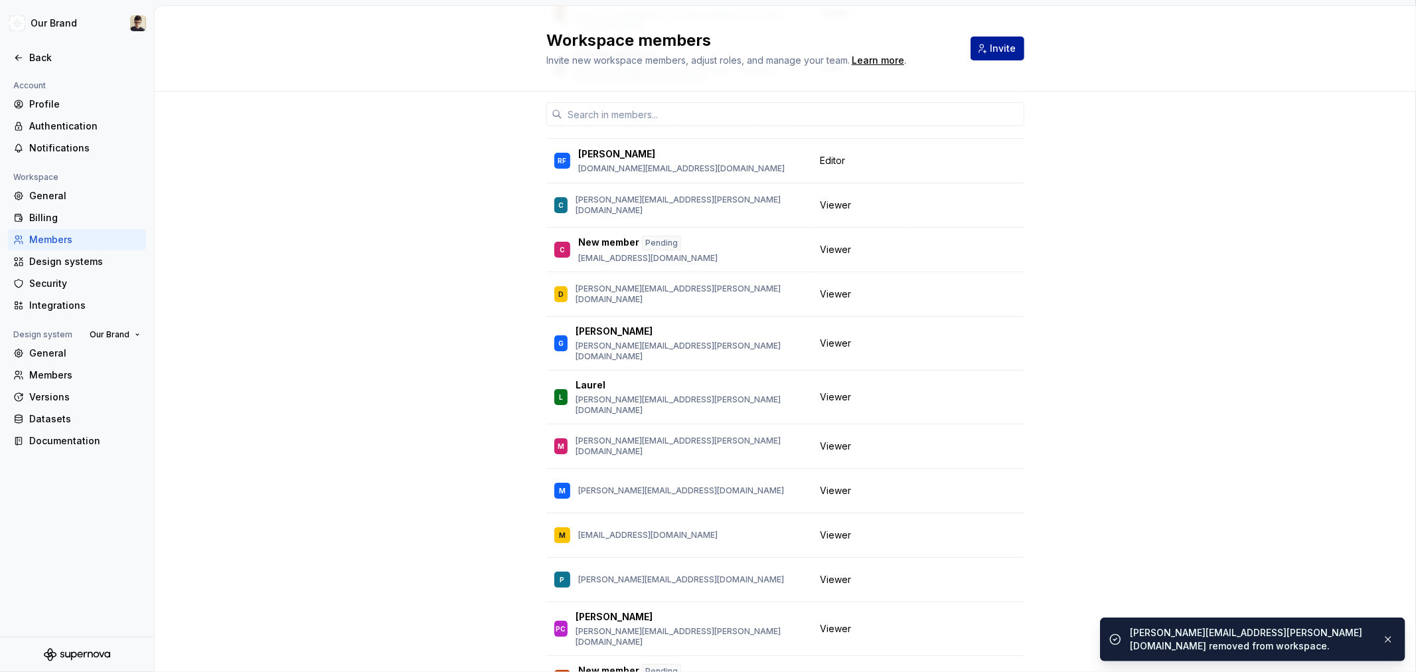
click at [993, 50] on span "Invite" at bounding box center [1003, 48] width 26 height 13
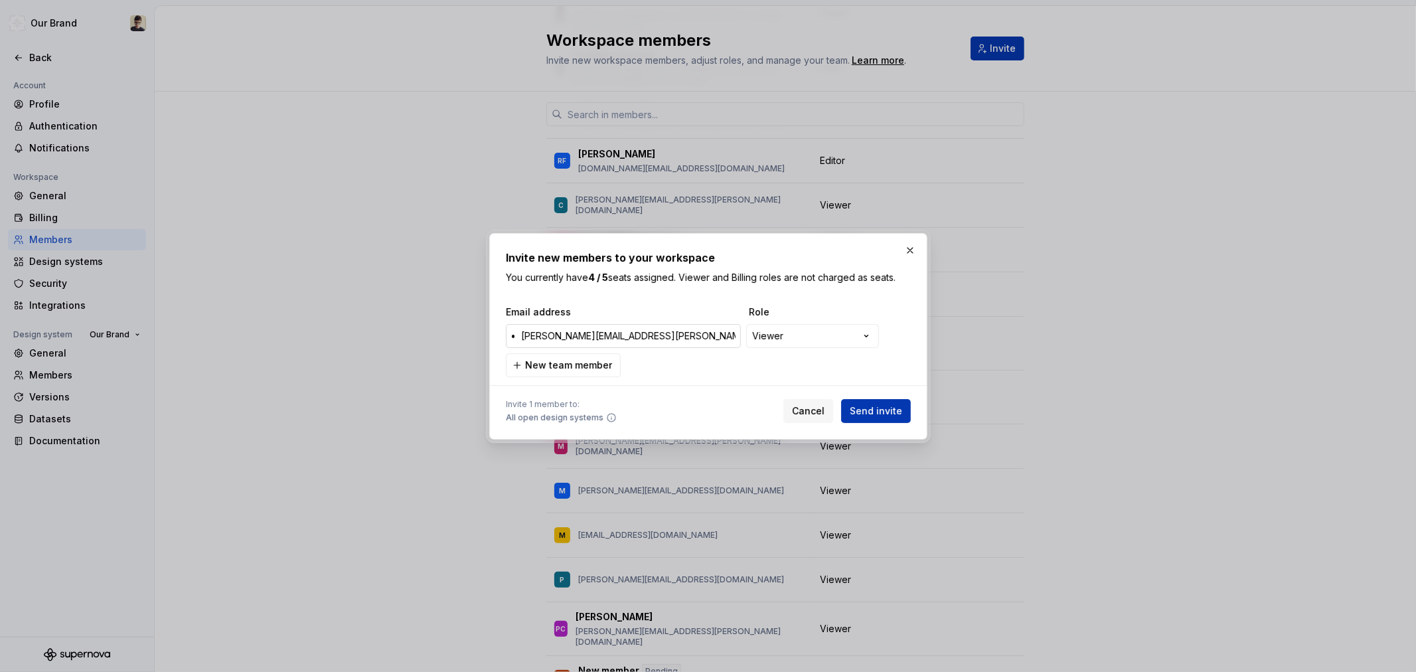
click at [523, 339] on input "• [PERSON_NAME][EMAIL_ADDRESS][PERSON_NAME][DOMAIN_NAME]" at bounding box center [623, 336] width 235 height 24
click at [518, 335] on input "• [PERSON_NAME][EMAIL_ADDRESS][PERSON_NAME][DOMAIN_NAME]" at bounding box center [623, 336] width 235 height 24
click at [528, 333] on input "• [PERSON_NAME][EMAIL_ADDRESS][PERSON_NAME][DOMAIN_NAME]" at bounding box center [623, 336] width 235 height 24
click at [524, 329] on input "• [PERSON_NAME][EMAIL_ADDRESS][PERSON_NAME][DOMAIN_NAME]" at bounding box center [623, 336] width 235 height 24
type input "[PERSON_NAME][EMAIL_ADDRESS][PERSON_NAME][DOMAIN_NAME]"
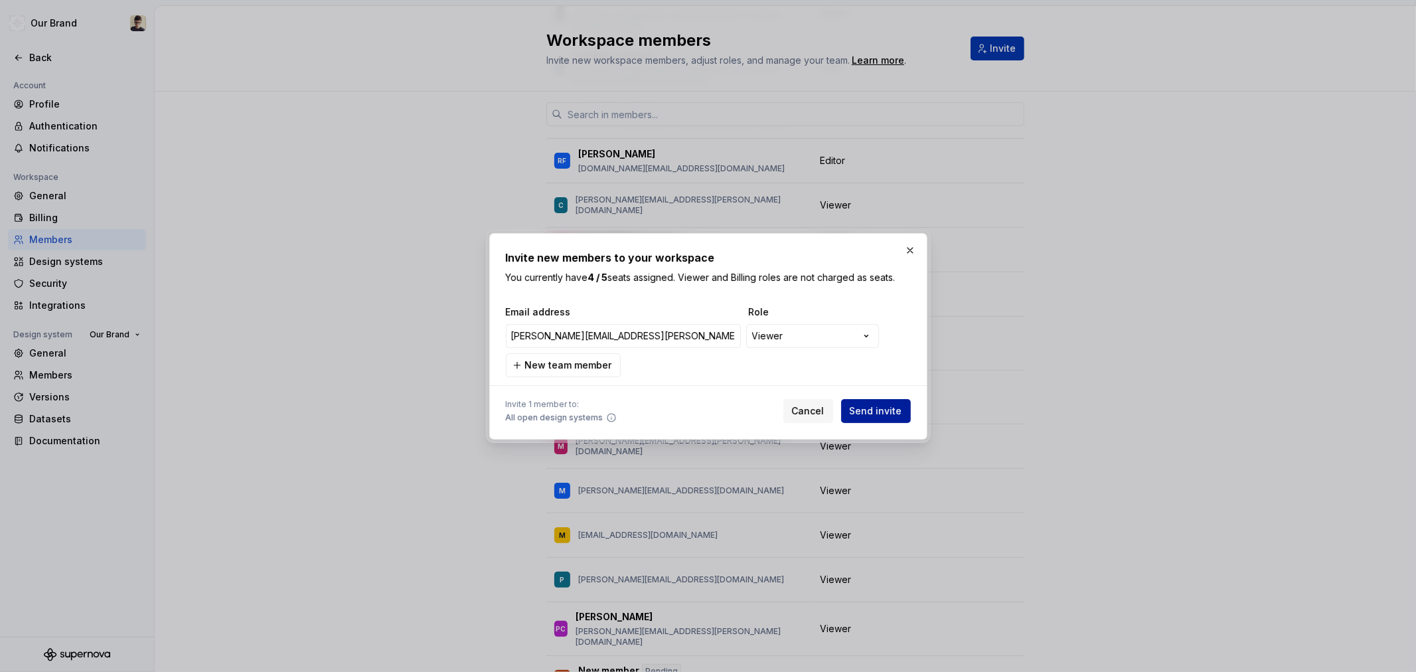
click at [897, 405] on span "Send invite" at bounding box center [876, 410] width 52 height 13
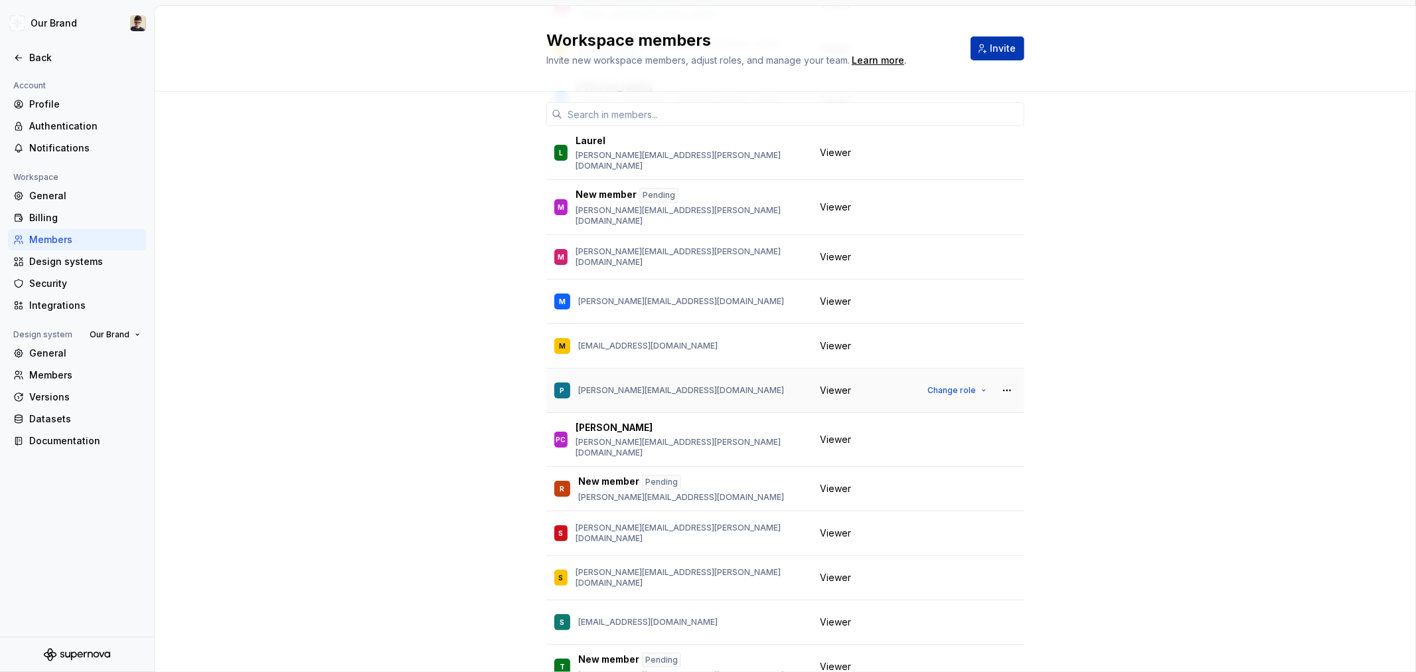
scroll to position [477, 0]
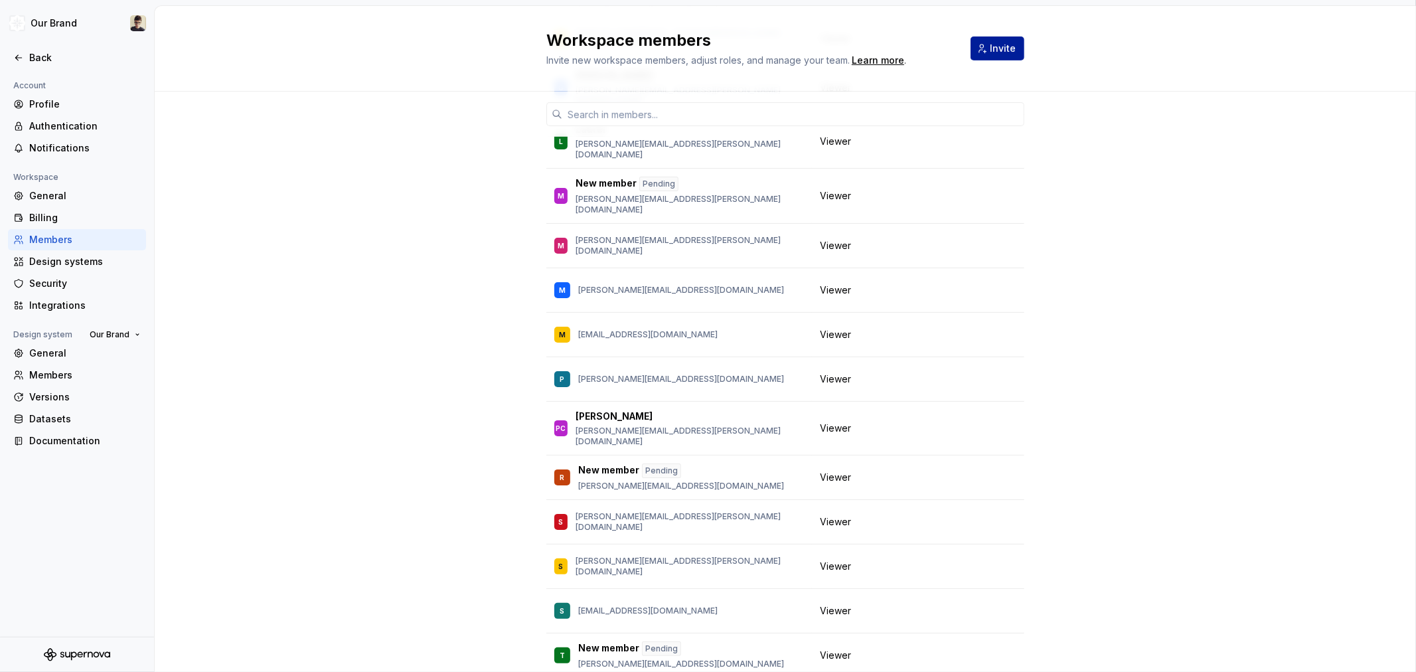
click at [1004, 54] on span "Invite" at bounding box center [1003, 48] width 26 height 13
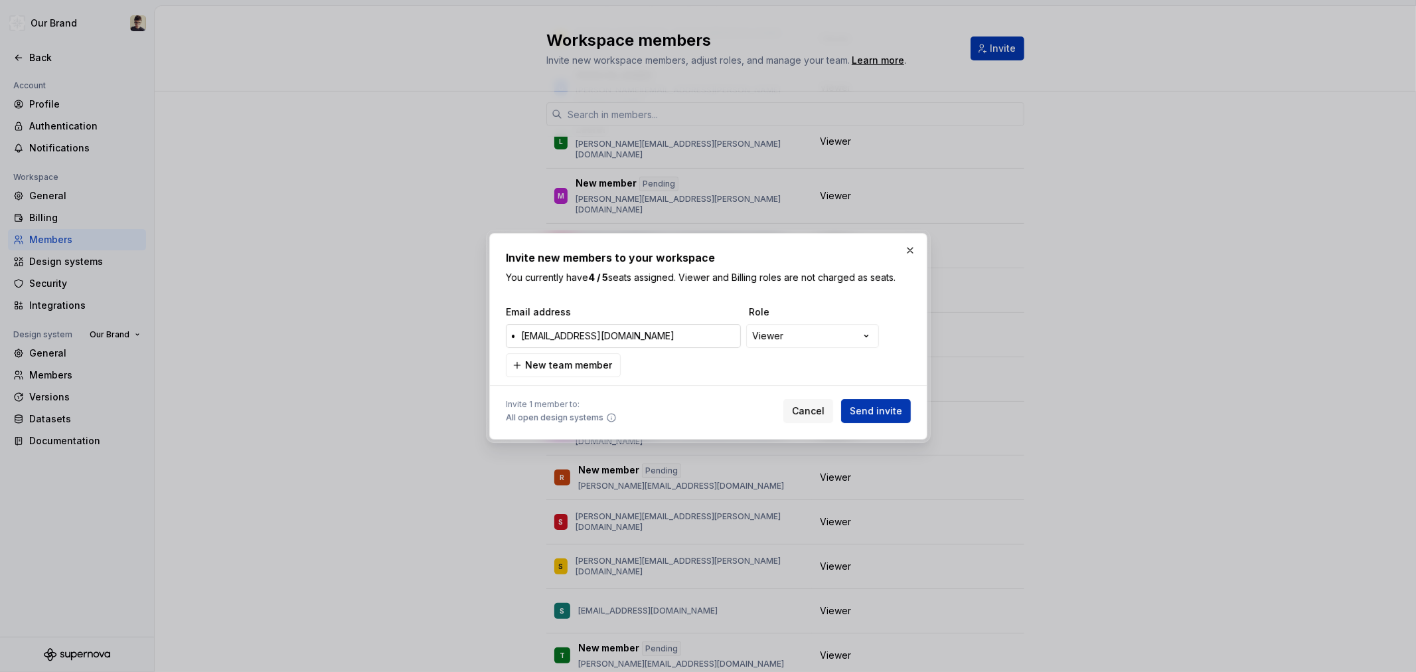
click at [521, 334] on input "• [EMAIL_ADDRESS][DOMAIN_NAME]" at bounding box center [623, 336] width 235 height 24
type input "[EMAIL_ADDRESS][DOMAIN_NAME]"
click at [878, 400] on button "Send invite" at bounding box center [876, 411] width 70 height 24
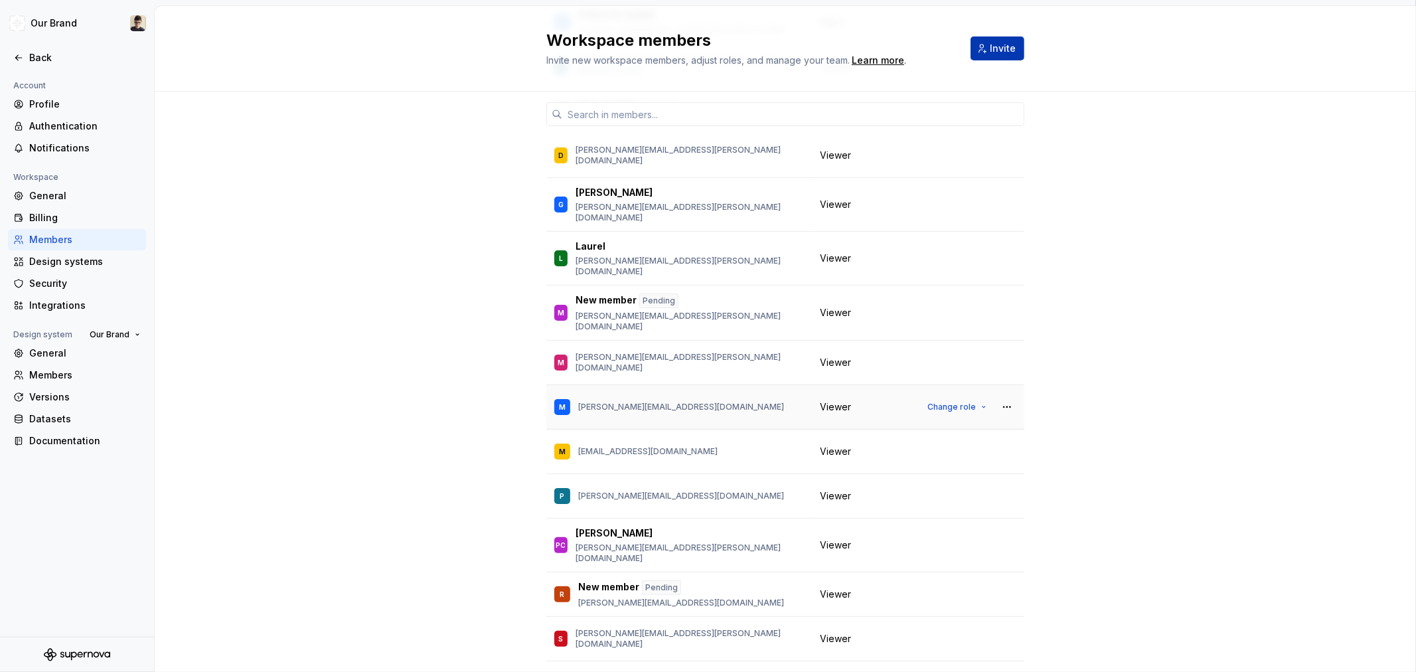
scroll to position [74, 0]
